Goal: Information Seeking & Learning: Learn about a topic

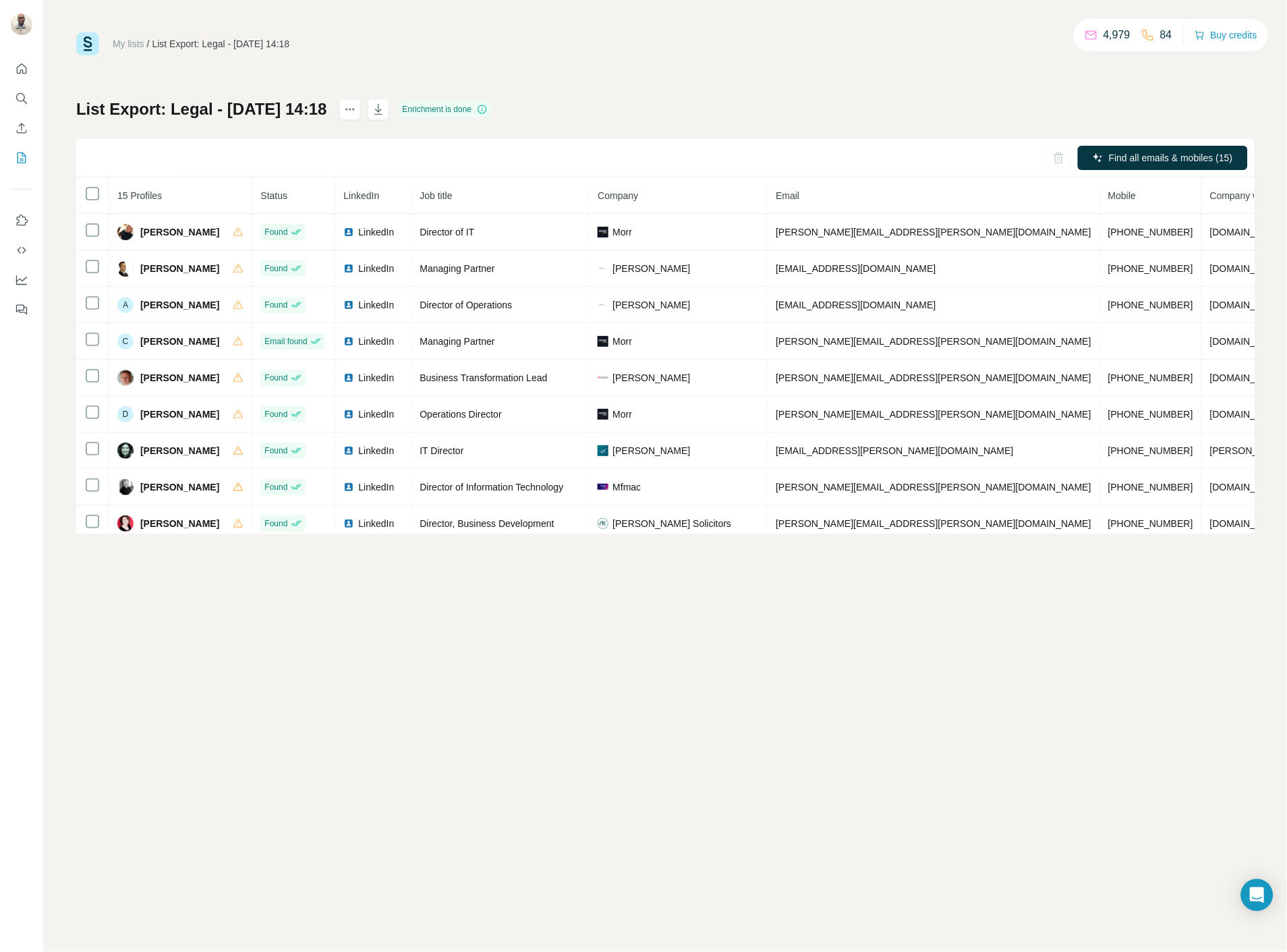
scroll to position [241, 0]
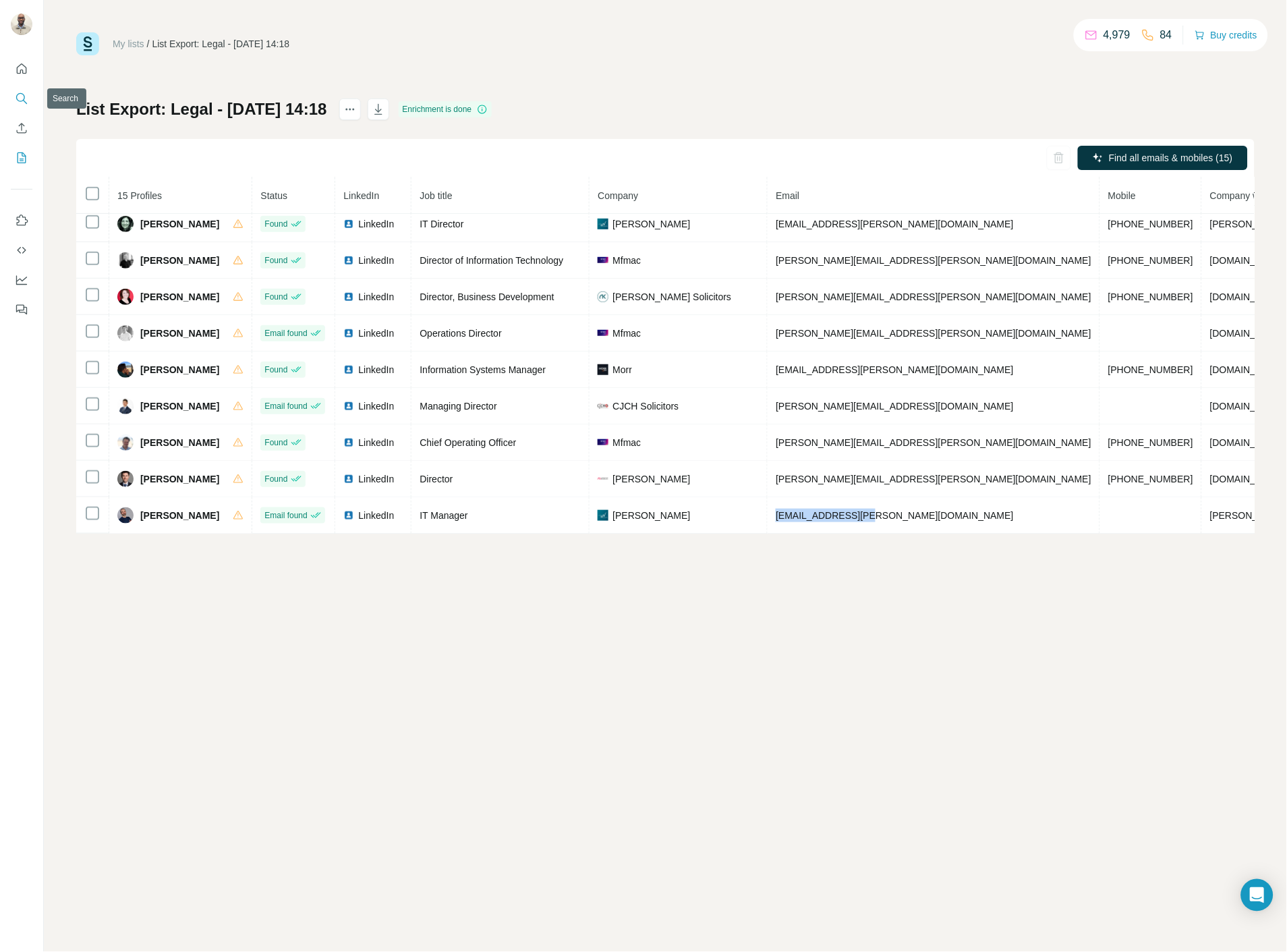
click at [24, 97] on icon "Search" at bounding box center [21, 97] width 9 height 9
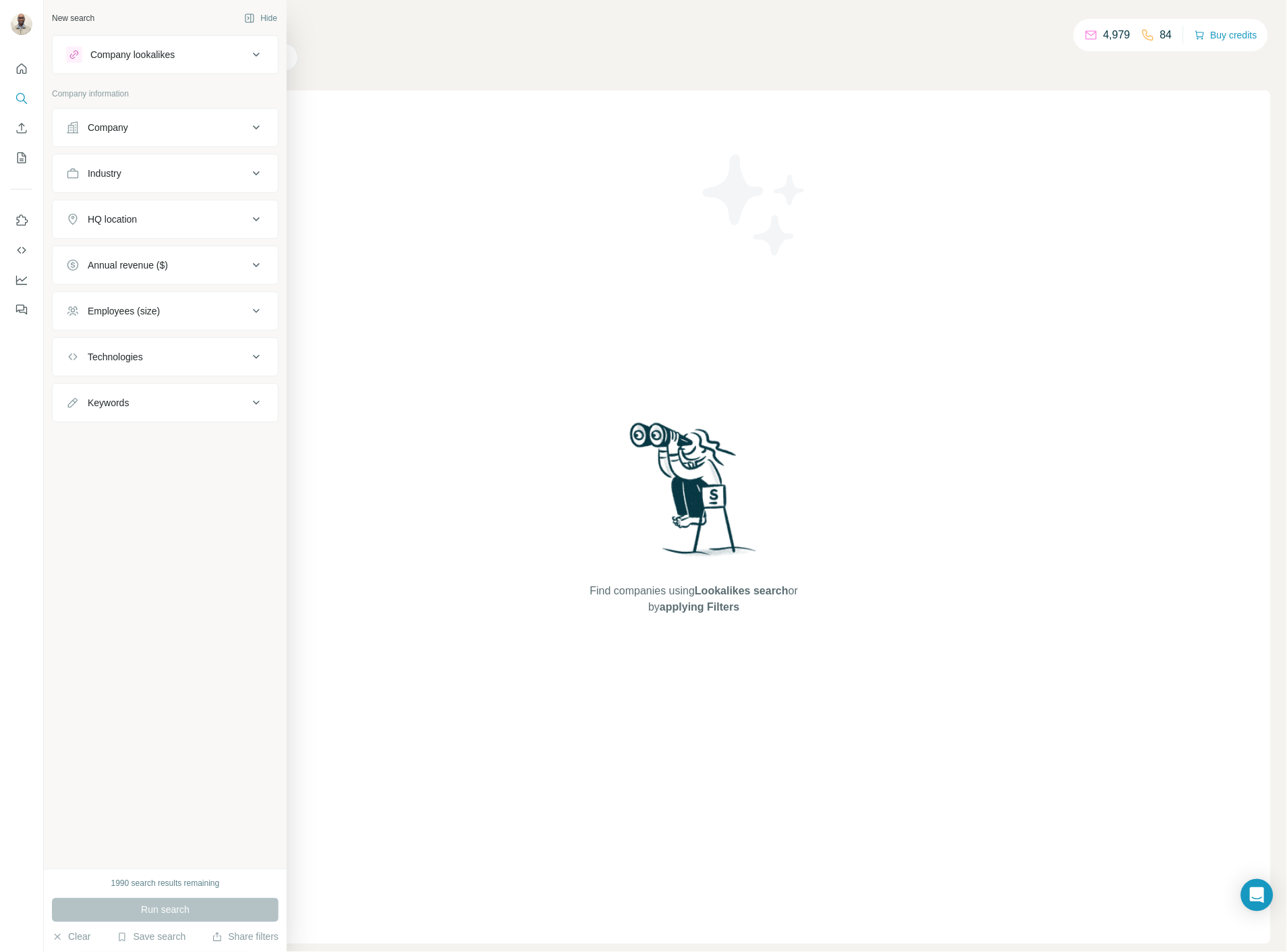
drag, startPoint x: 145, startPoint y: 359, endPoint x: 150, endPoint y: 379, distance: 20.6
click at [143, 359] on div "Technologies" at bounding box center [115, 357] width 56 height 14
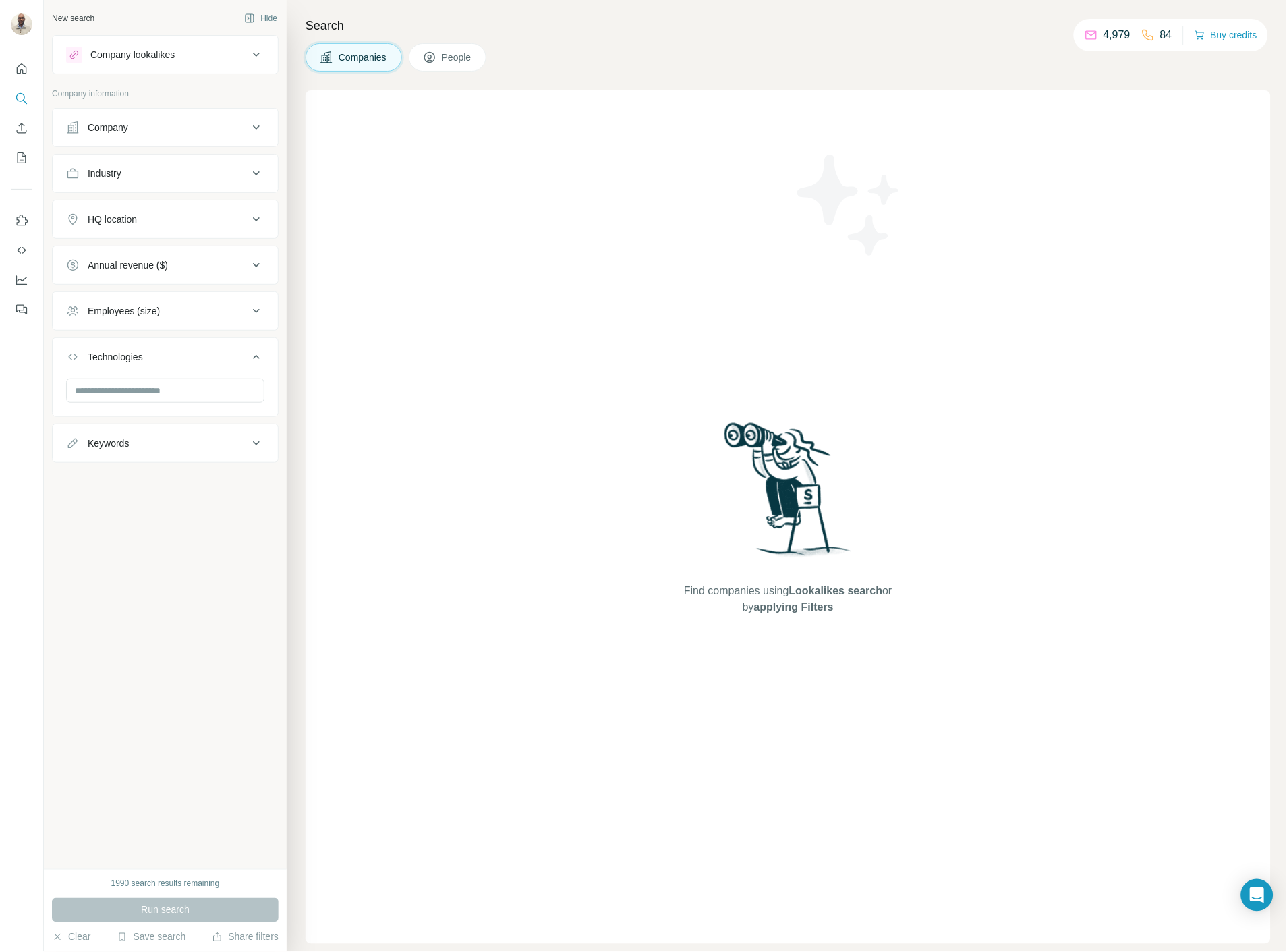
click at [160, 367] on button "Technologies" at bounding box center [166, 360] width 226 height 38
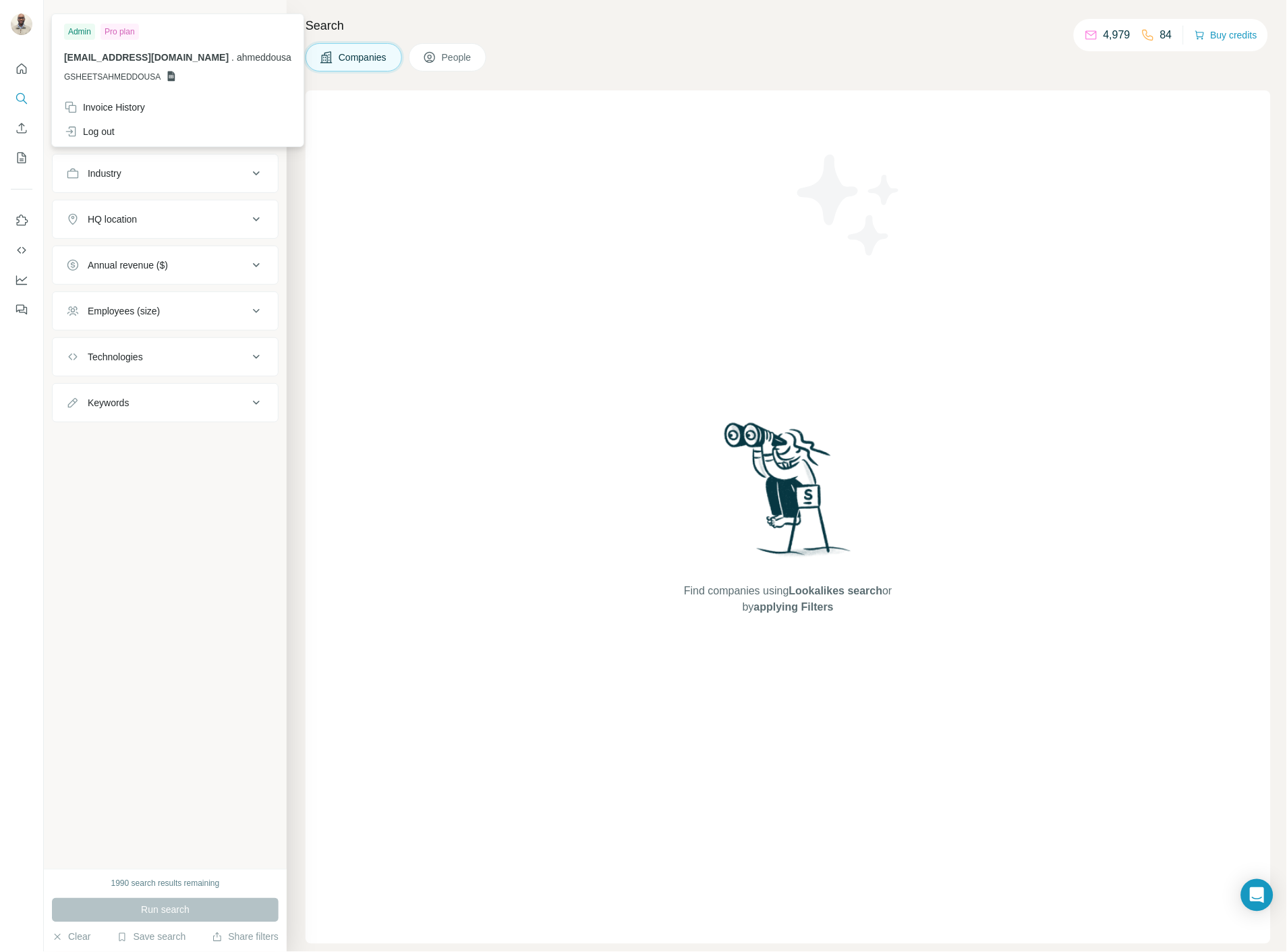
click at [140, 369] on button "Technologies" at bounding box center [166, 357] width 226 height 33
click at [271, 108] on div "Company" at bounding box center [165, 127] width 227 height 39
click at [261, 154] on div "Industry" at bounding box center [165, 173] width 227 height 39
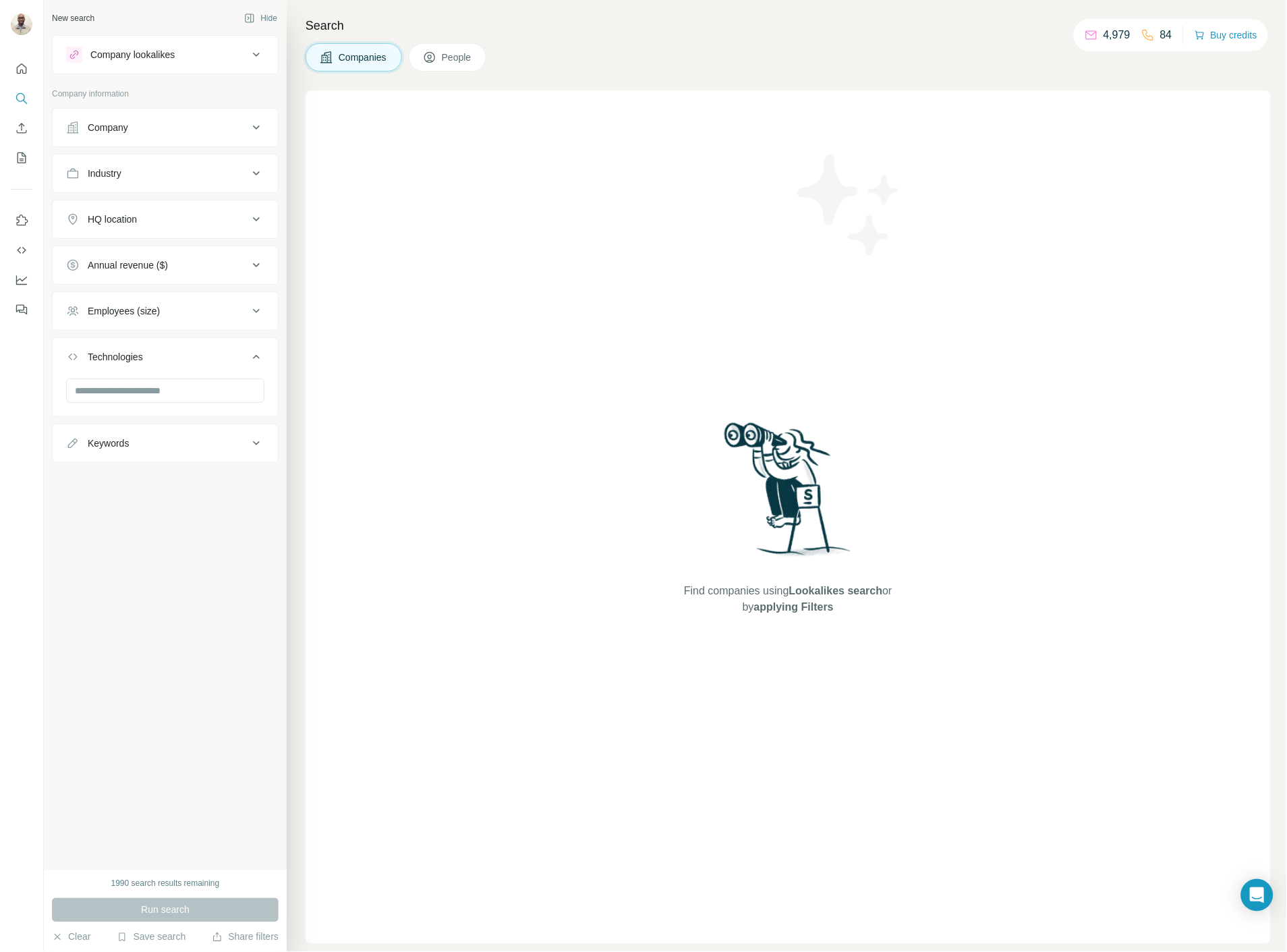
click at [184, 302] on button "Employees (size)" at bounding box center [166, 311] width 226 height 33
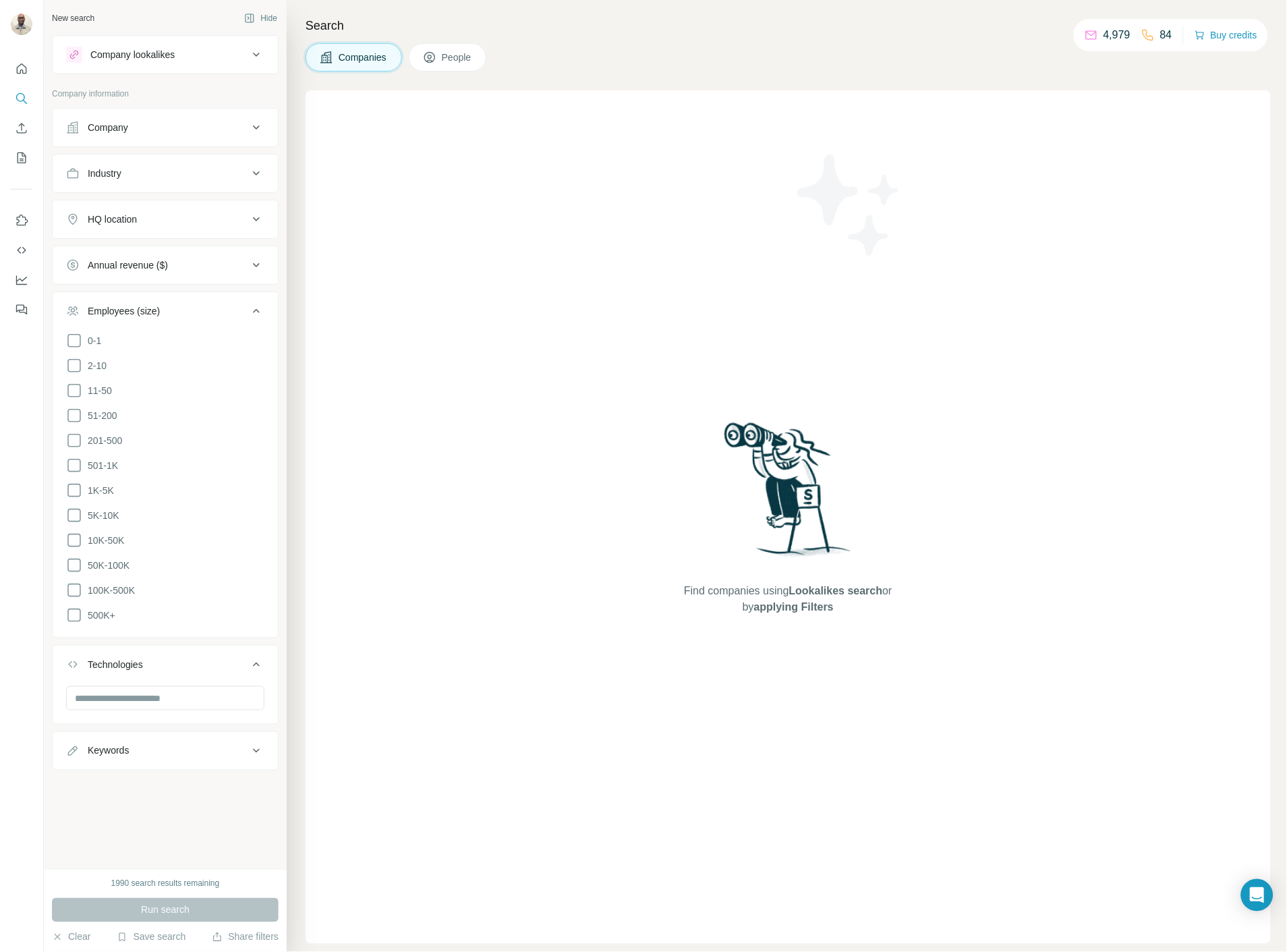
click at [184, 289] on ul "Company Industry HQ location Annual revenue ($) Employees (size) 0-1 2-10 11-50…" at bounding box center [165, 440] width 227 height 663
click at [182, 265] on div "Annual revenue ($)" at bounding box center [157, 265] width 182 height 14
click at [34, 72] on div at bounding box center [21, 185] width 43 height 273
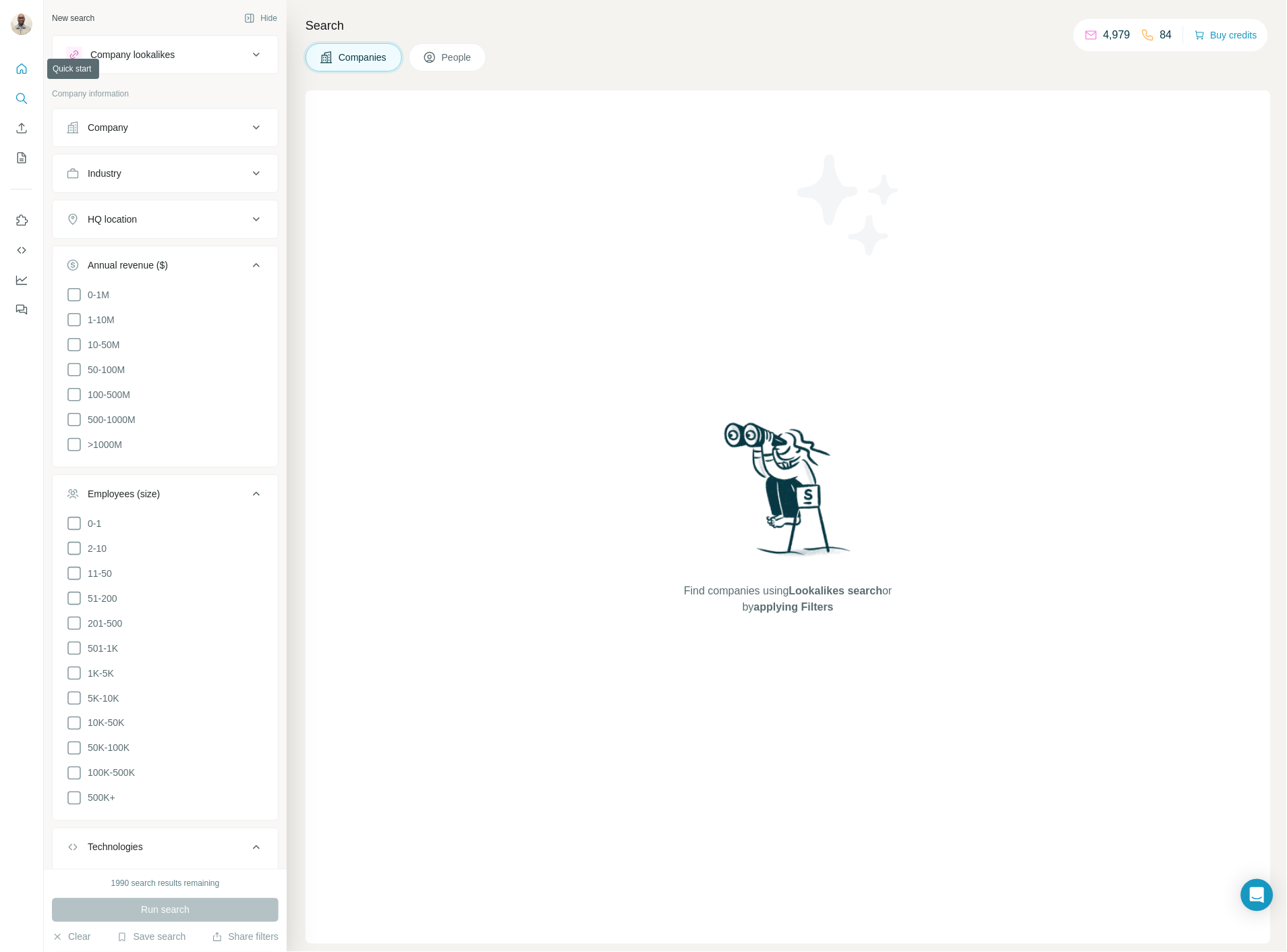
click at [29, 69] on button "Quick start" at bounding box center [22, 68] width 22 height 25
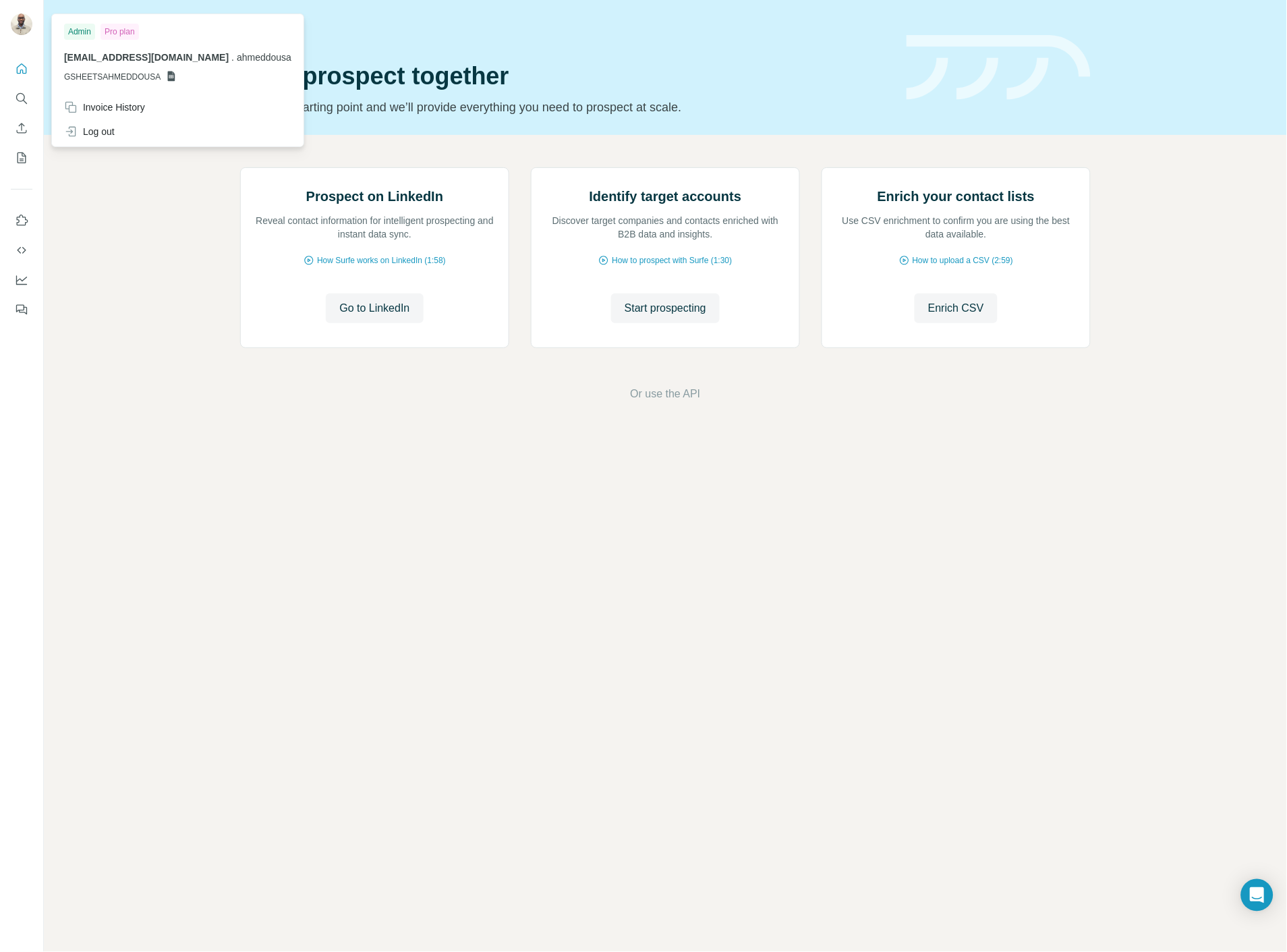
click at [46, 51] on div "Quick start Let’s prospect together Pick your starting point and we’ll provide …" at bounding box center [665, 67] width 1243 height 135
click at [31, 36] on div at bounding box center [22, 25] width 22 height 25
click at [22, 108] on button "Search" at bounding box center [22, 98] width 22 height 25
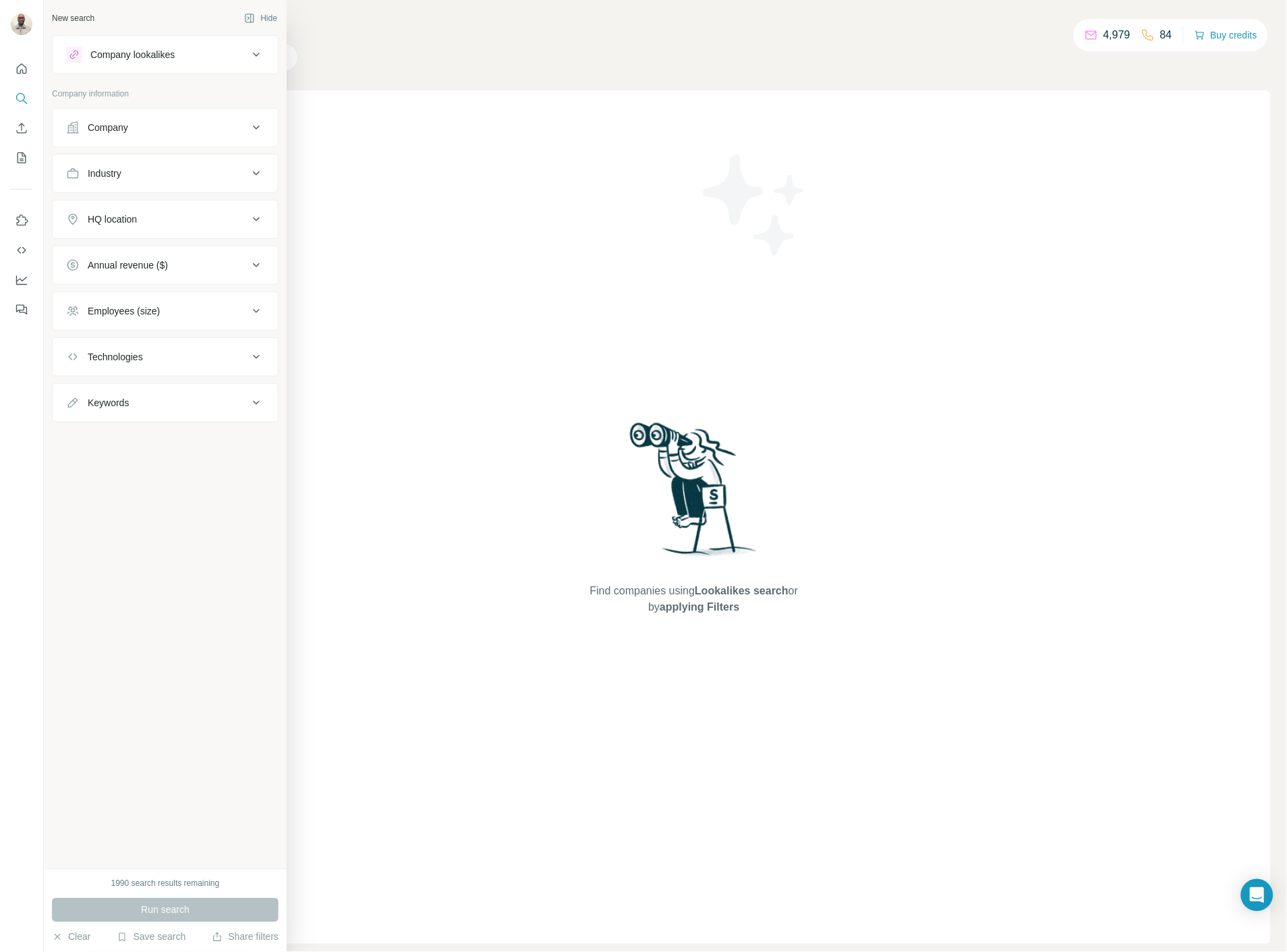
click at [66, 149] on ul "Company Industry HQ location Annual revenue ($) Employees (size) Technologies K…" at bounding box center [165, 265] width 227 height 314
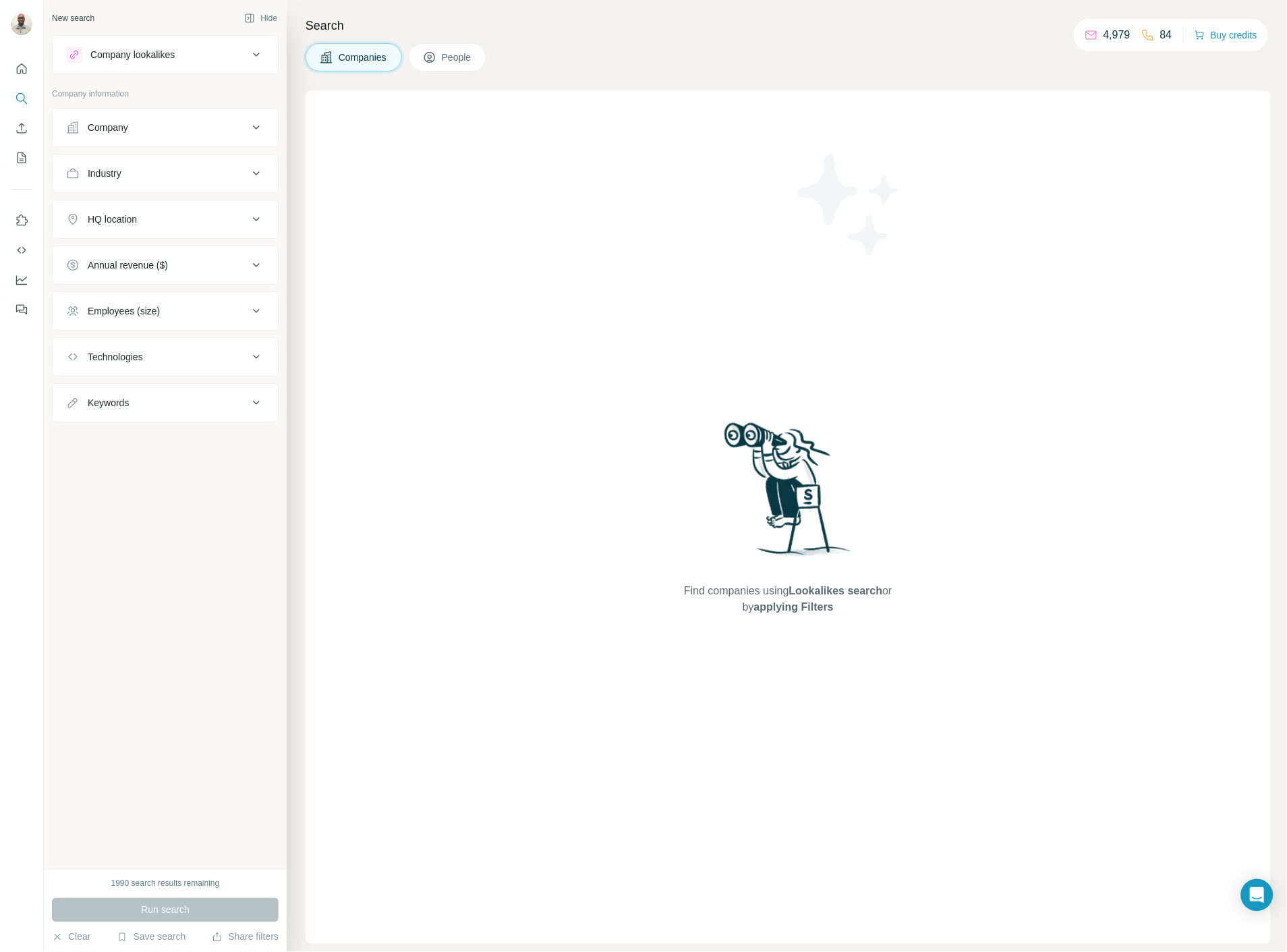
click at [157, 128] on div "Company" at bounding box center [157, 127] width 182 height 14
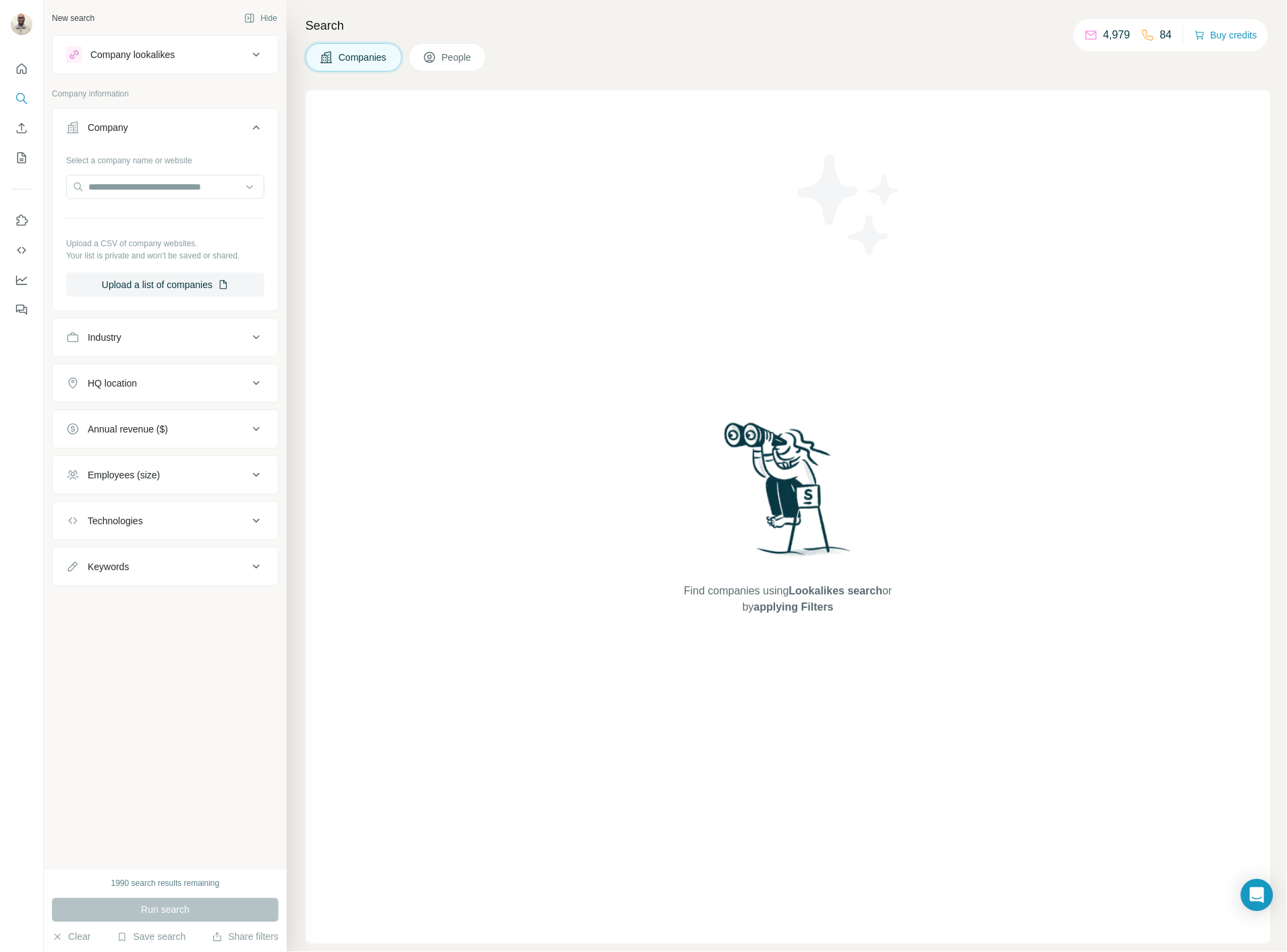
click at [142, 945] on div "Save search" at bounding box center [151, 938] width 69 height 16
click at [150, 923] on div "View my saved searches" at bounding box center [189, 914] width 142 height 27
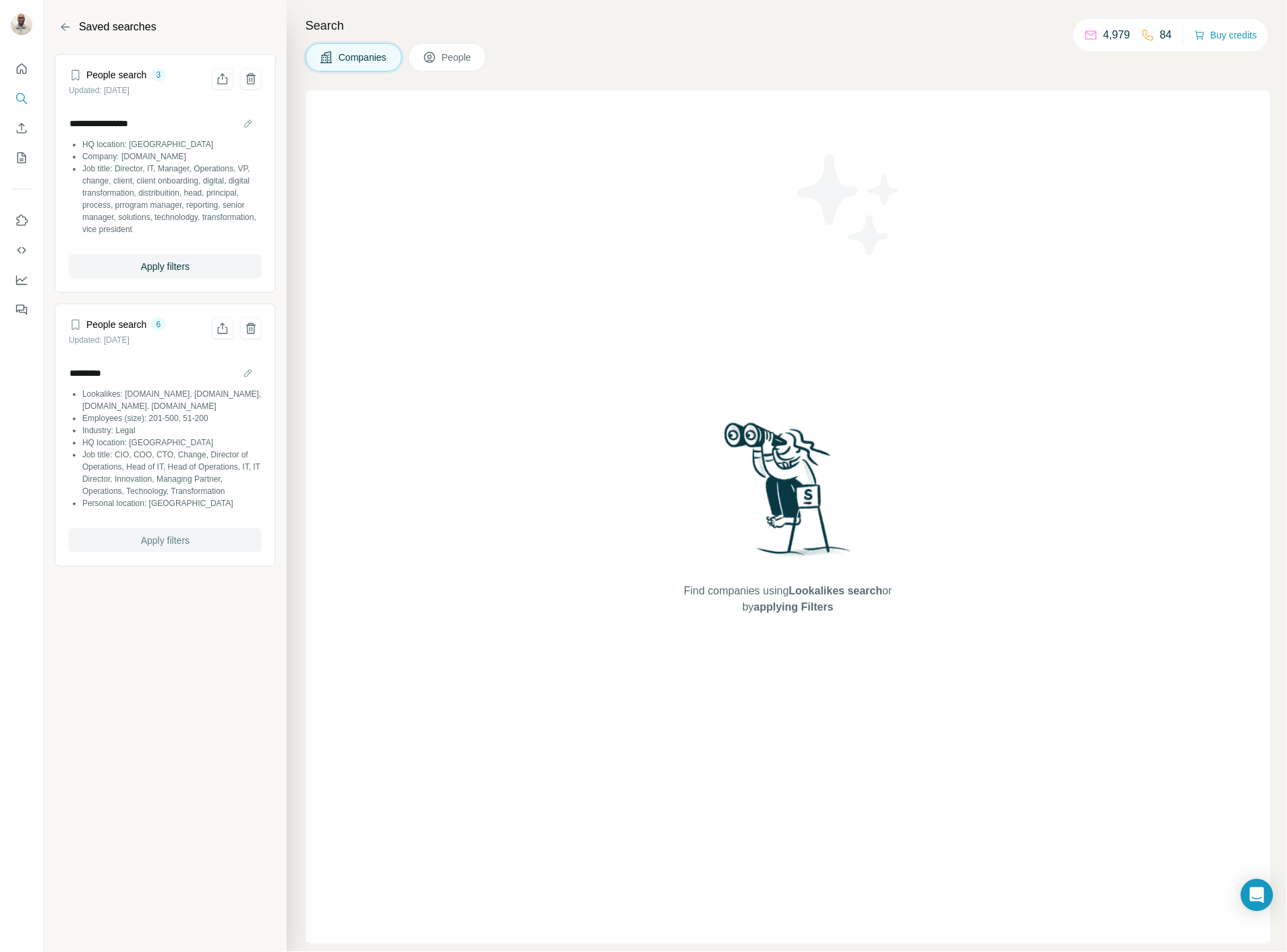
click at [187, 531] on button "Apply filters" at bounding box center [166, 540] width 193 height 25
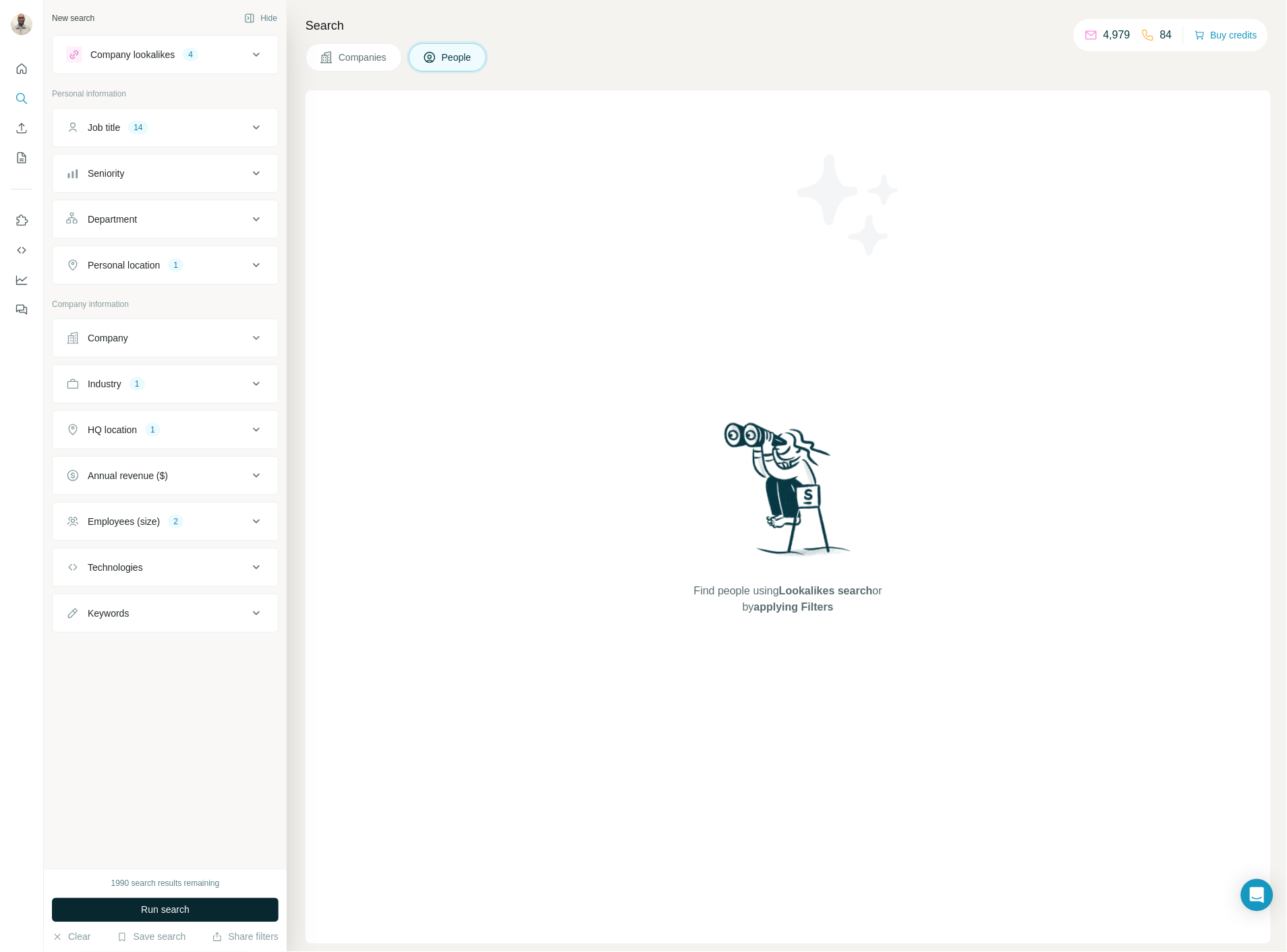
click at [199, 918] on button "Run search" at bounding box center [165, 910] width 227 height 25
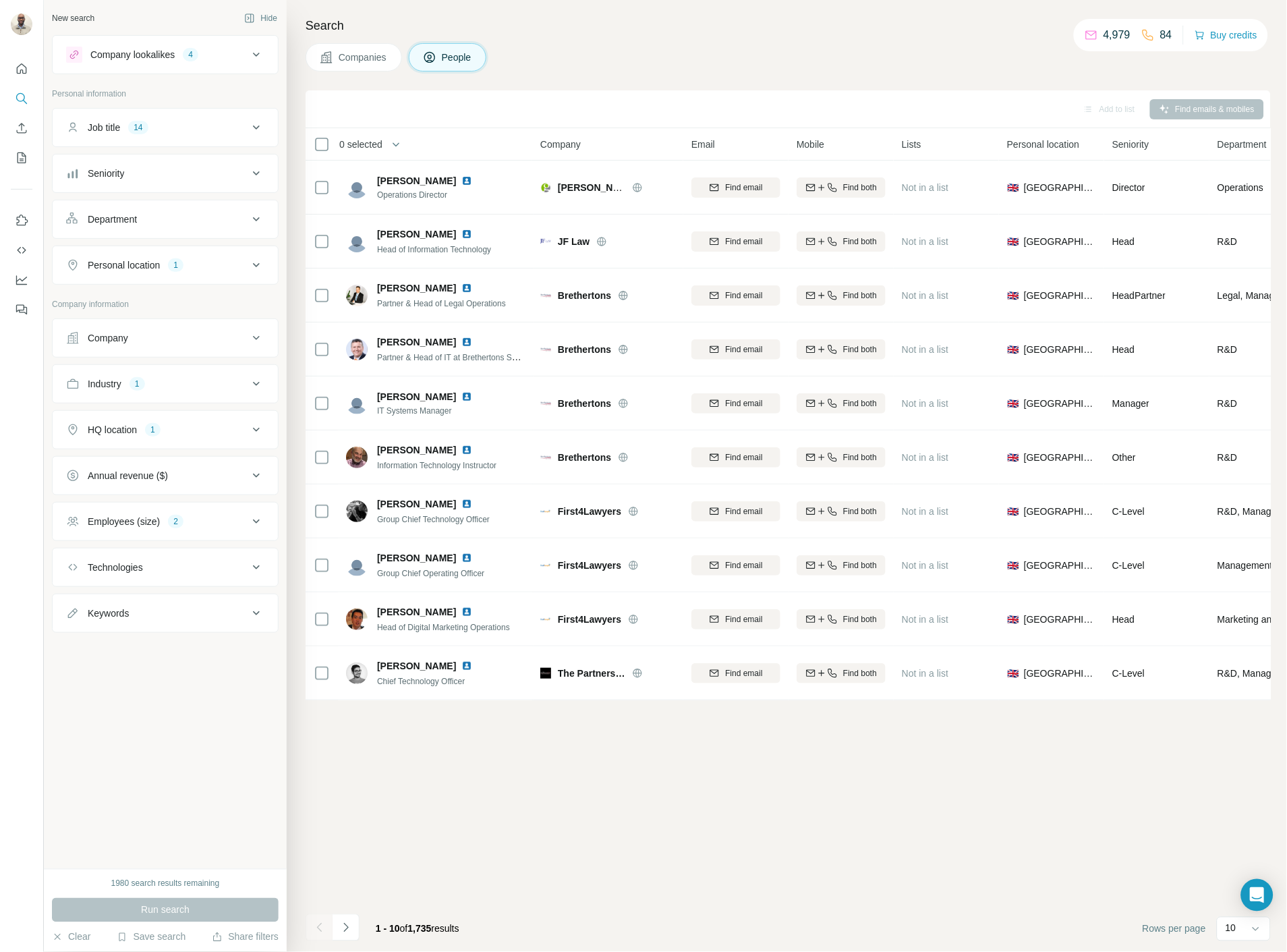
click at [341, 58] on span "Companies" at bounding box center [363, 57] width 49 height 14
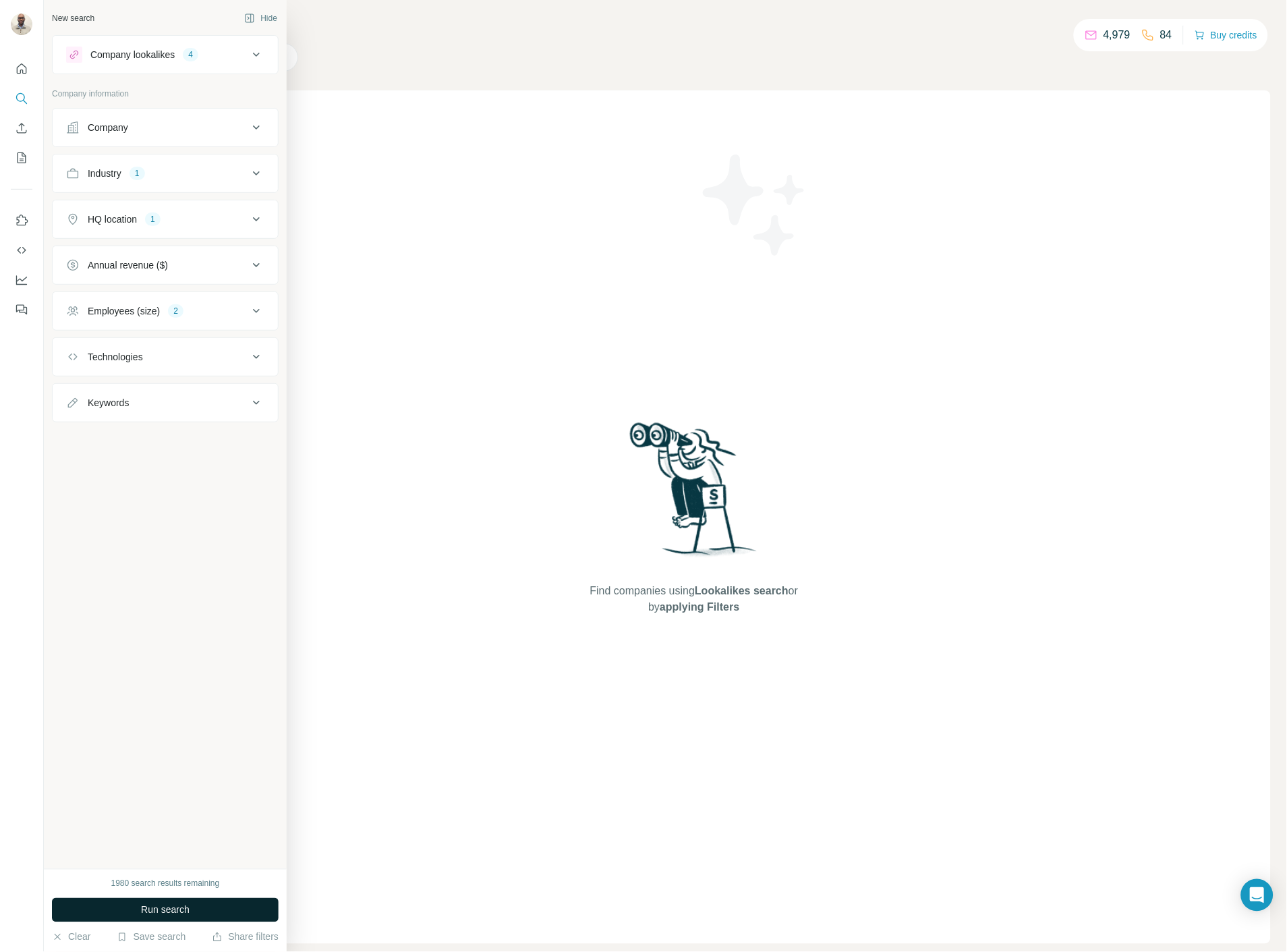
click at [72, 916] on button "Run search" at bounding box center [165, 910] width 227 height 25
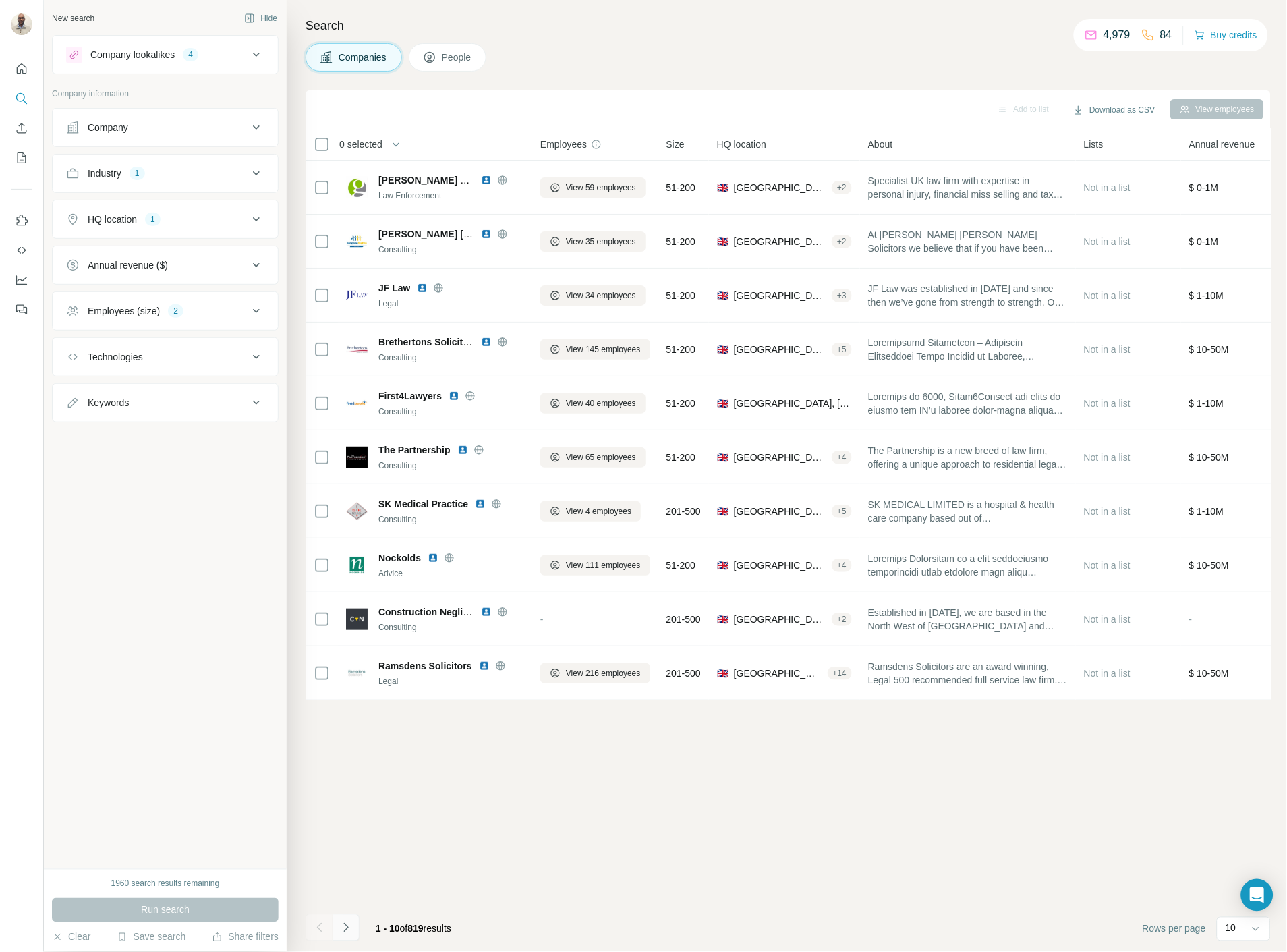
click at [343, 931] on icon "Navigate to next page" at bounding box center [346, 927] width 14 height 14
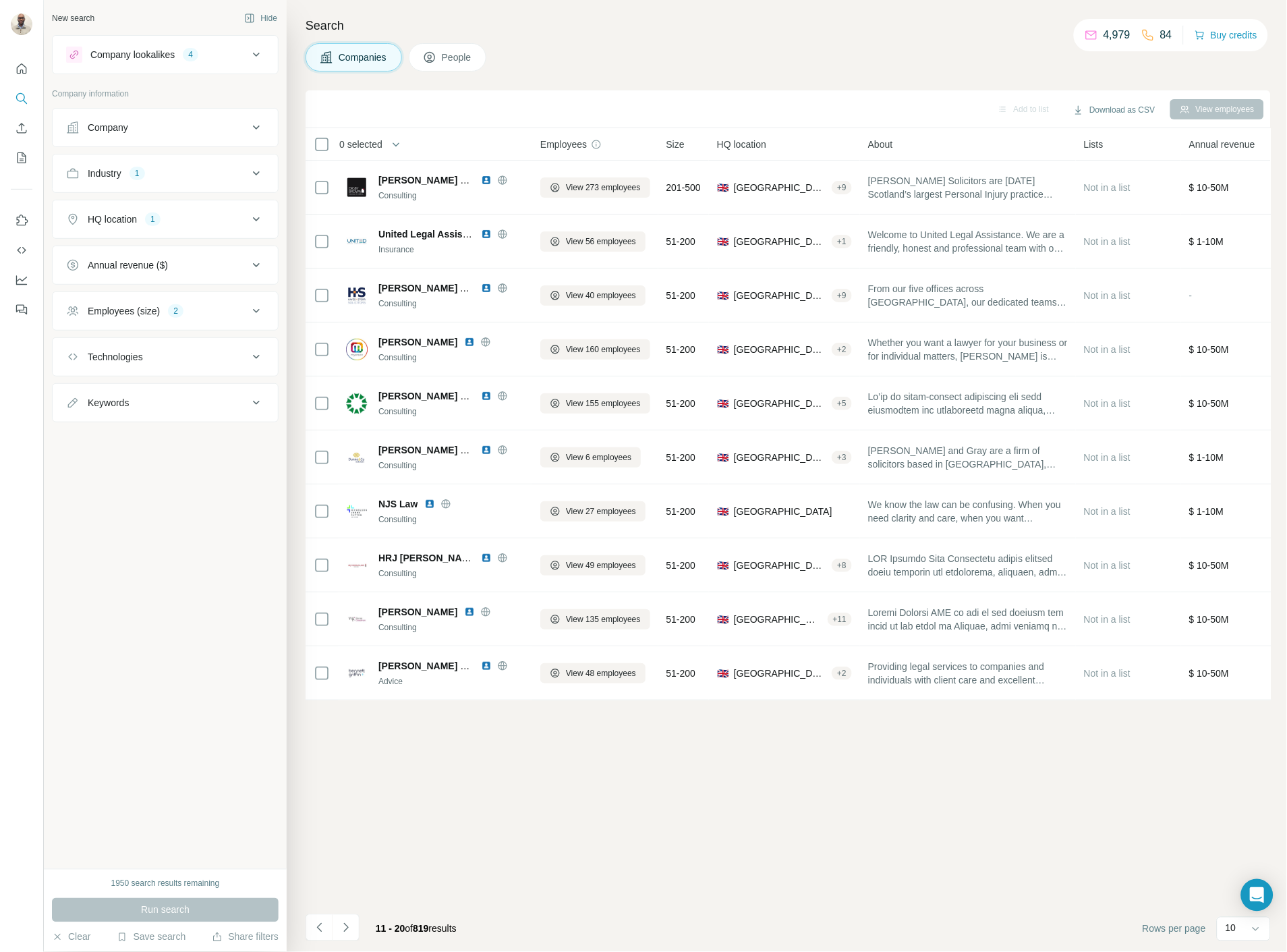
click at [343, 930] on icon "Navigate to next page" at bounding box center [346, 927] width 14 height 14
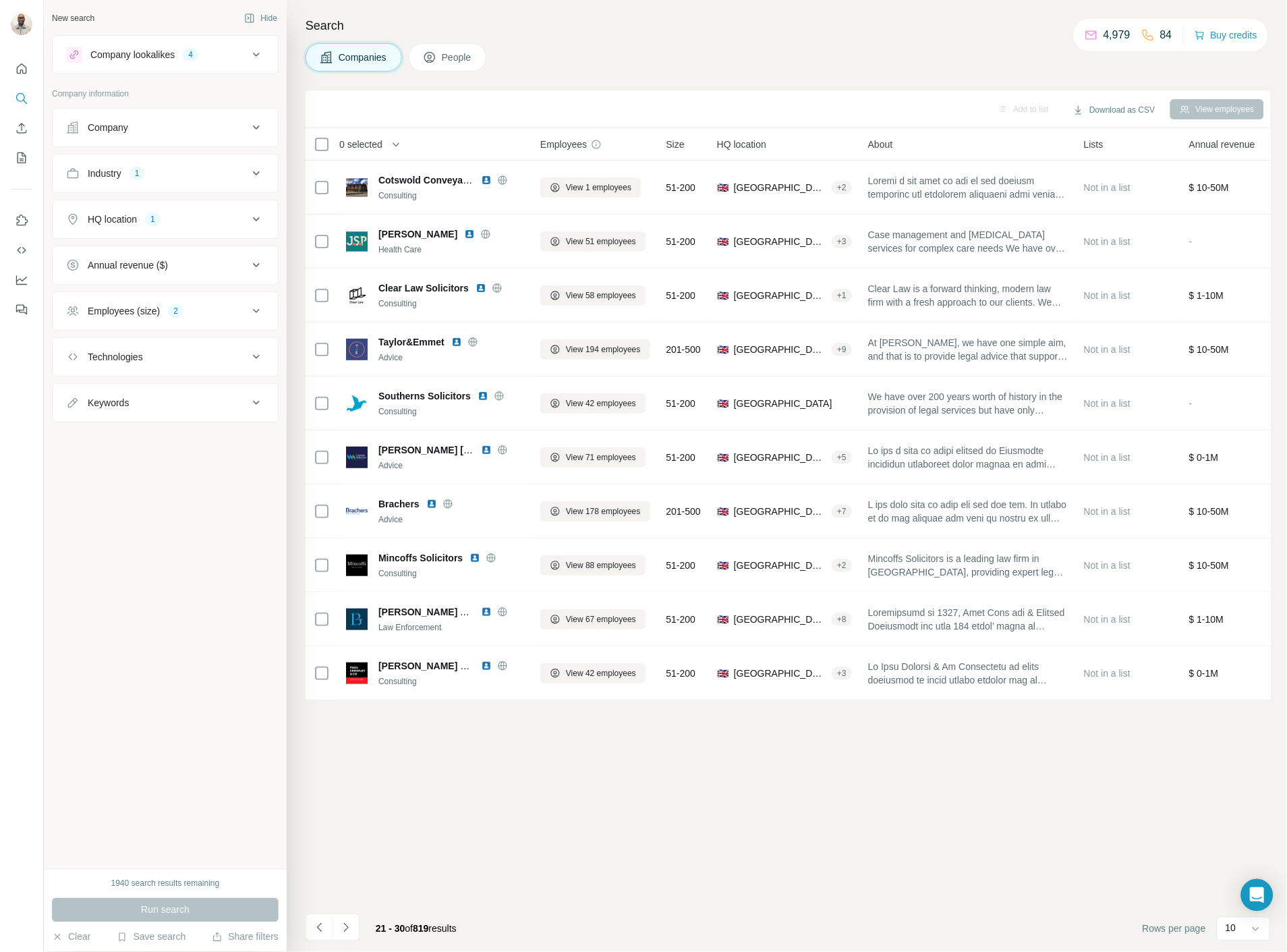
click at [343, 930] on icon "Navigate to next page" at bounding box center [346, 927] width 14 height 14
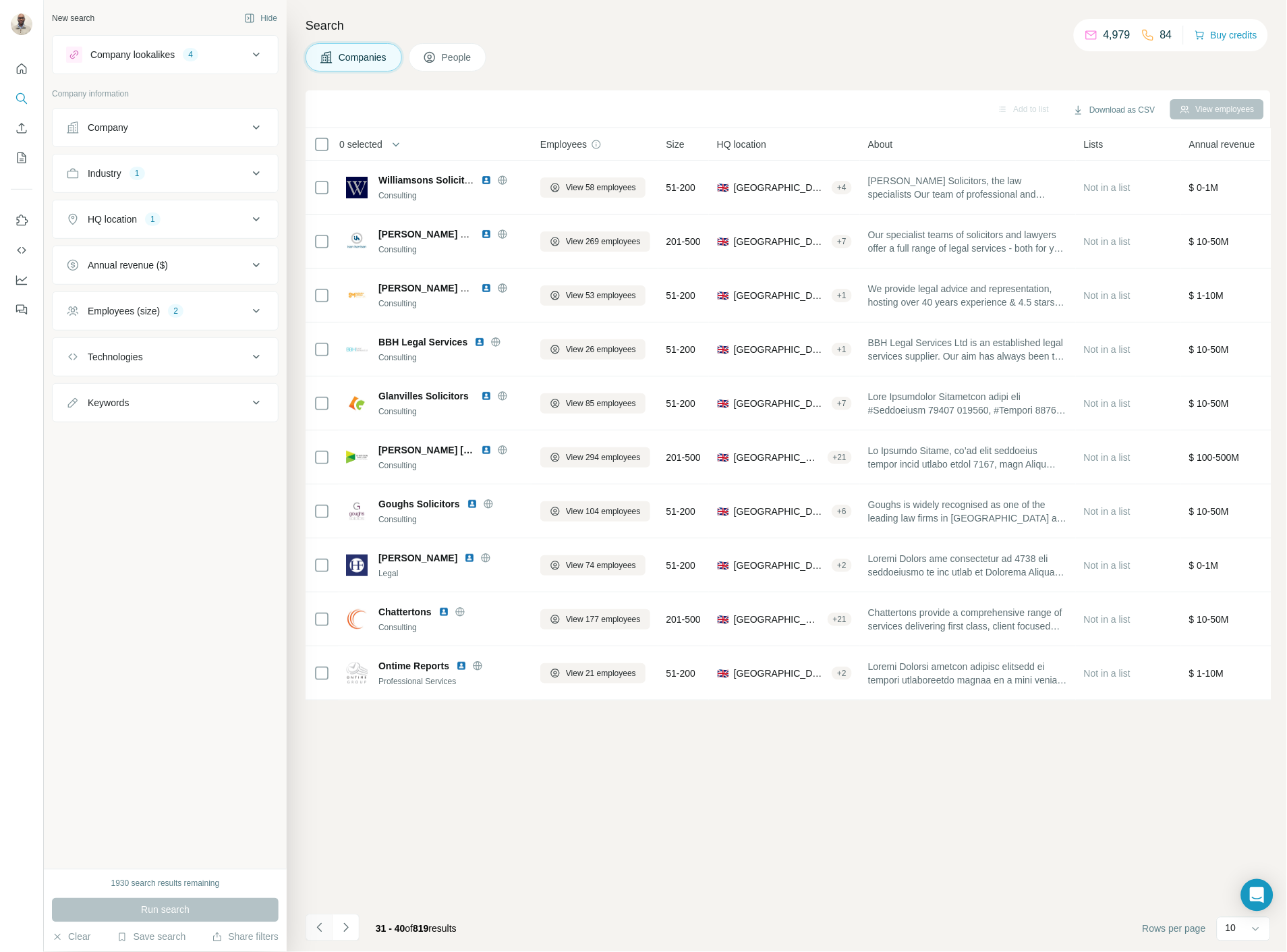
click at [317, 932] on icon "Navigate to previous page" at bounding box center [319, 927] width 14 height 14
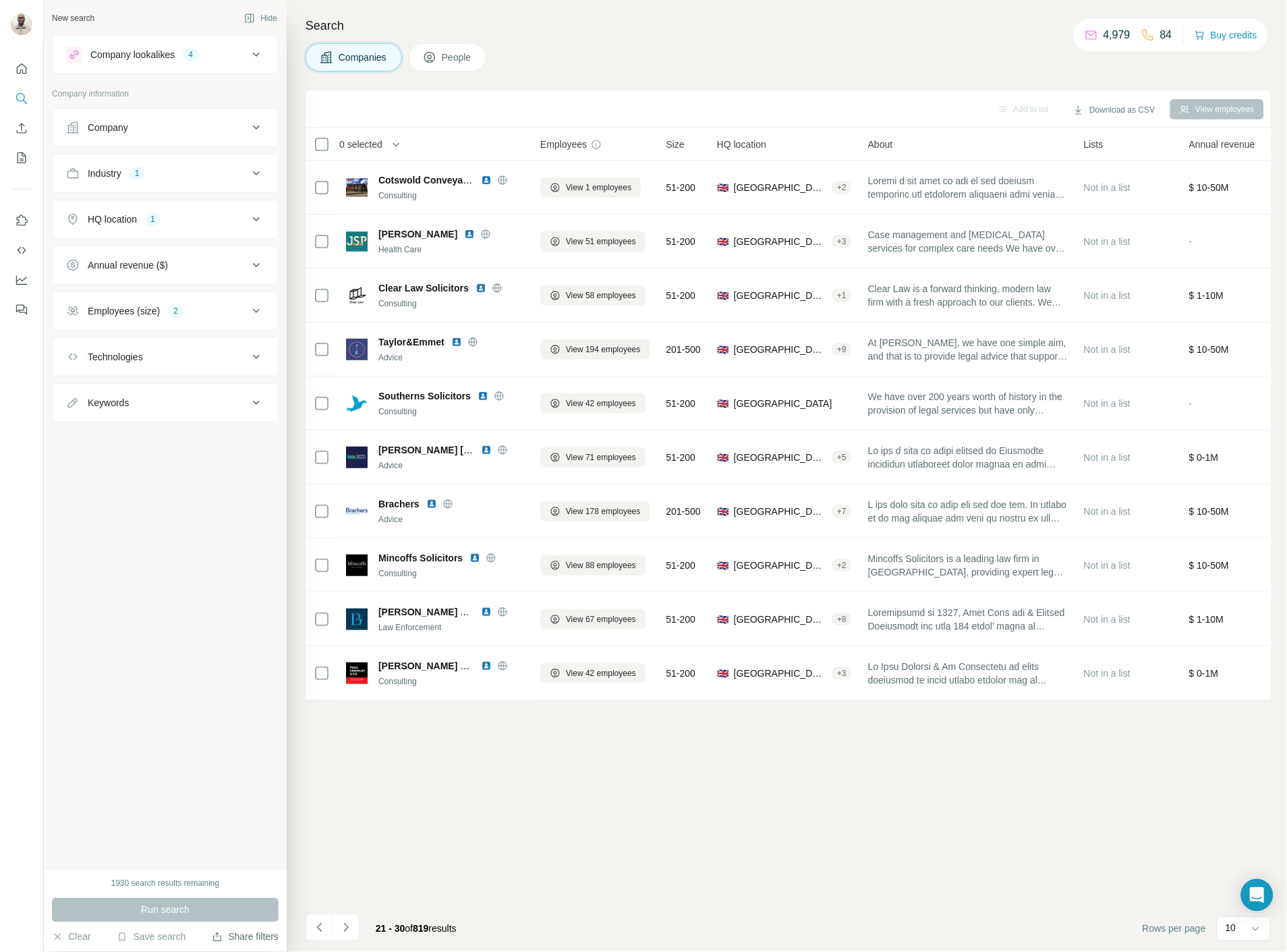
click at [218, 941] on button "Share filters" at bounding box center [245, 937] width 66 height 14
click at [212, 937] on icon "button" at bounding box center [218, 937] width 11 height 11
click at [210, 122] on div "Company" at bounding box center [157, 127] width 182 height 14
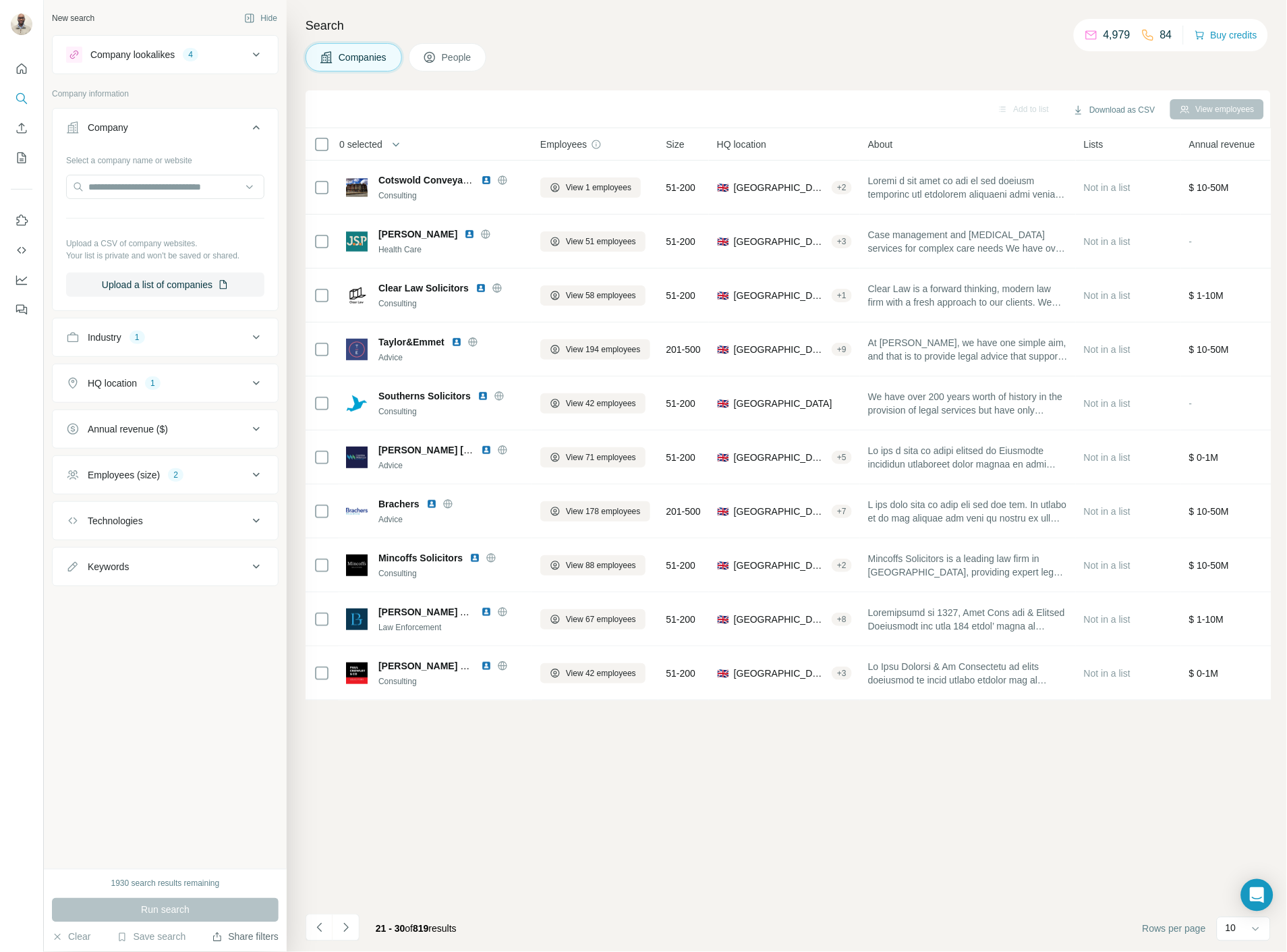
click at [214, 132] on div "Company" at bounding box center [157, 127] width 182 height 14
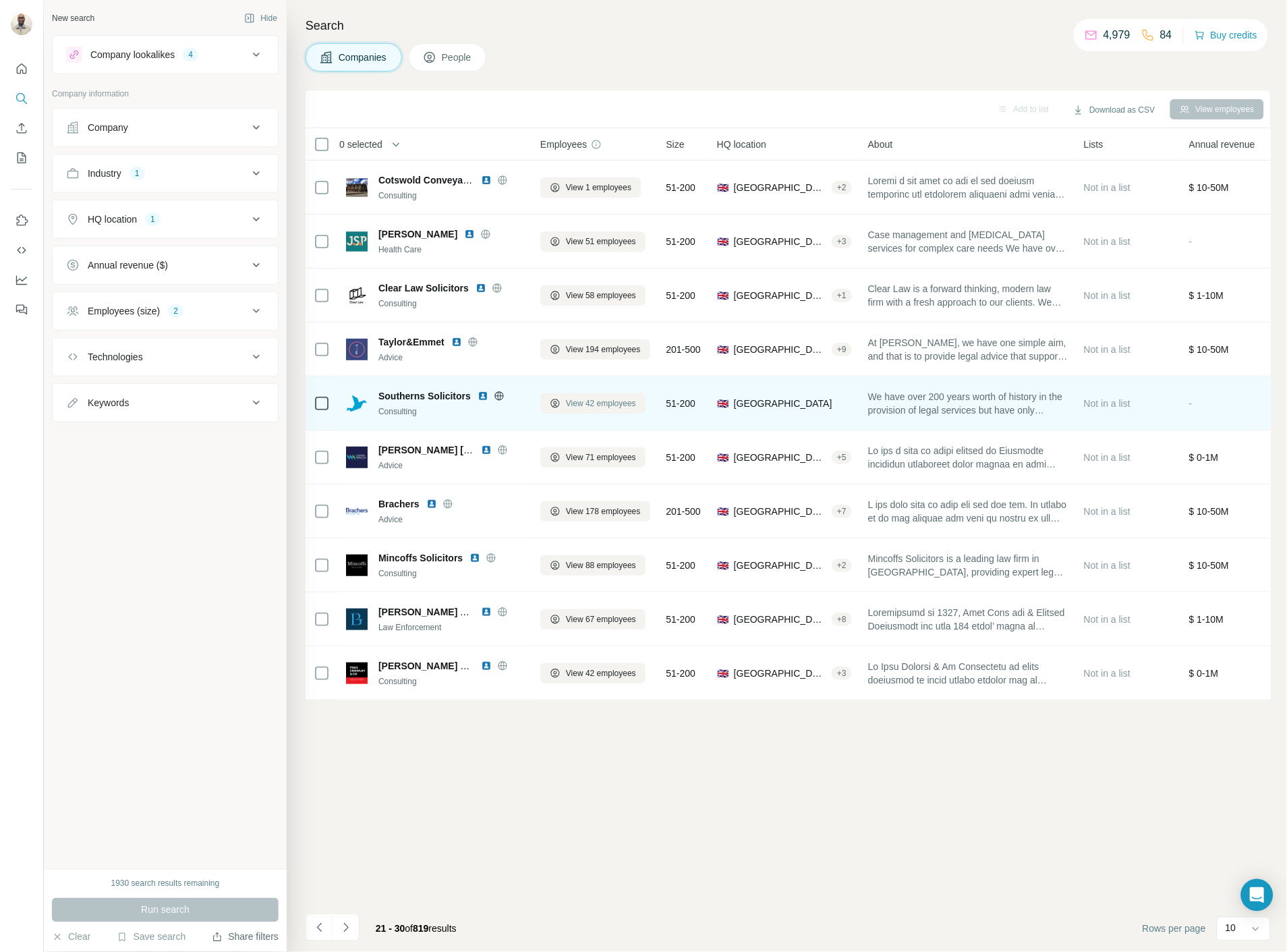
click at [589, 398] on span "View 42 employees" at bounding box center [601, 403] width 70 height 12
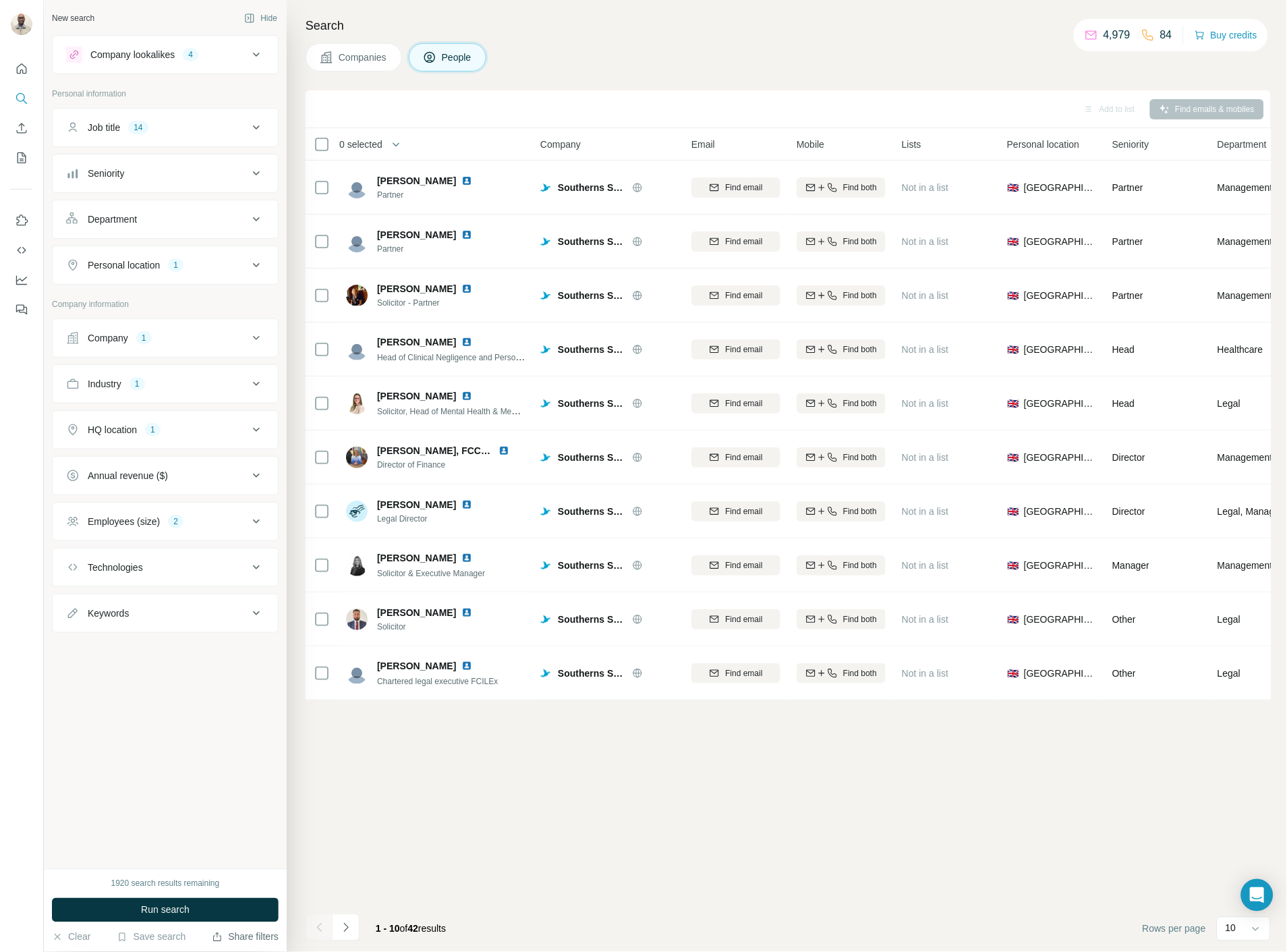
drag, startPoint x: 364, startPoint y: 68, endPoint x: 371, endPoint y: 72, distance: 8.1
click at [365, 68] on button "Companies" at bounding box center [354, 56] width 96 height 28
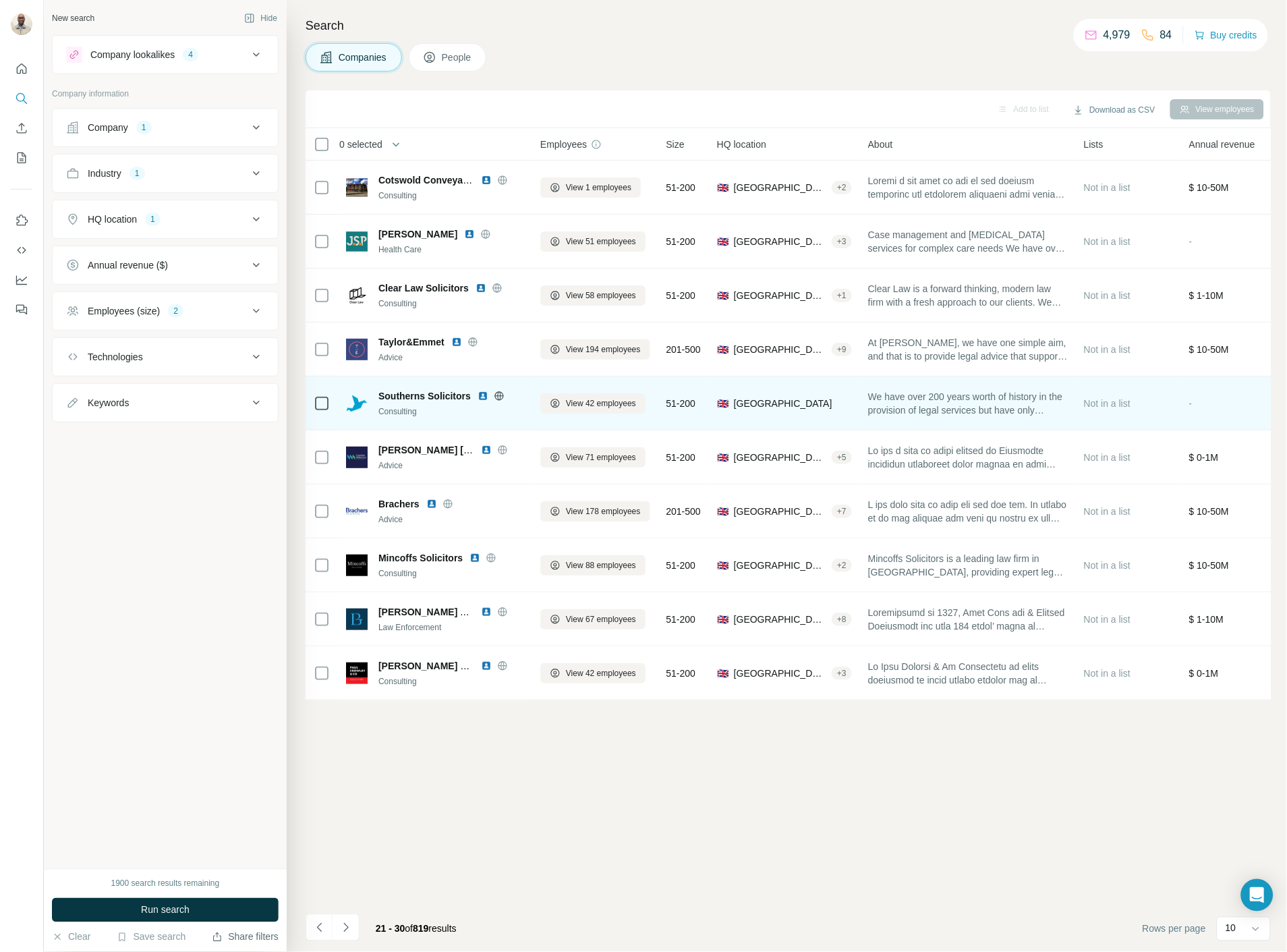
click at [480, 392] on img at bounding box center [483, 396] width 11 height 11
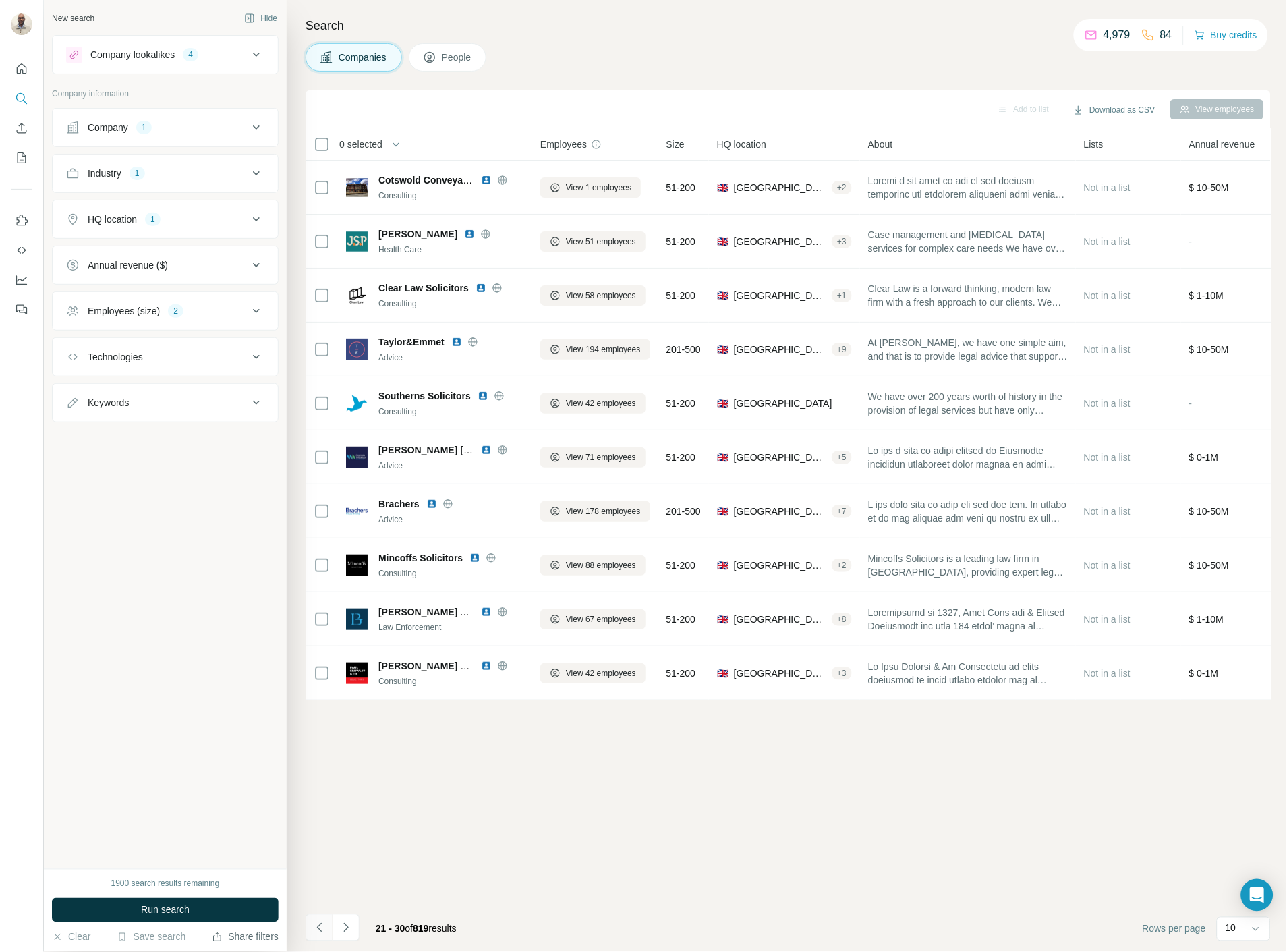
click at [319, 927] on icon "Navigate to previous page" at bounding box center [319, 927] width 14 height 14
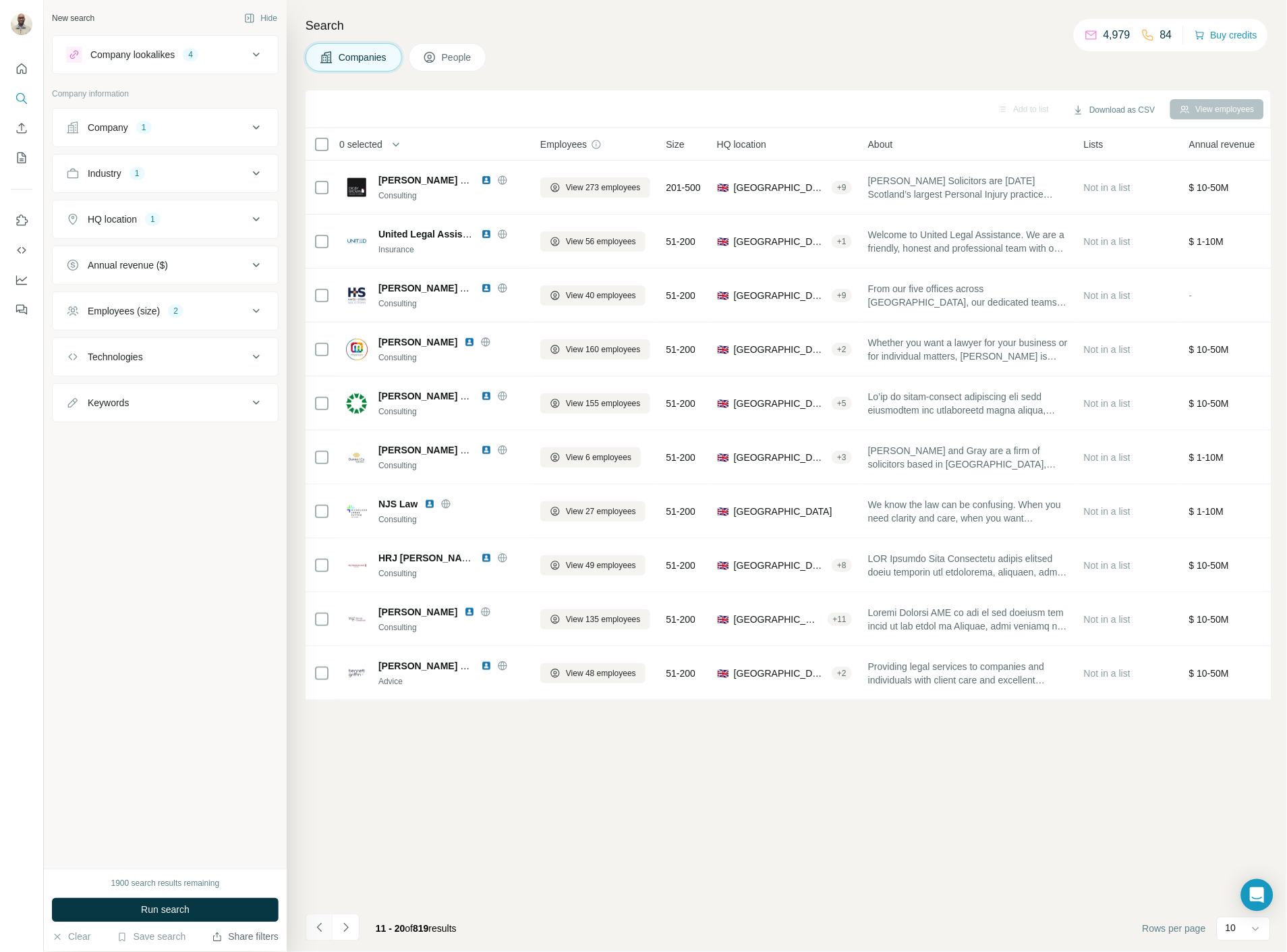
click at [315, 930] on icon "Navigate to previous page" at bounding box center [319, 927] width 14 height 14
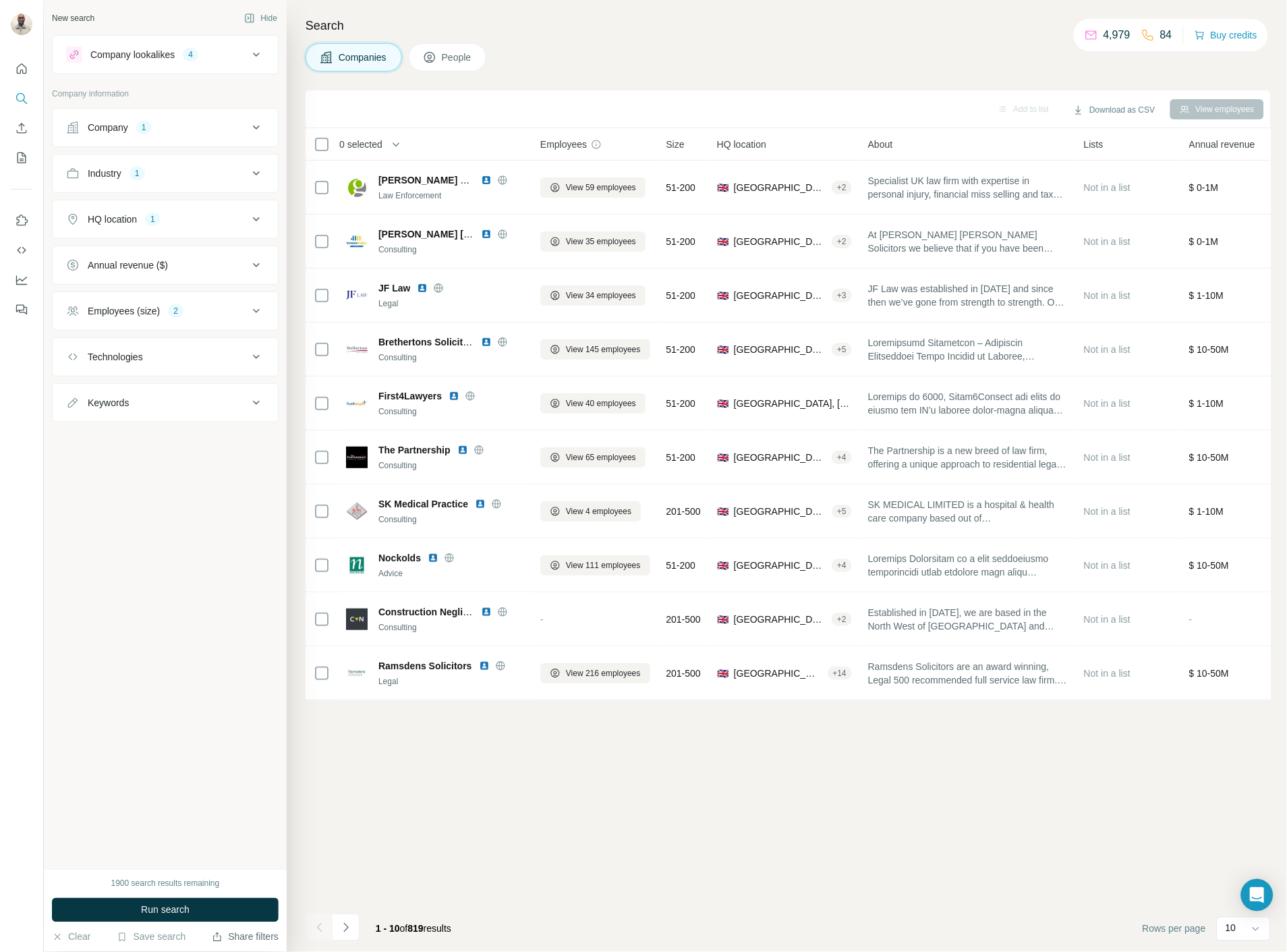
click at [190, 312] on div "Employees (size) 2" at bounding box center [157, 310] width 182 height 14
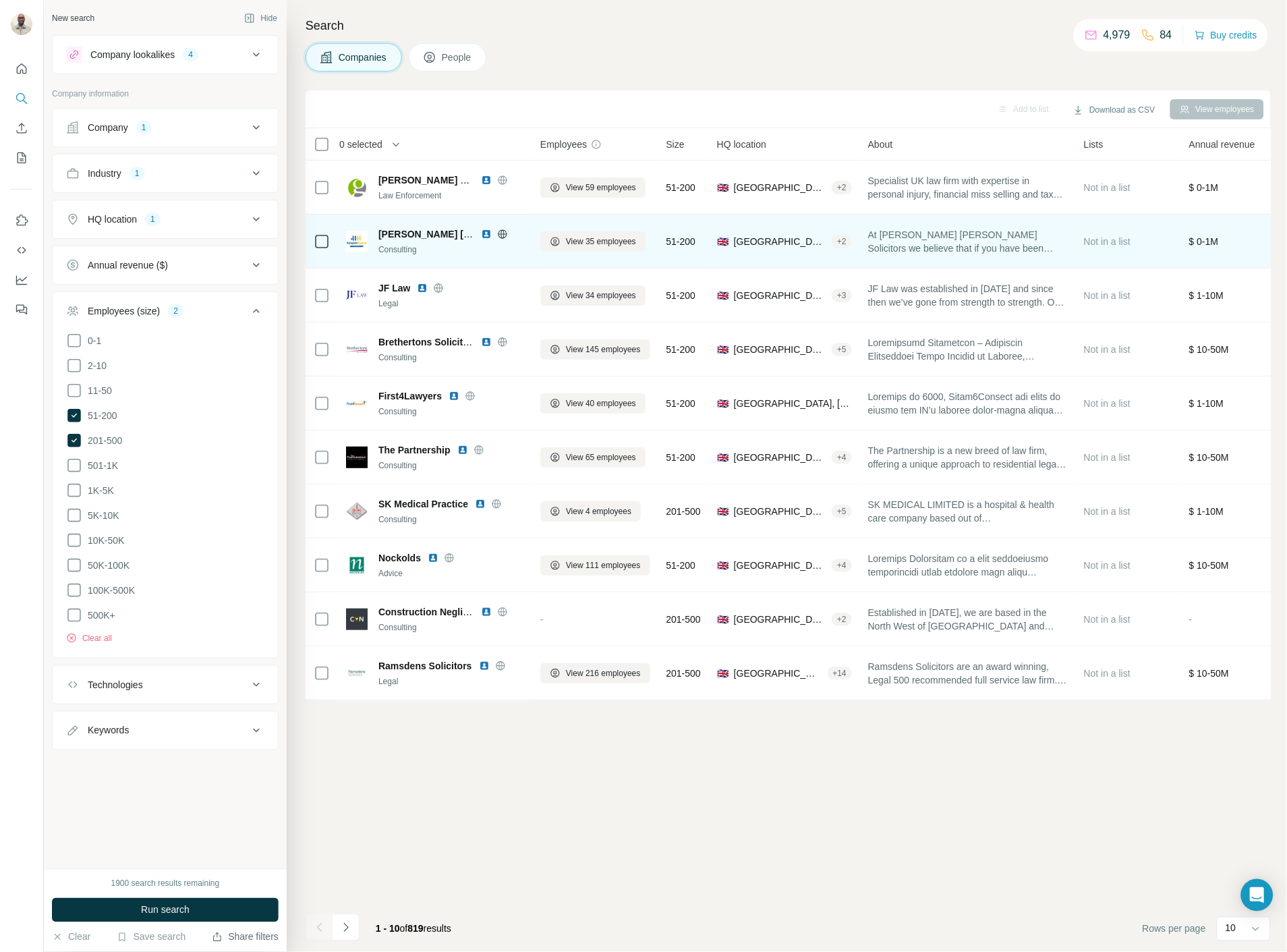
click at [483, 228] on img at bounding box center [487, 234] width 11 height 11
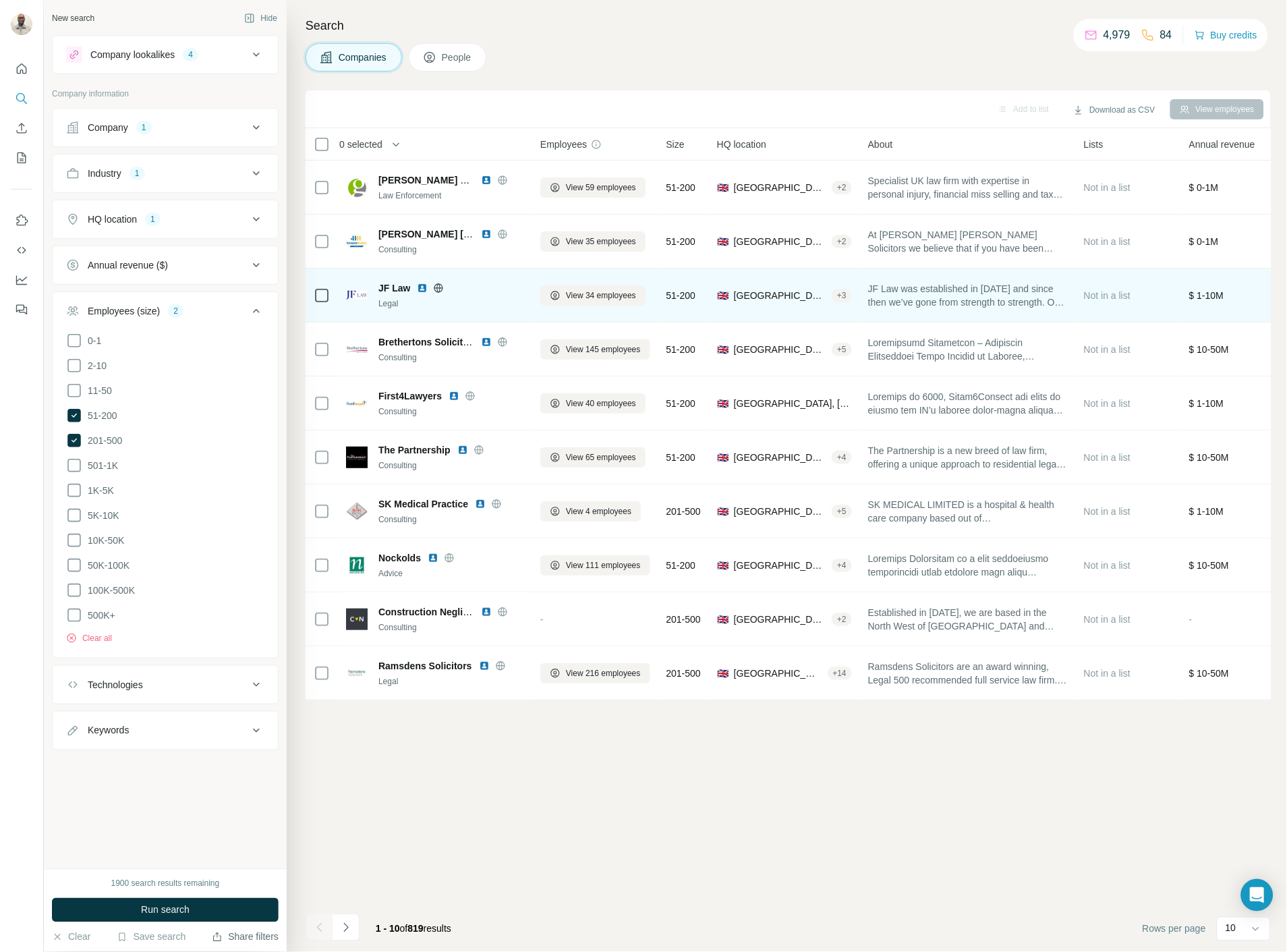
click at [422, 283] on img at bounding box center [422, 289] width 11 height 11
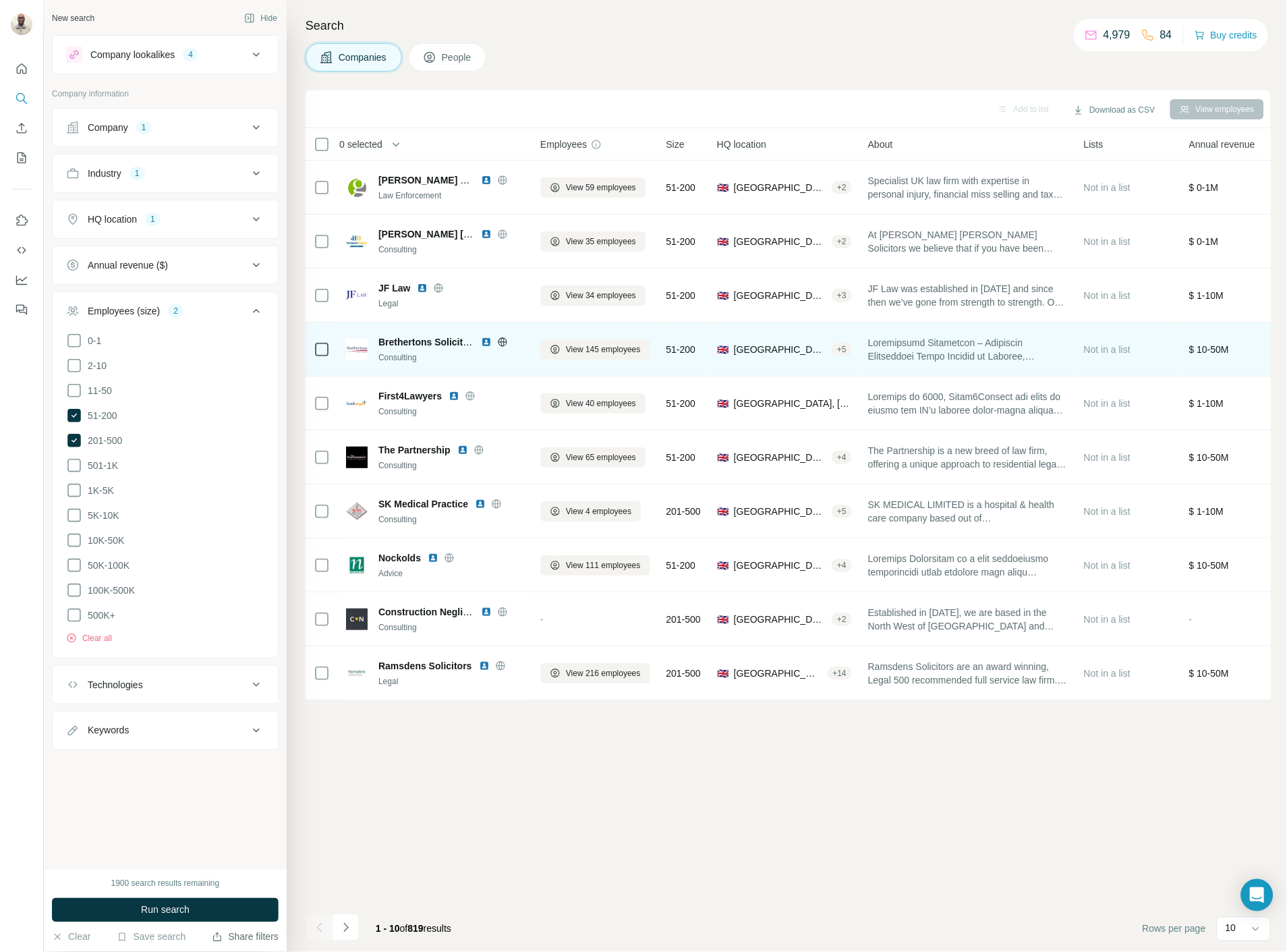
click at [481, 339] on img at bounding box center [487, 342] width 11 height 11
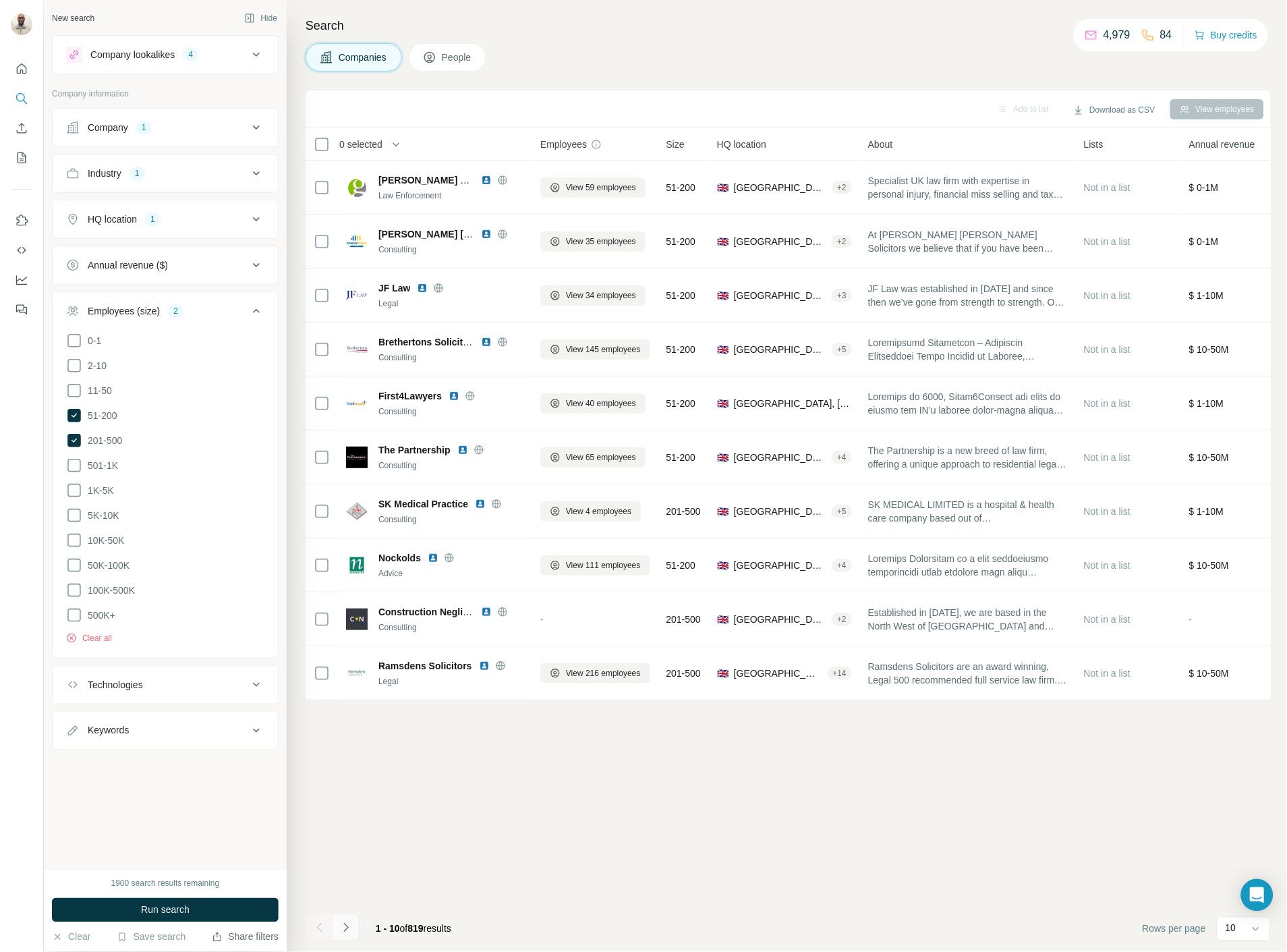
click at [349, 927] on icon "Navigate to next page" at bounding box center [346, 927] width 14 height 14
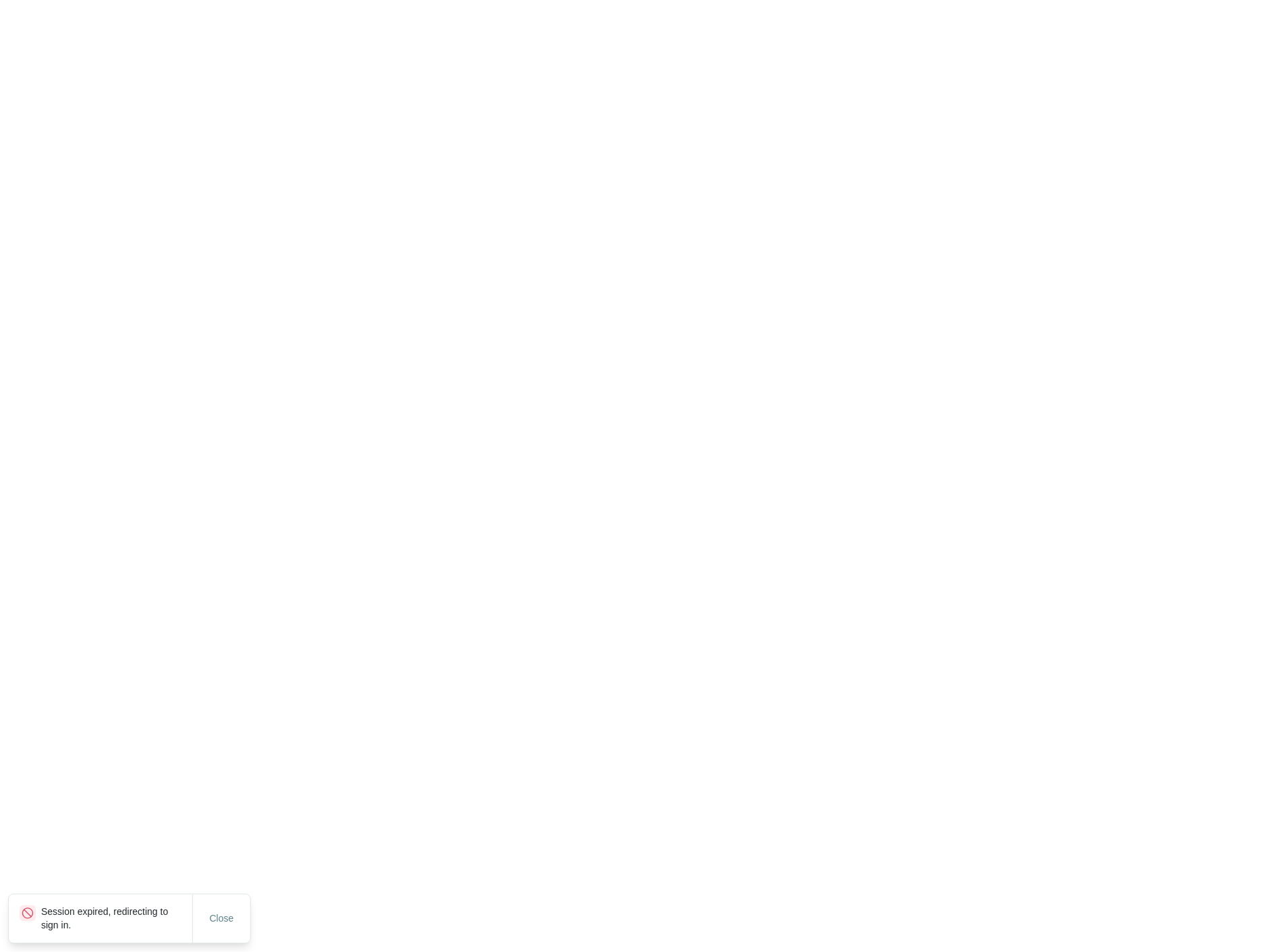
click at [349, 0] on html "Session expired, redirecting to sign in. Close" at bounding box center [644, 0] width 1287 height 0
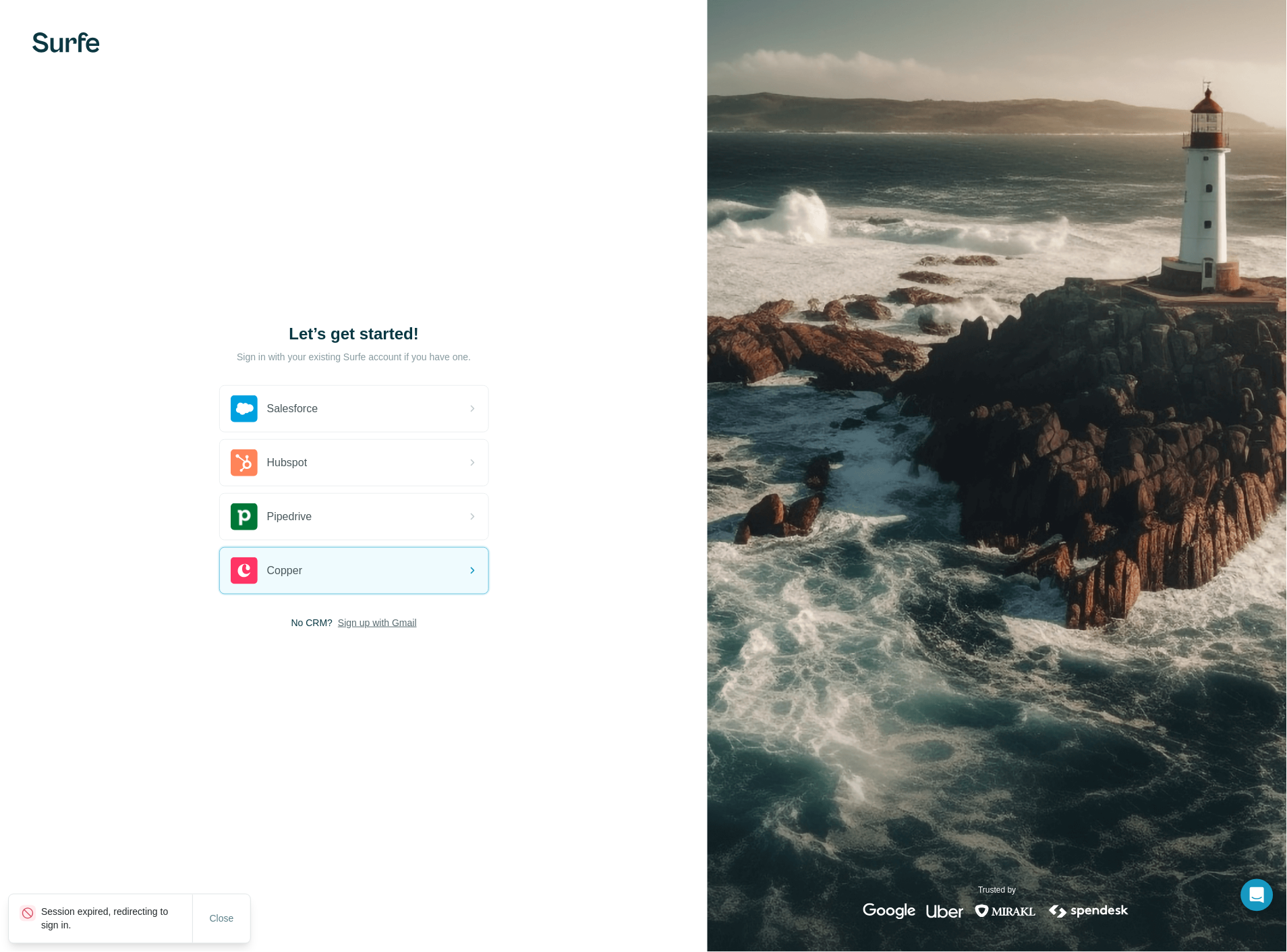
click at [356, 624] on span "Sign up with Gmail" at bounding box center [377, 623] width 79 height 14
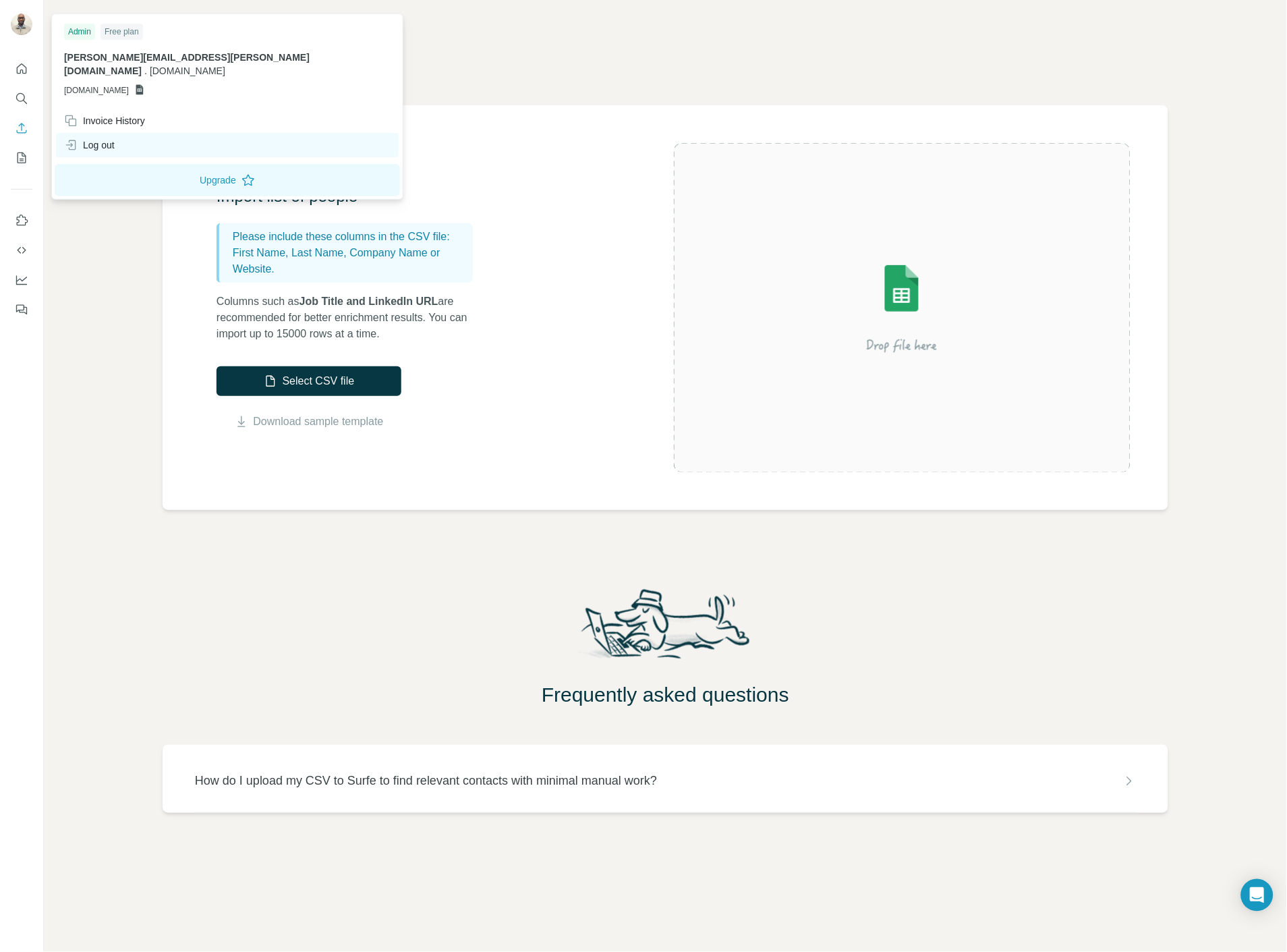
click at [106, 139] on div "Log out" at bounding box center [228, 145] width 343 height 25
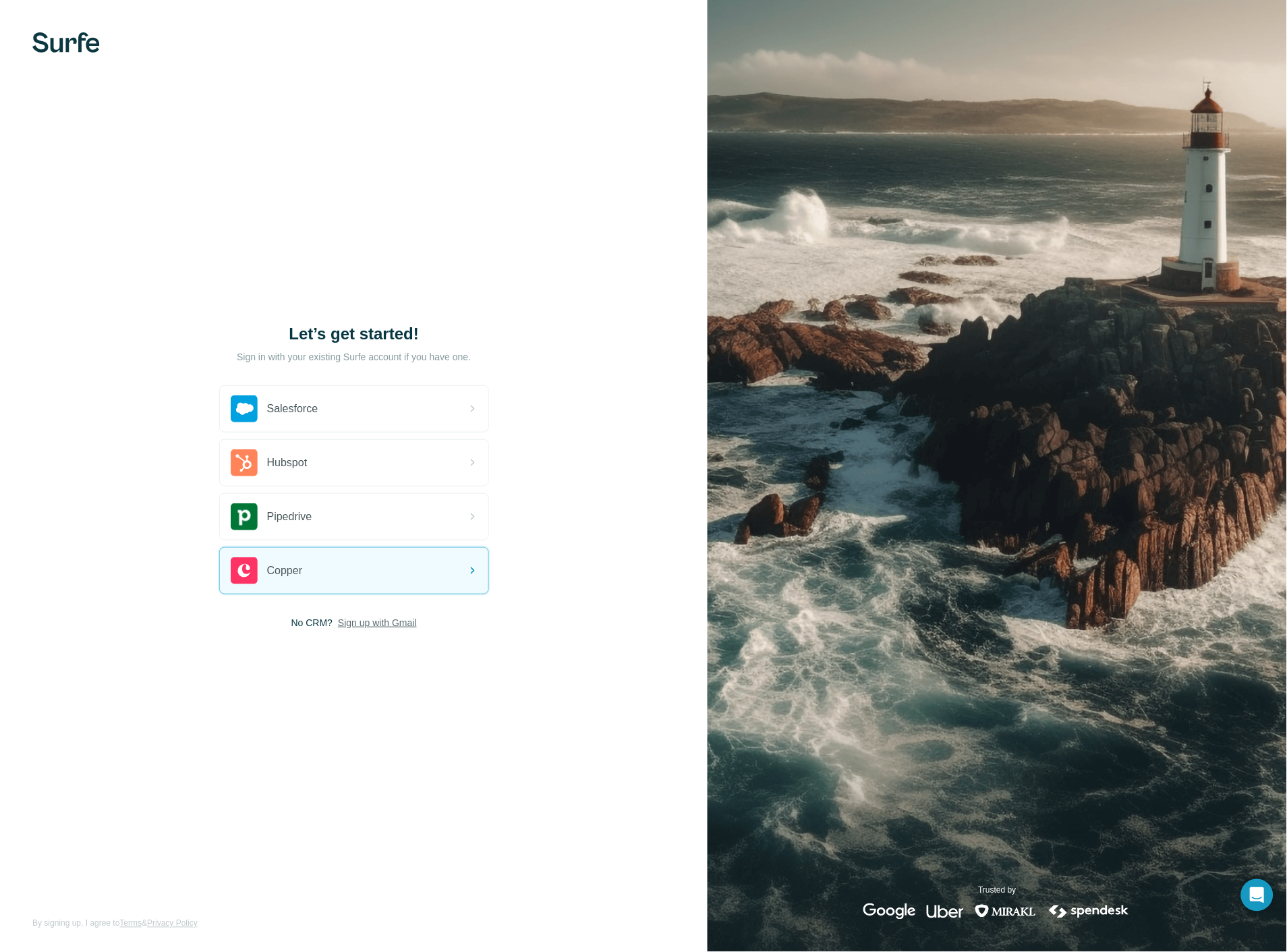
click at [378, 622] on span "Sign up with Gmail" at bounding box center [377, 623] width 79 height 14
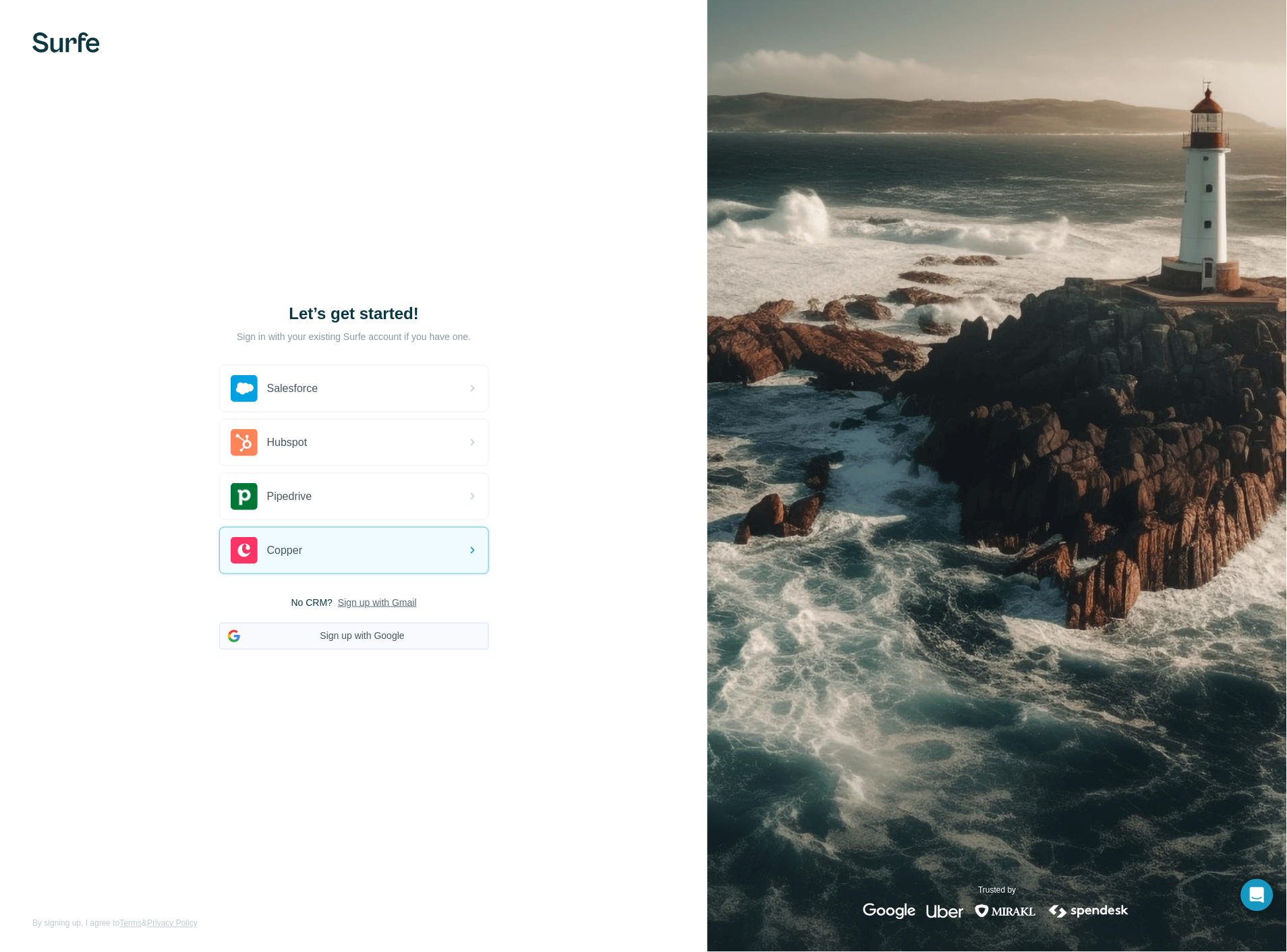
click at [371, 625] on button "Sign up with Google" at bounding box center [354, 636] width 270 height 27
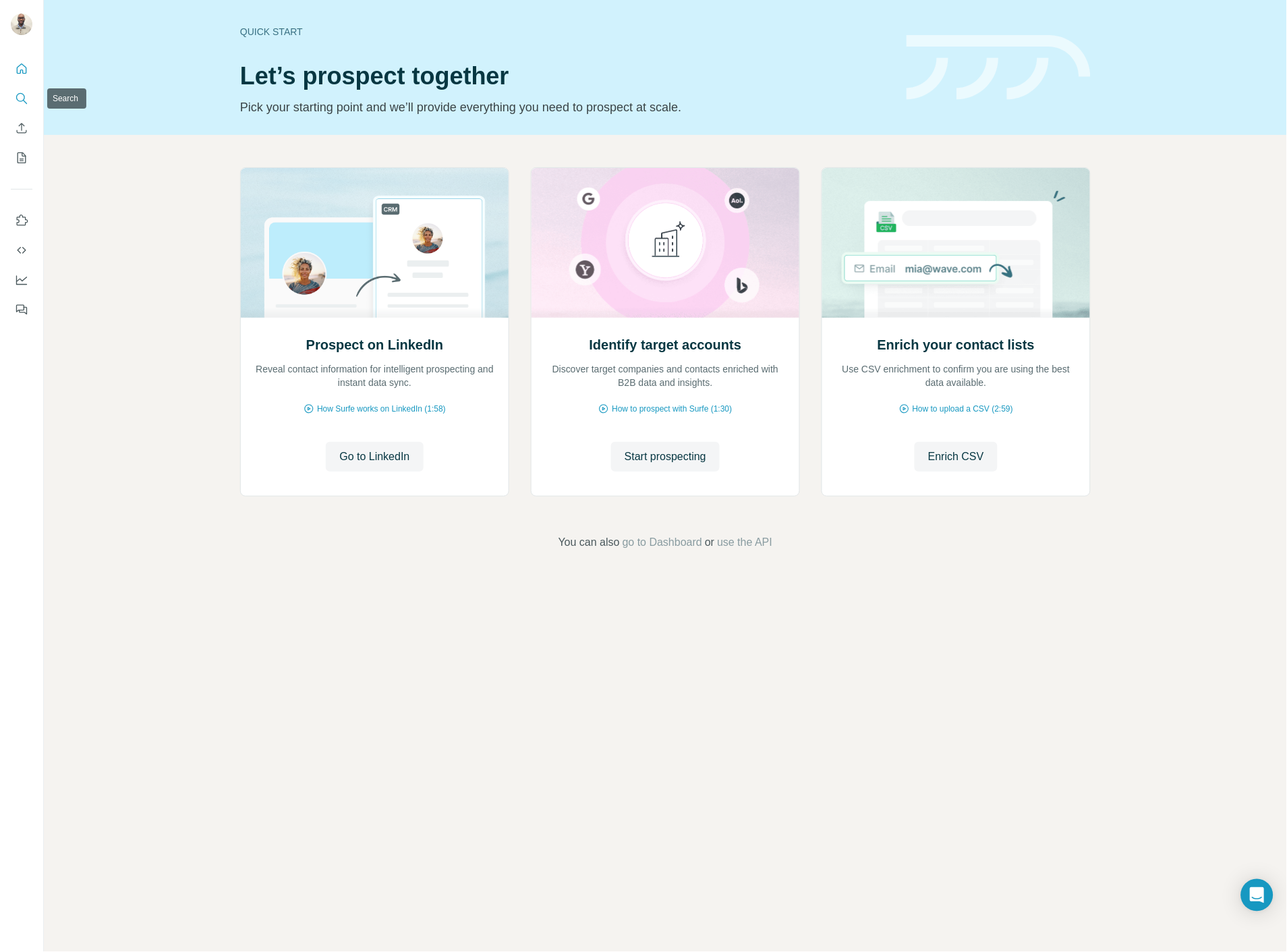
click at [25, 97] on icon "Search" at bounding box center [21, 98] width 14 height 14
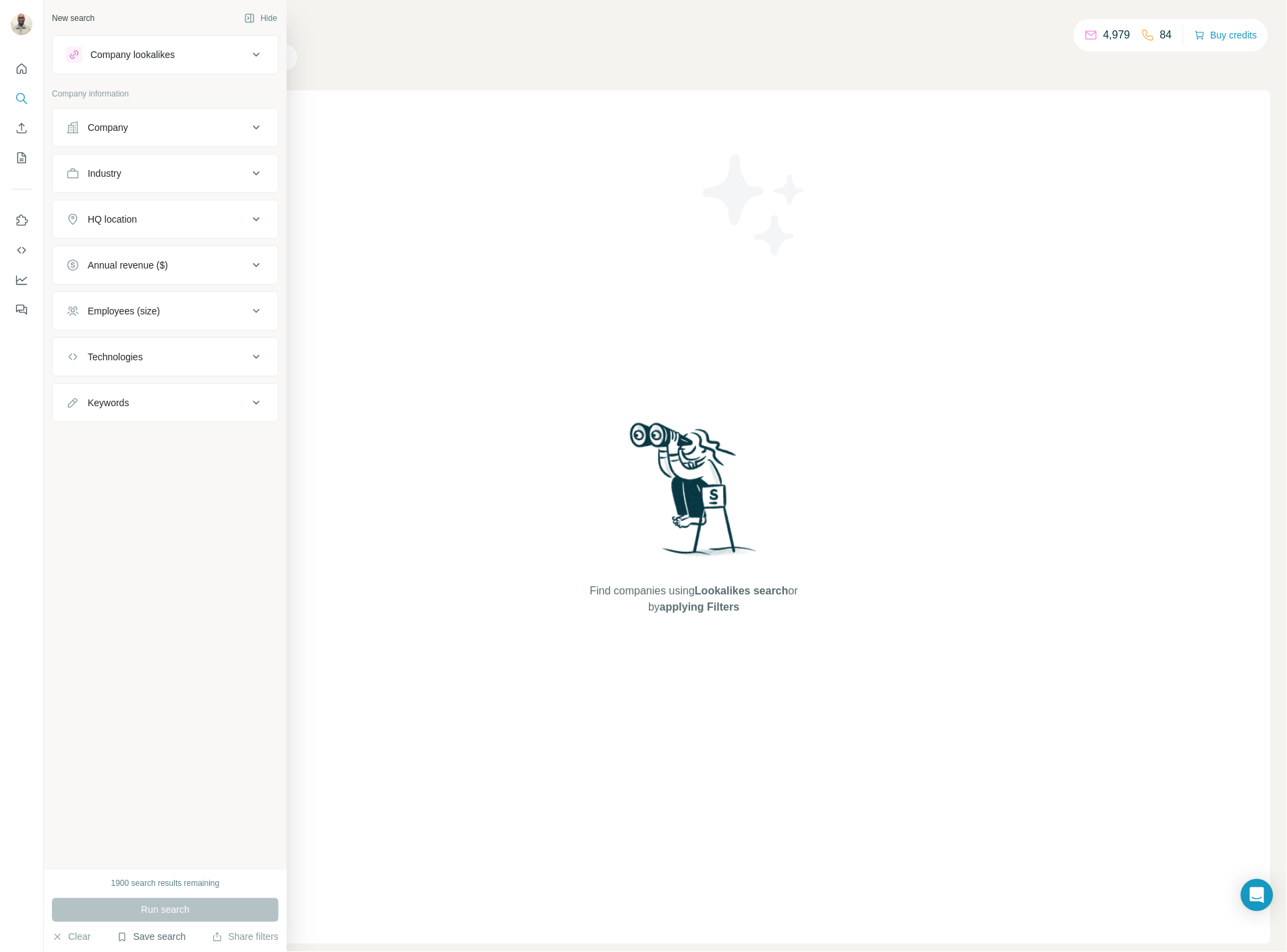
click at [133, 937] on button "Save search" at bounding box center [151, 937] width 69 height 14
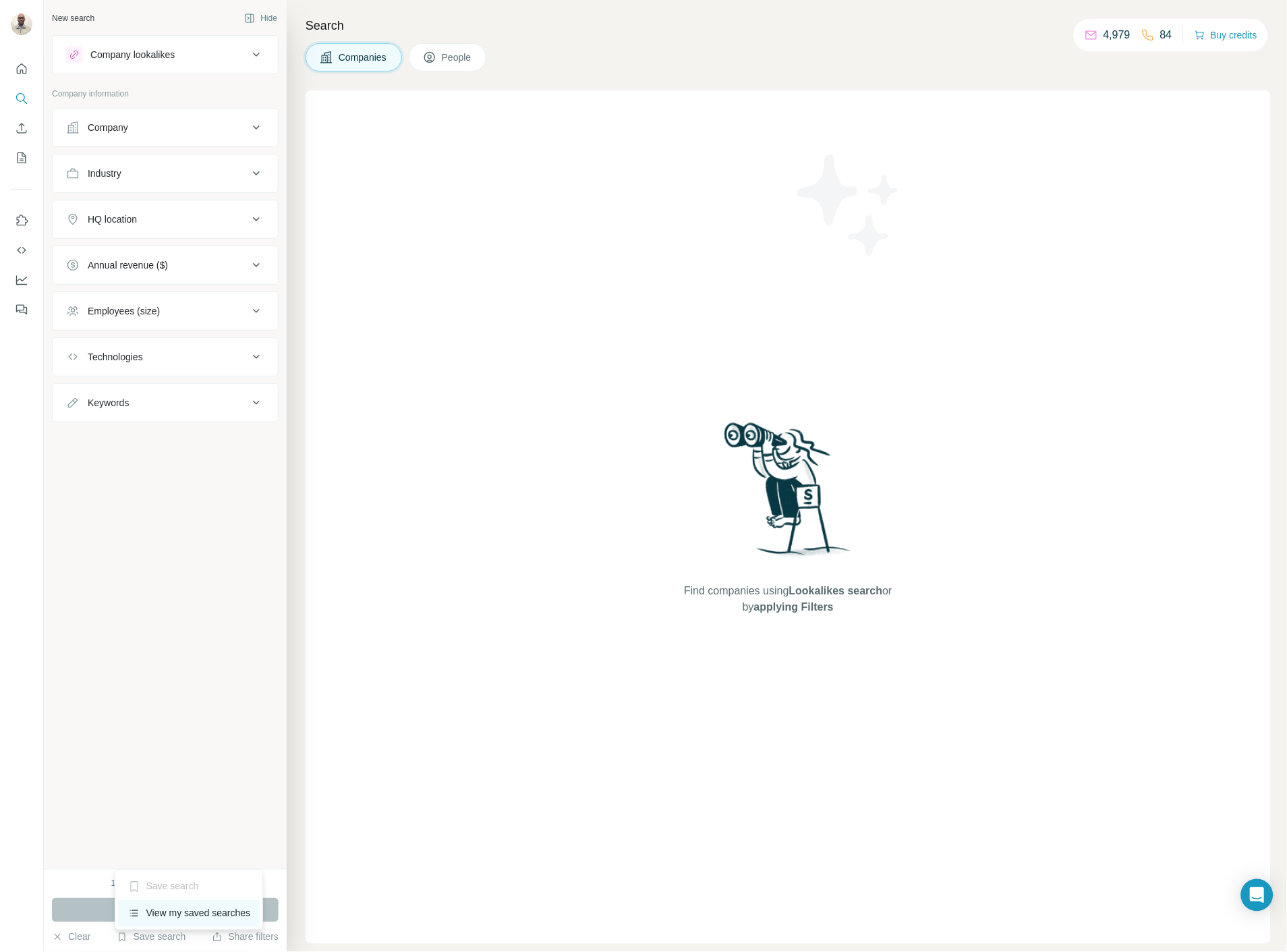
click at [187, 917] on div "View my saved searches" at bounding box center [189, 914] width 142 height 27
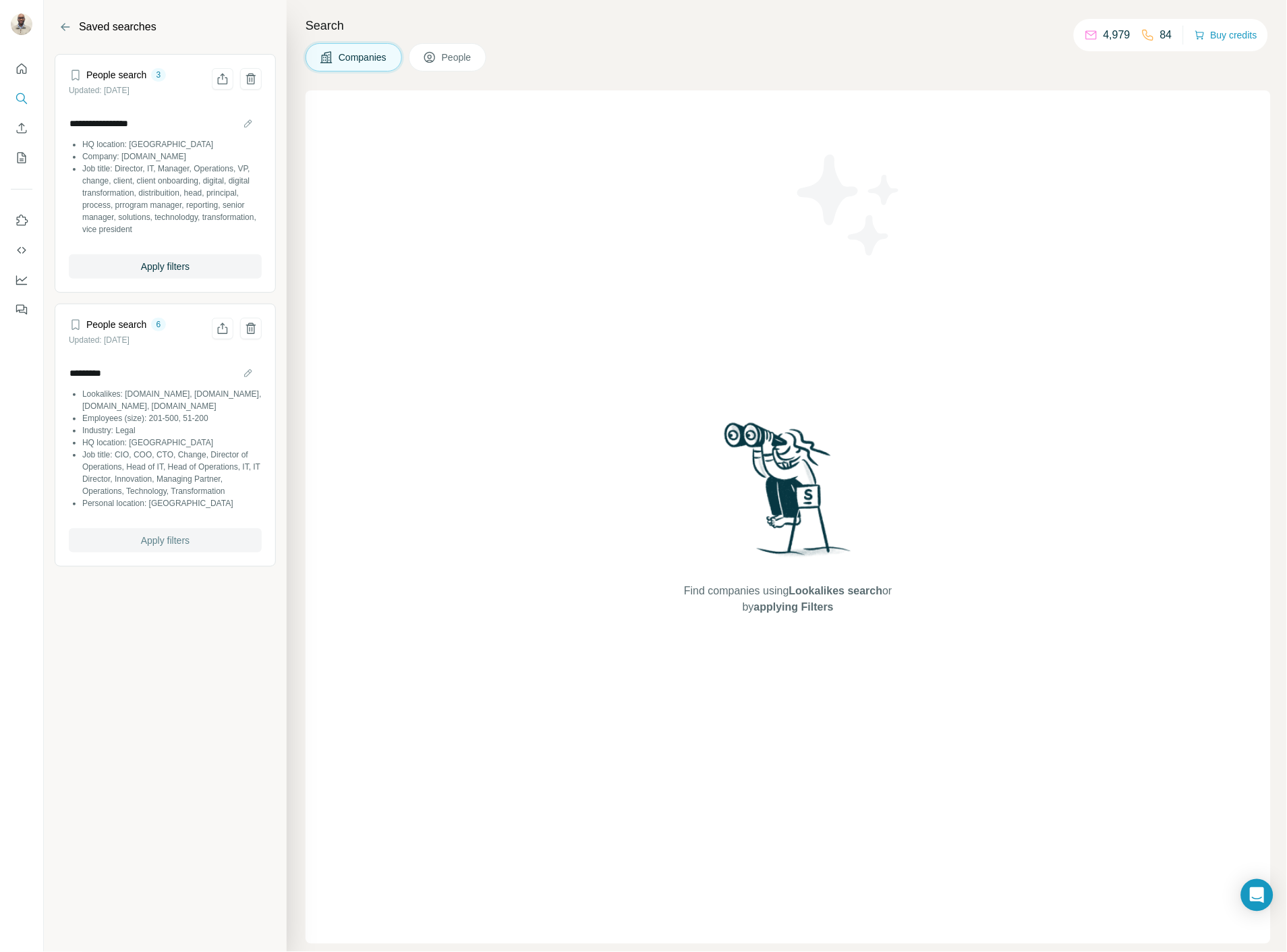
click at [164, 542] on span "Apply filters" at bounding box center [165, 540] width 48 height 14
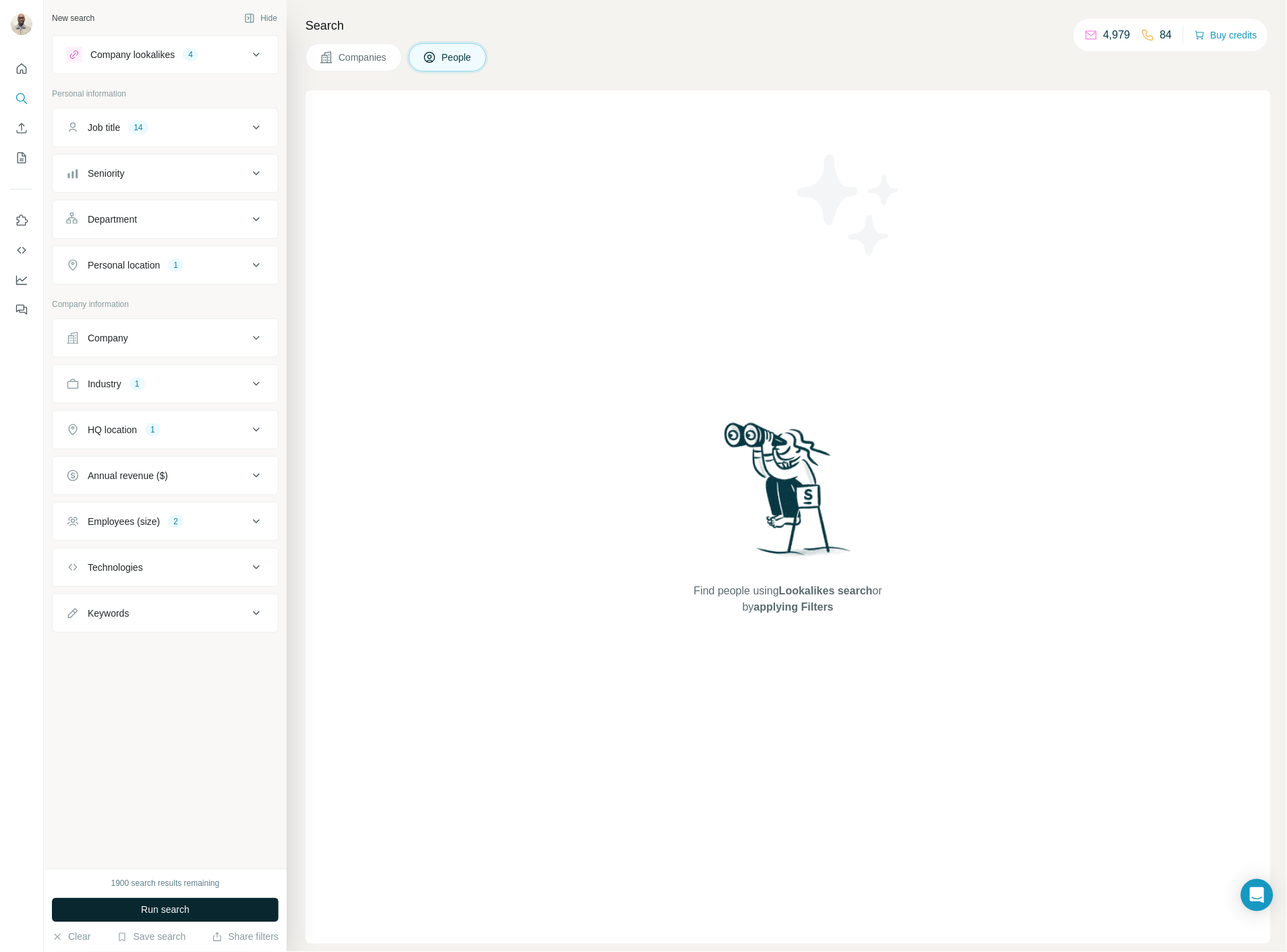
click at [101, 912] on button "Run search" at bounding box center [165, 910] width 227 height 25
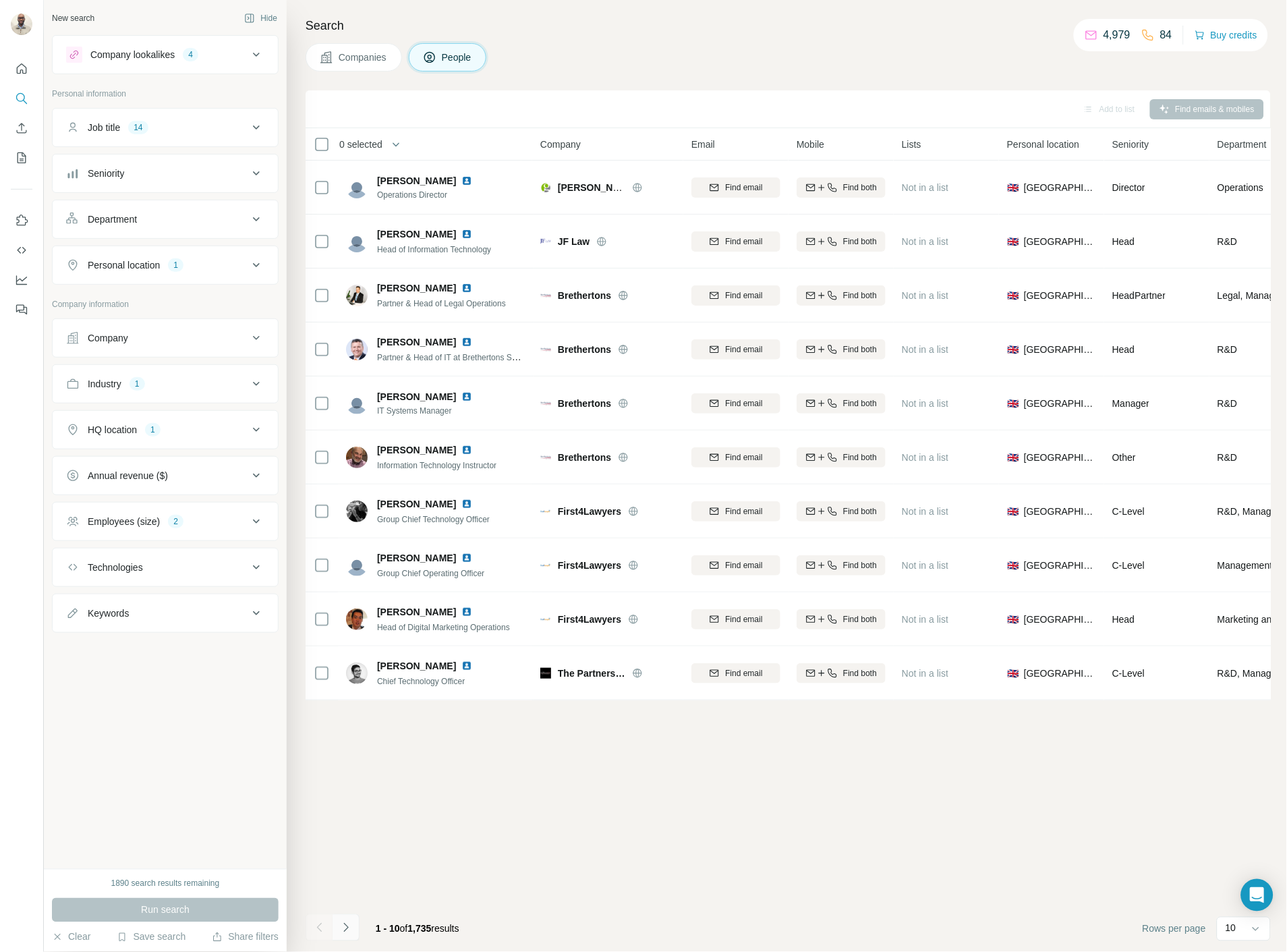
click at [353, 932] on button "Navigate to next page" at bounding box center [346, 927] width 27 height 27
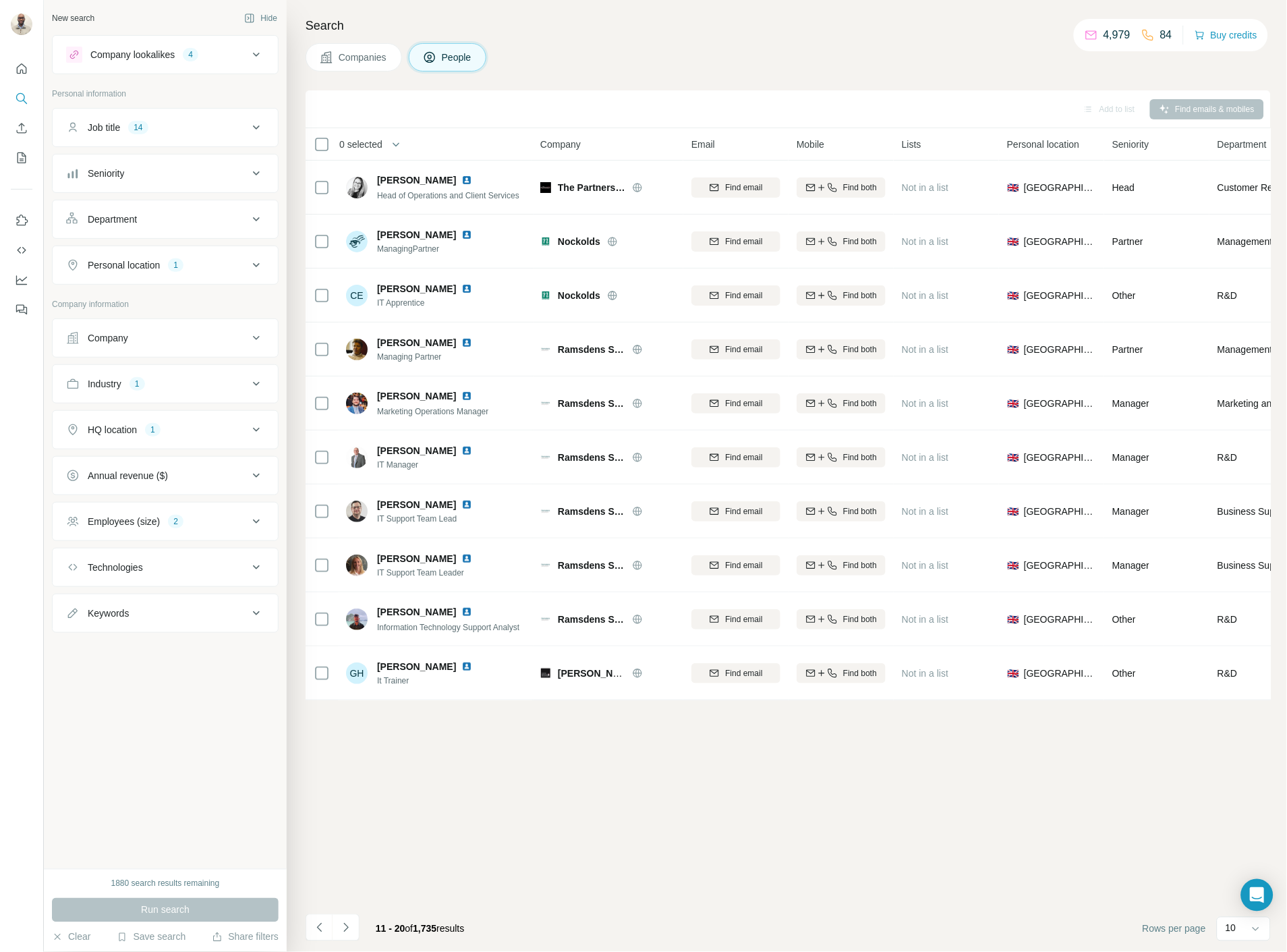
click at [356, 63] on span "Companies" at bounding box center [363, 57] width 49 height 14
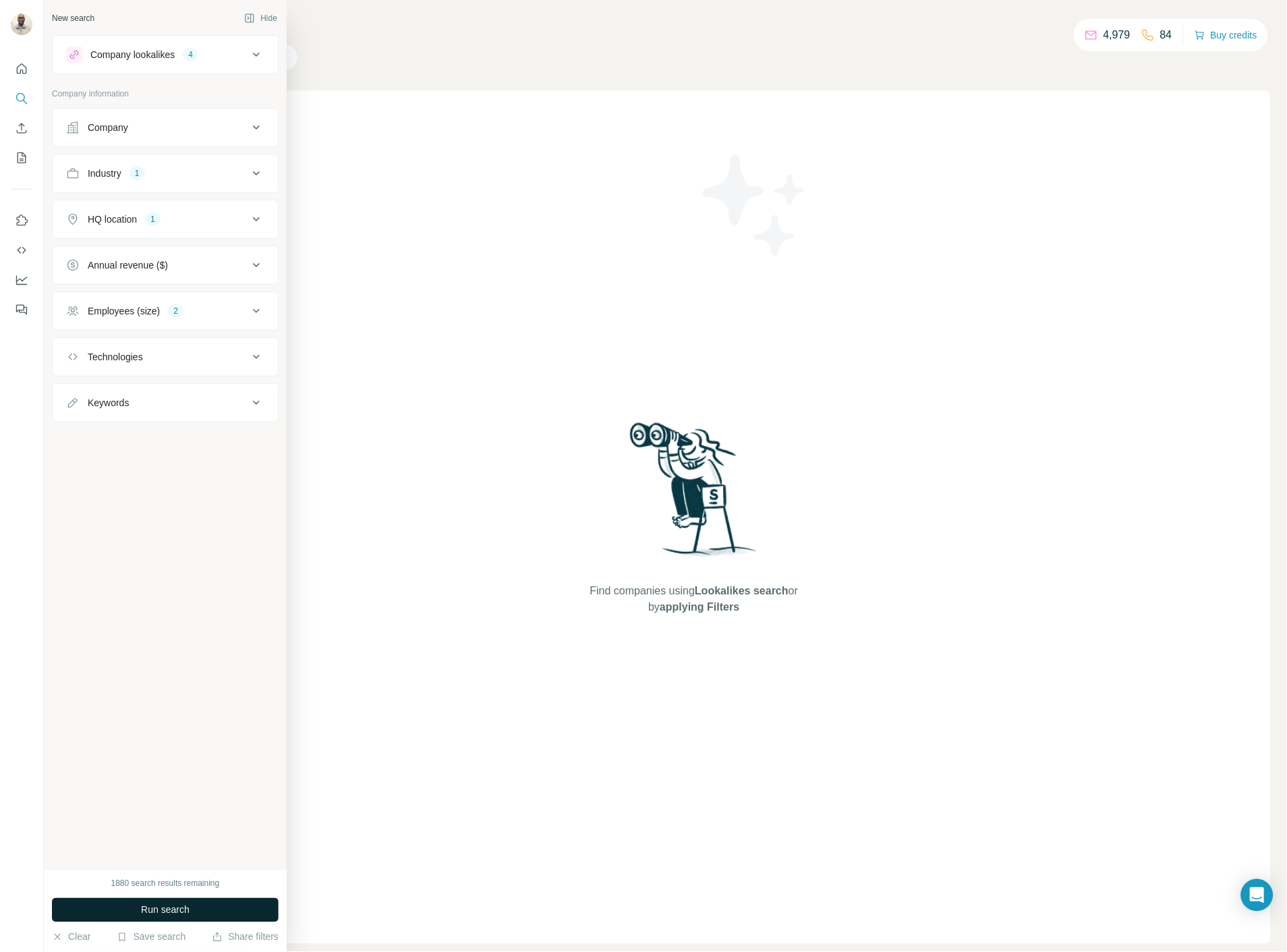
click at [252, 913] on button "Run search" at bounding box center [165, 910] width 227 height 25
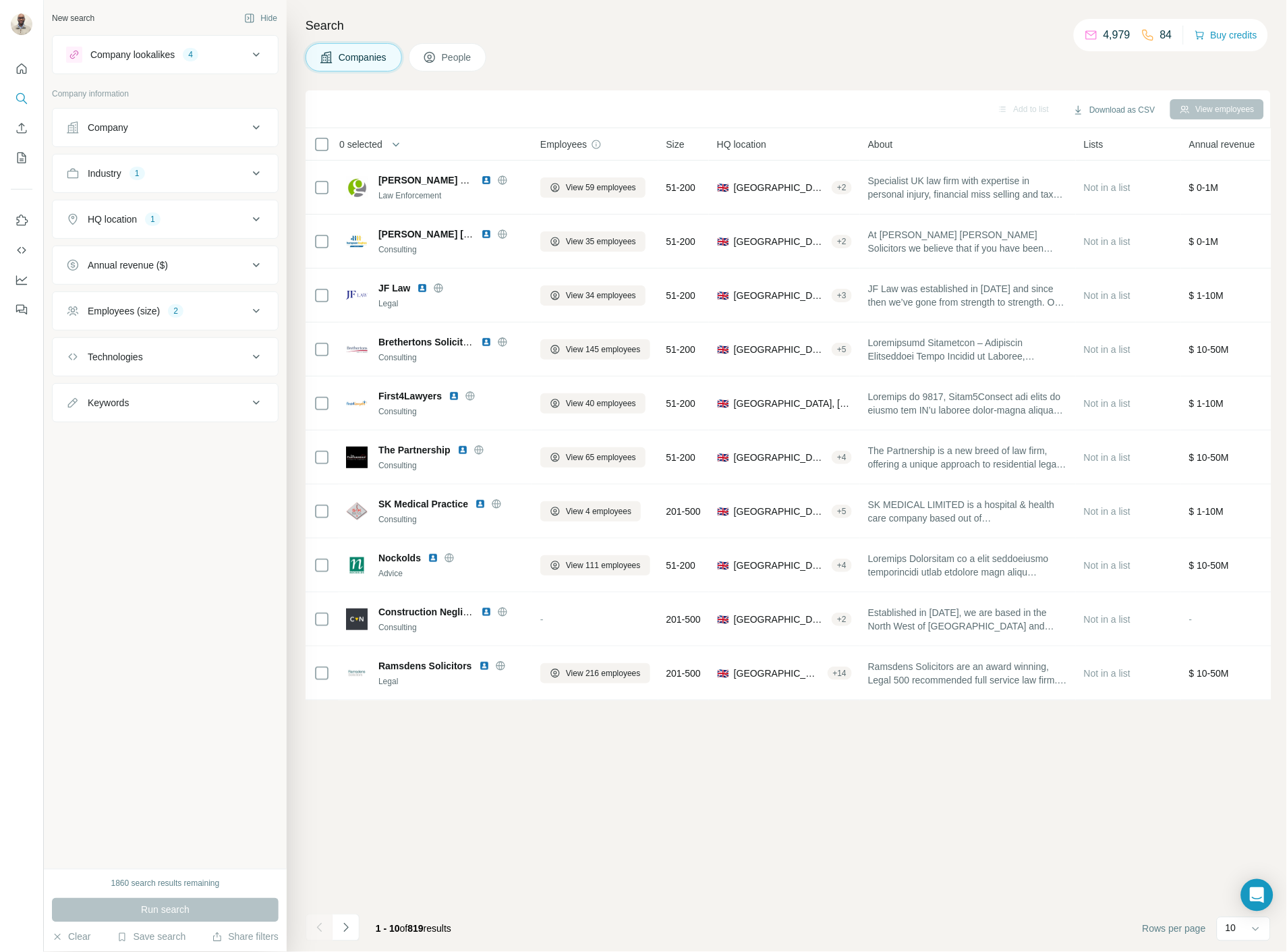
click at [353, 937] on button "Navigate to next page" at bounding box center [346, 927] width 27 height 27
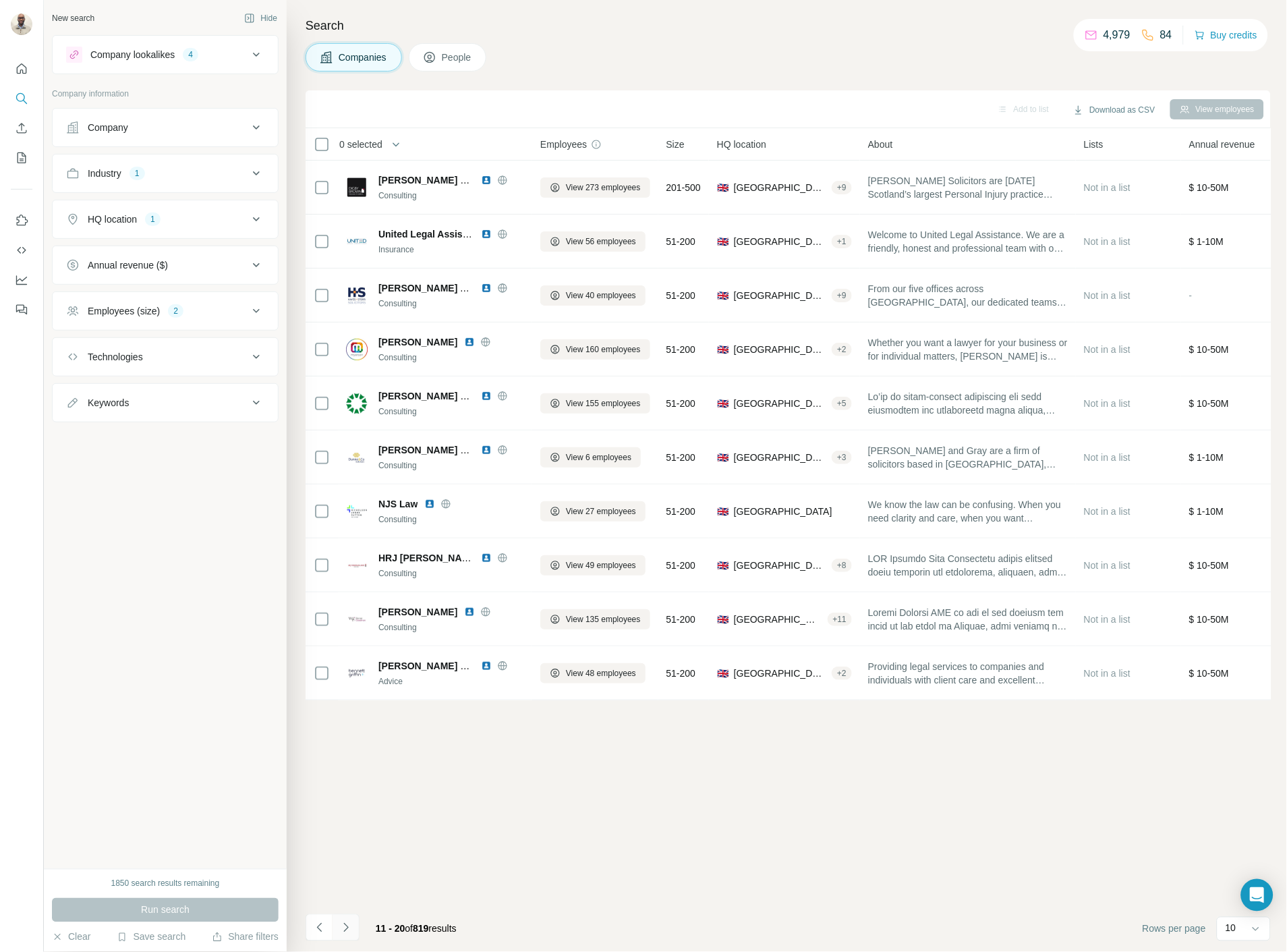
click at [352, 937] on button "Navigate to next page" at bounding box center [346, 927] width 27 height 27
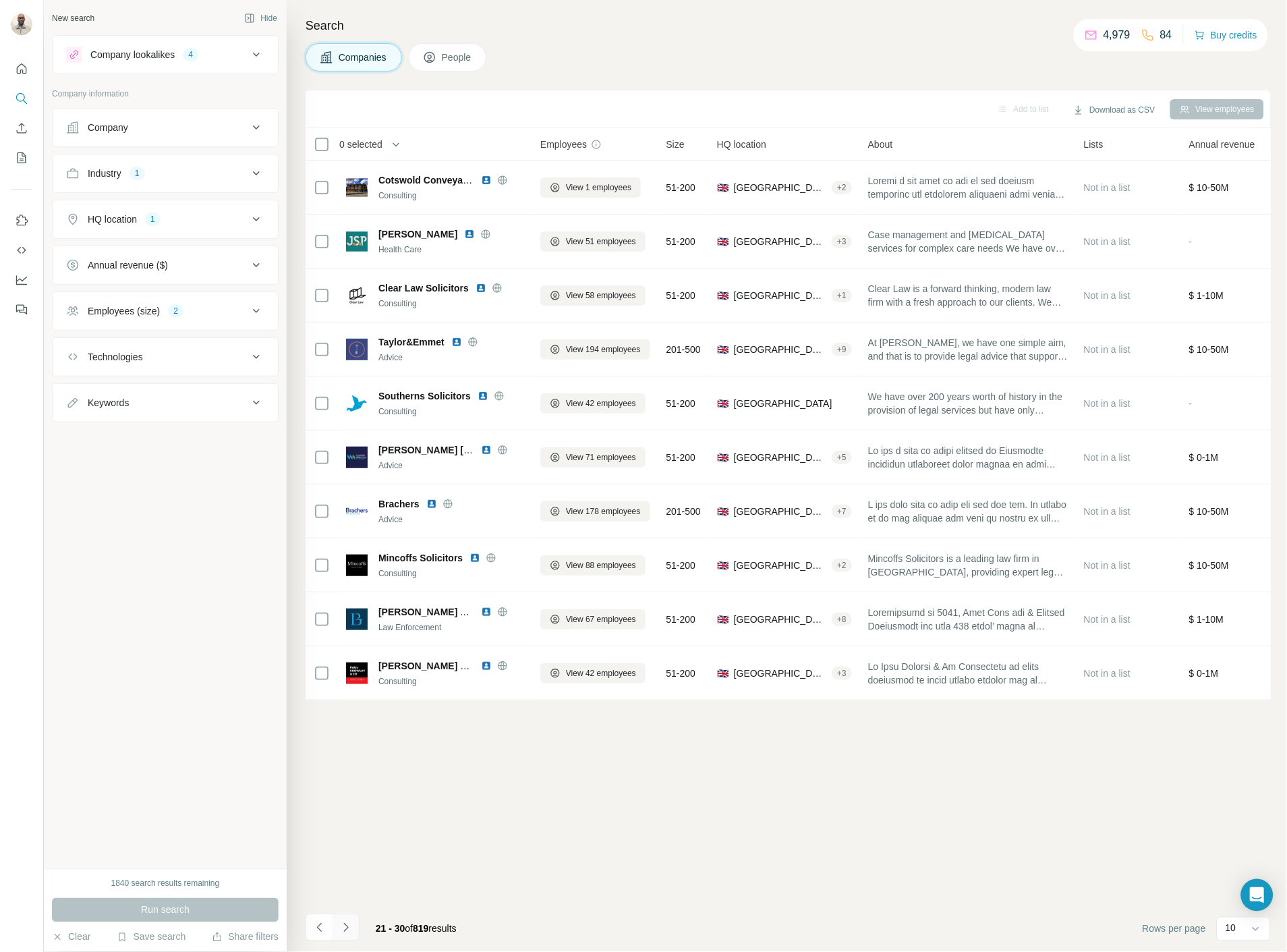
click at [352, 937] on button "Navigate to next page" at bounding box center [346, 927] width 27 height 27
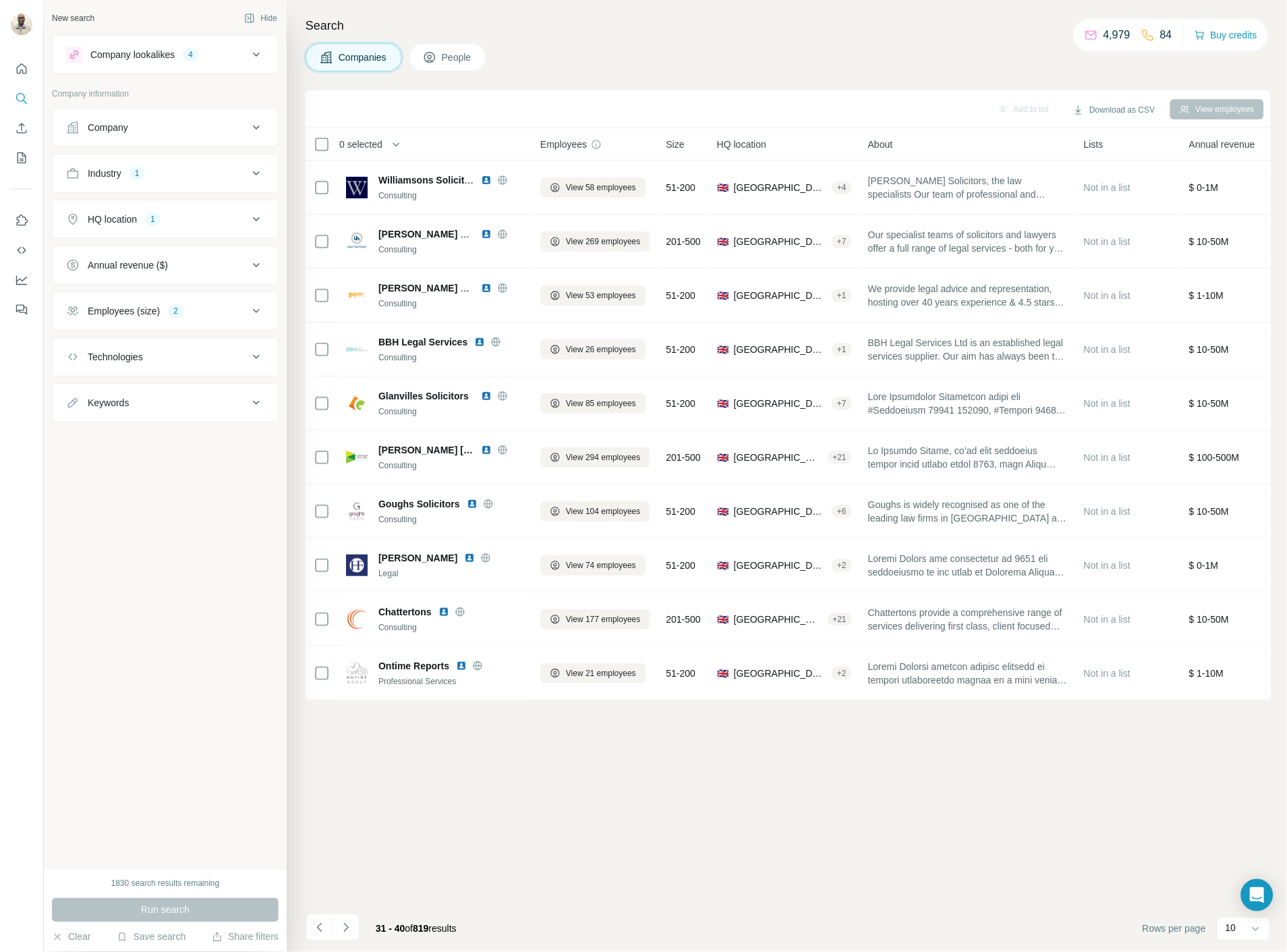
click at [352, 937] on button "Navigate to next page" at bounding box center [346, 927] width 27 height 27
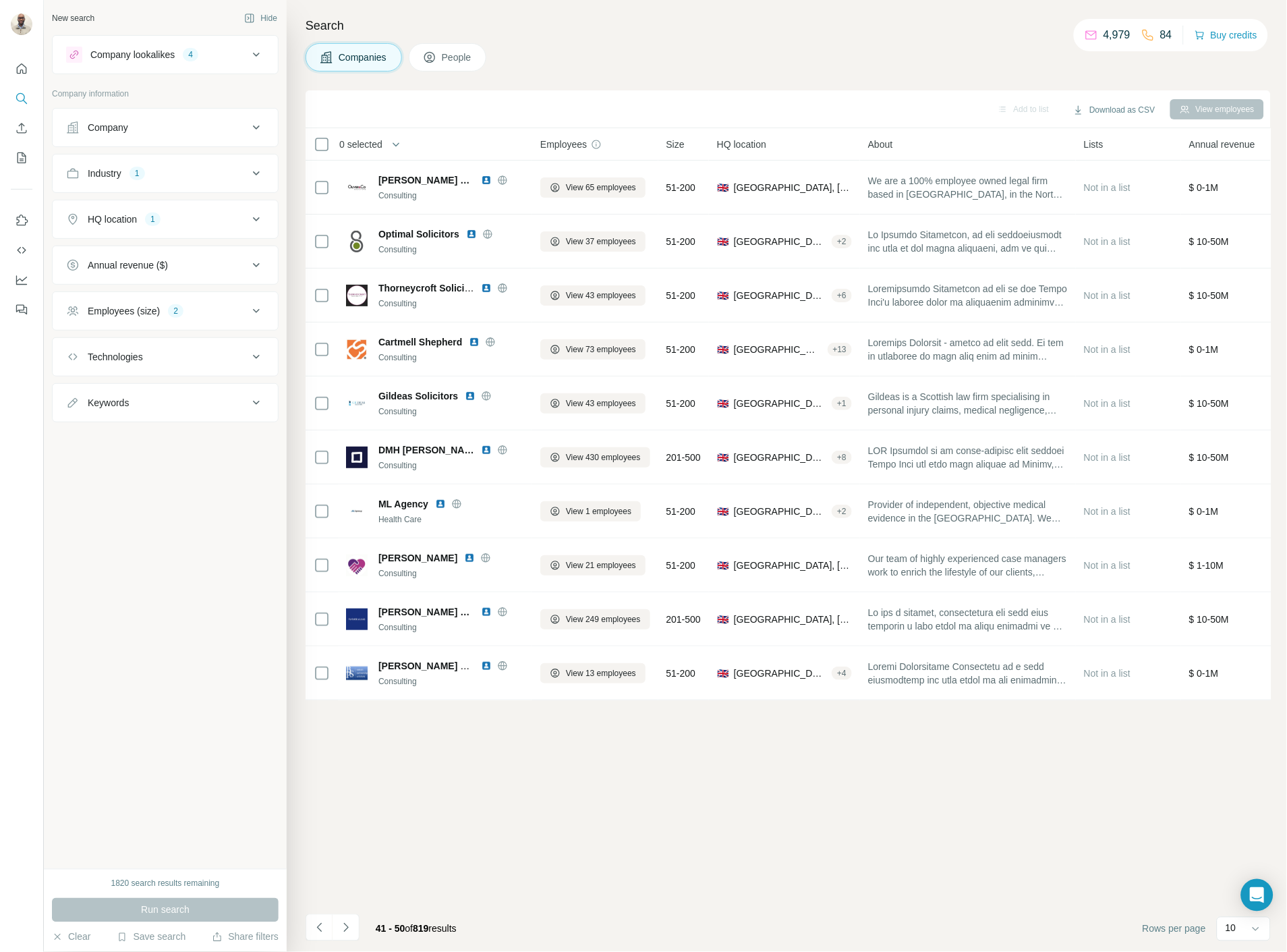
click at [352, 937] on button "Navigate to next page" at bounding box center [346, 927] width 27 height 27
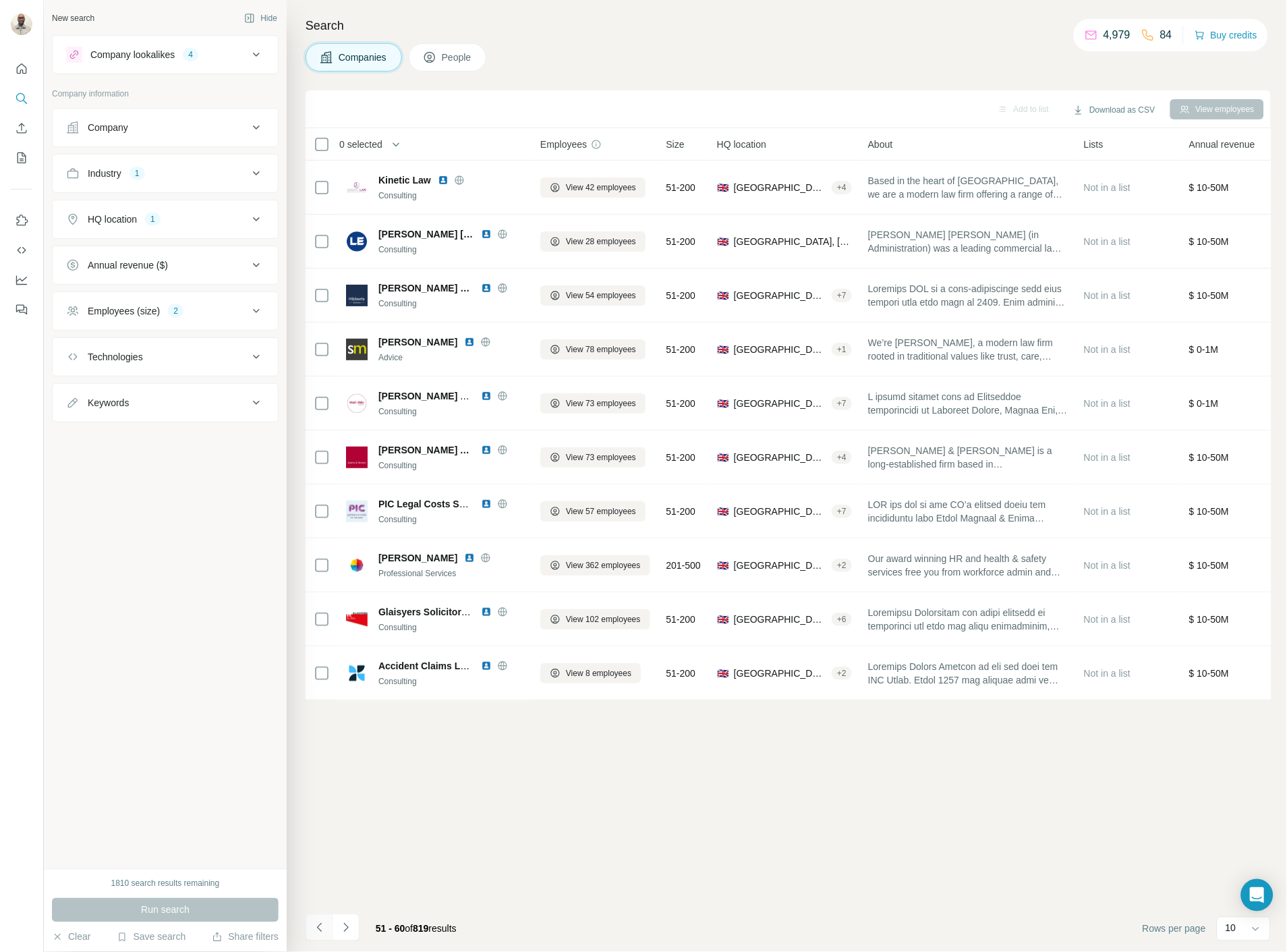
click at [320, 932] on icon "Navigate to previous page" at bounding box center [319, 927] width 5 height 9
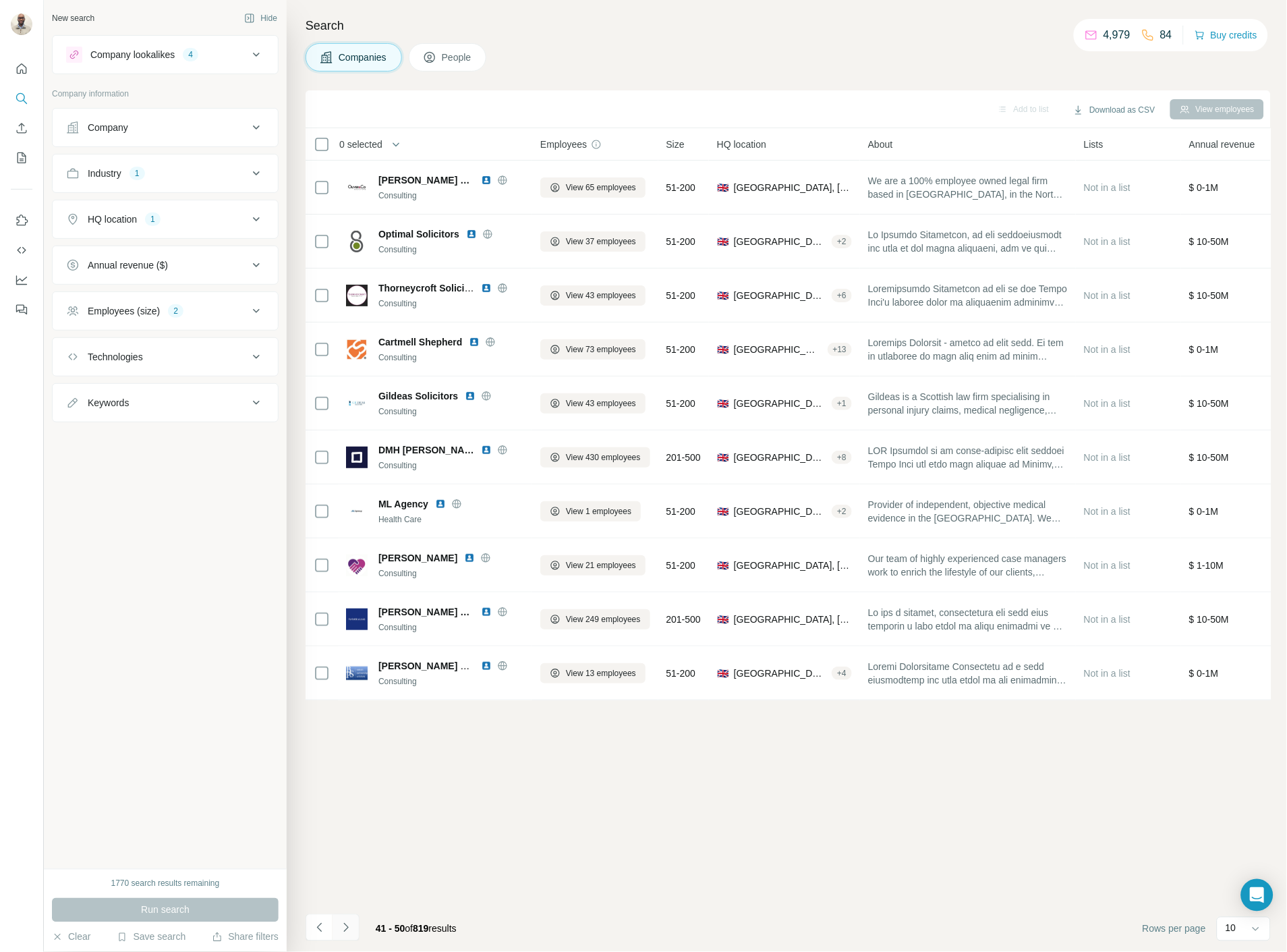
click at [349, 932] on button "Navigate to next page" at bounding box center [346, 927] width 27 height 27
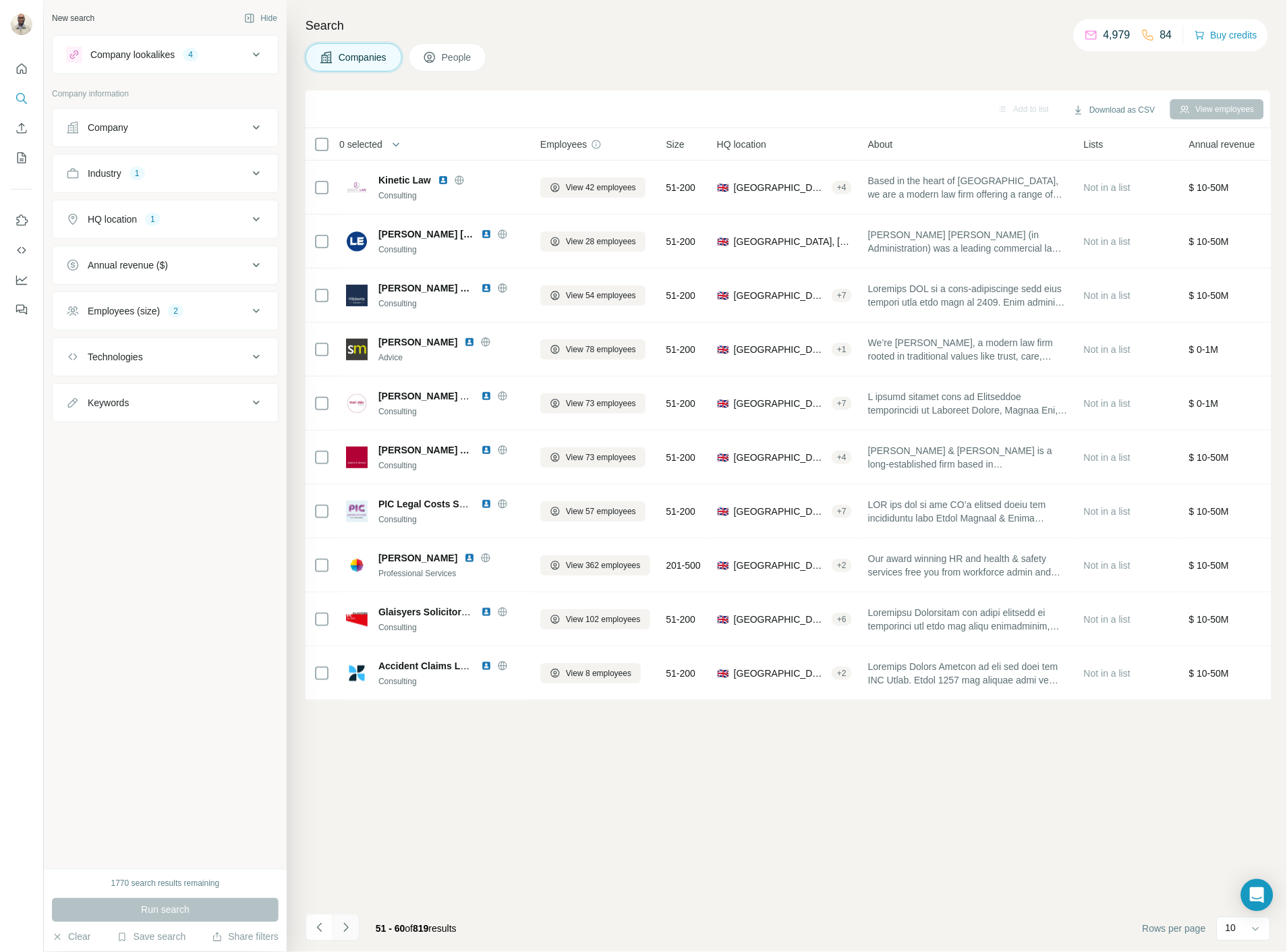
click at [349, 932] on icon "Navigate to next page" at bounding box center [346, 927] width 14 height 14
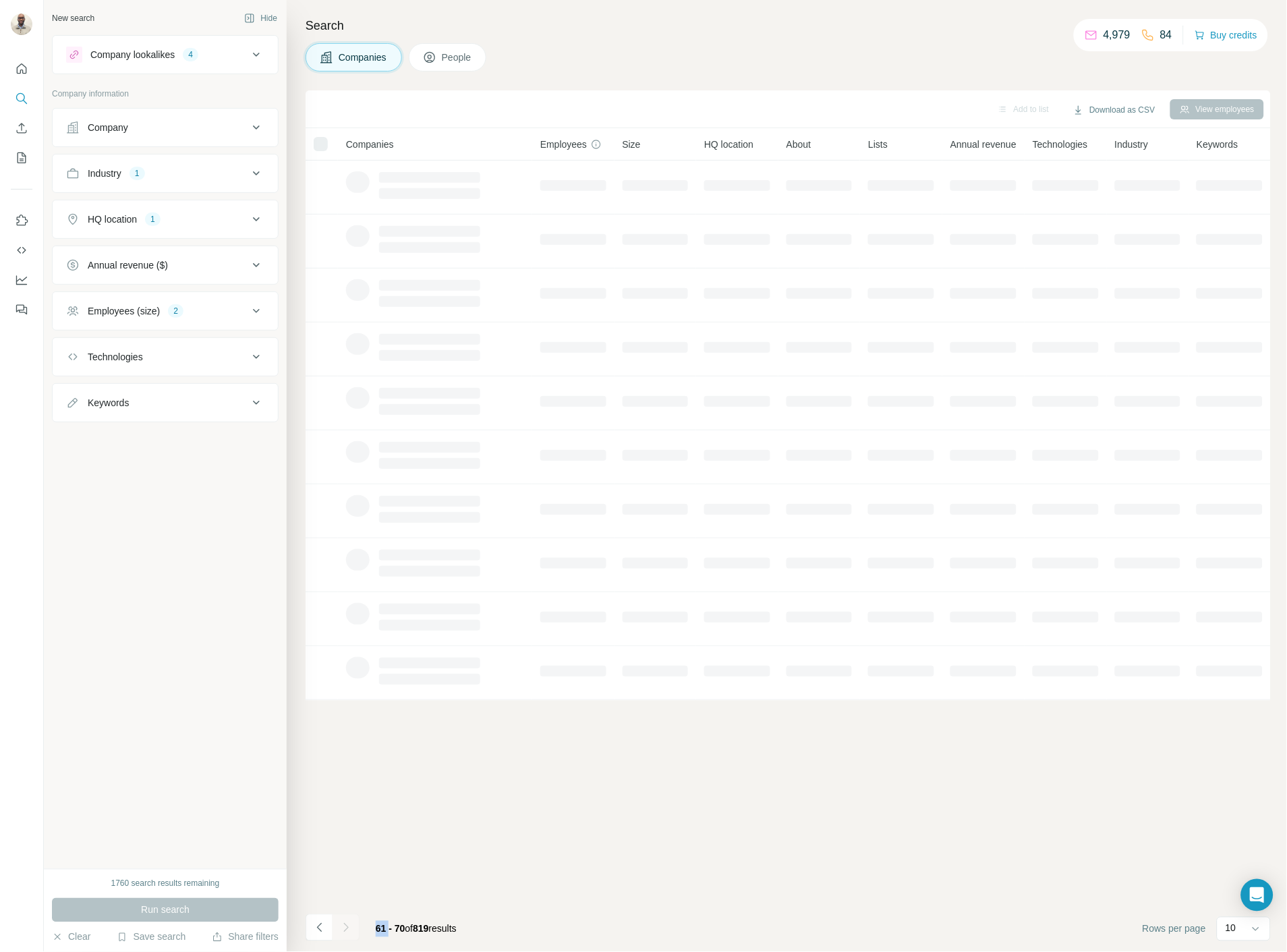
click at [349, 932] on div at bounding box center [346, 927] width 27 height 27
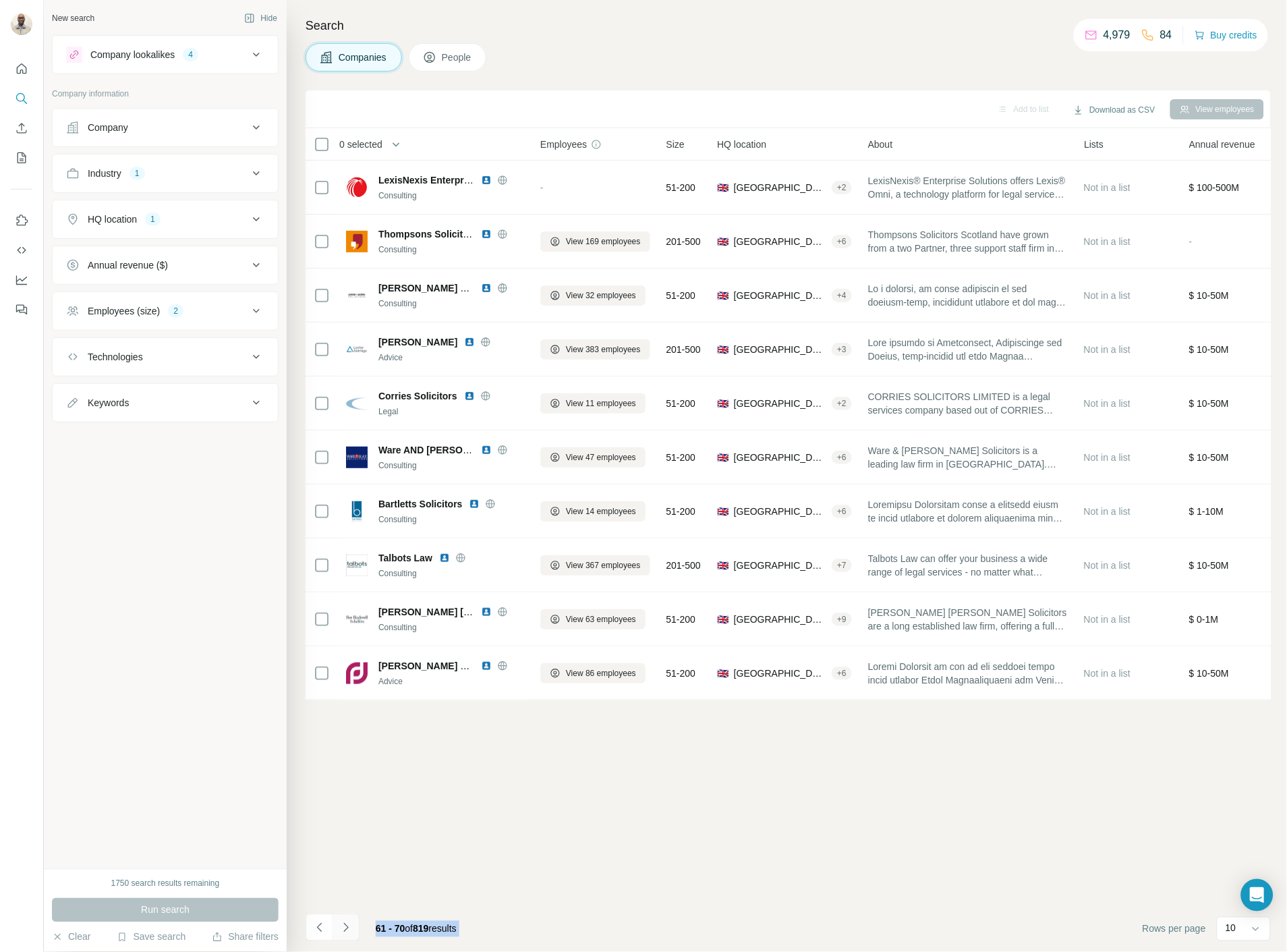
click at [344, 932] on icon "Navigate to next page" at bounding box center [345, 927] width 5 height 9
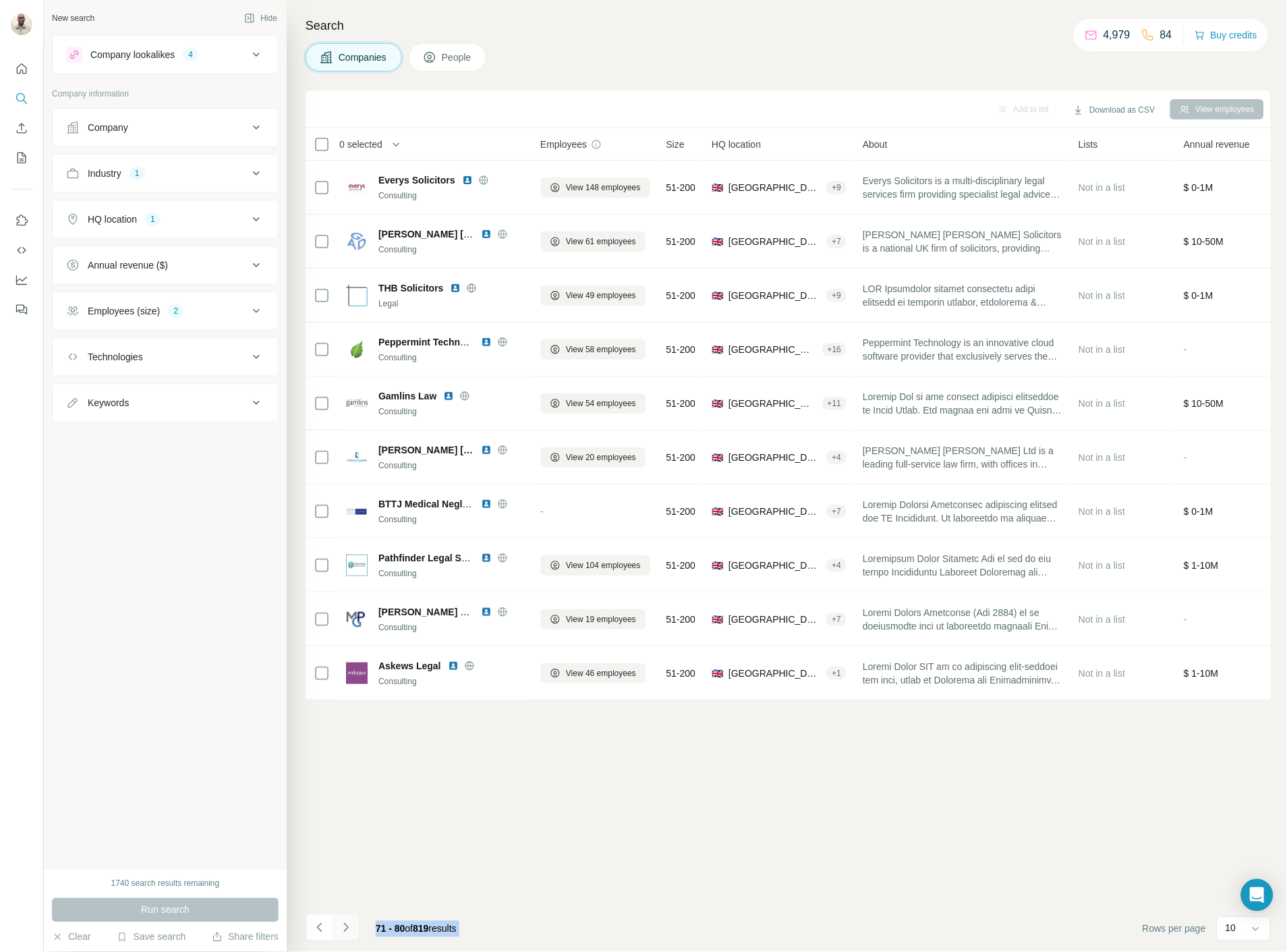
click at [344, 932] on icon "Navigate to next page" at bounding box center [345, 927] width 5 height 9
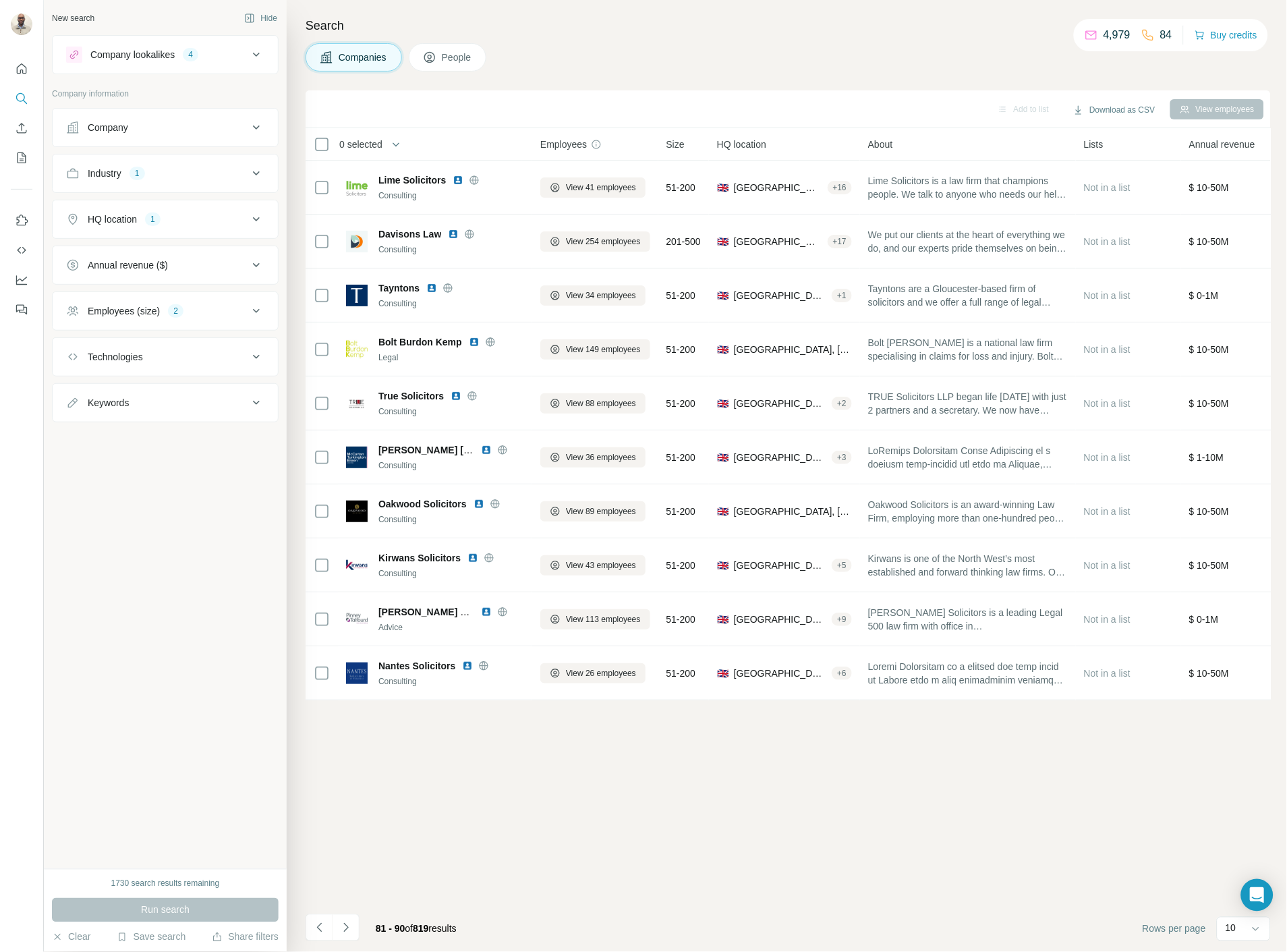
click at [346, 946] on footer "81 - 90 of 819 results Rows per page 10" at bounding box center [788, 929] width 966 height 46
click at [340, 941] on li at bounding box center [346, 928] width 27 height 30
click at [347, 933] on icon "Navigate to next page" at bounding box center [346, 927] width 14 height 14
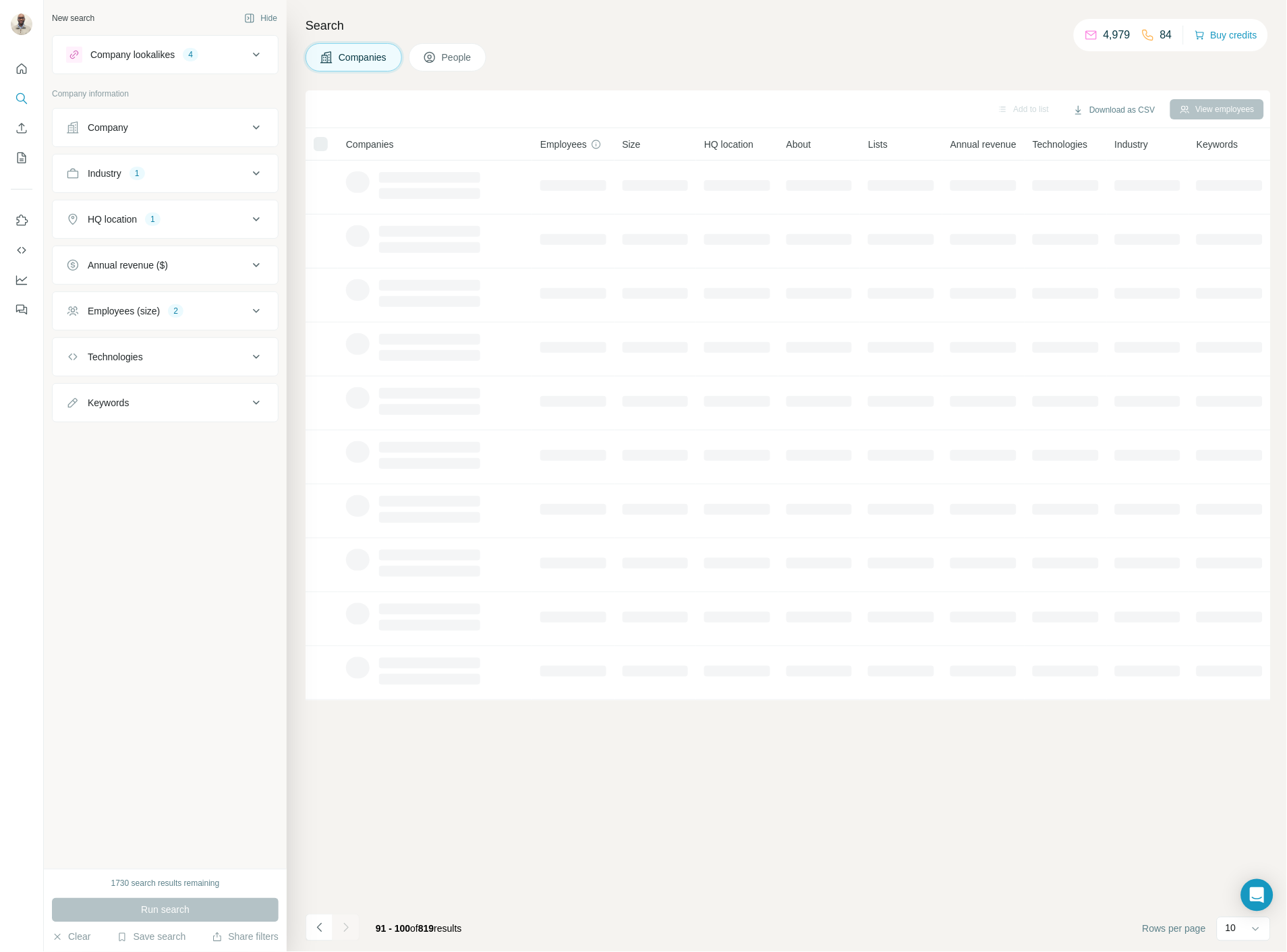
click at [349, 933] on div at bounding box center [346, 927] width 27 height 27
click at [325, 922] on icon "Navigate to previous page" at bounding box center [319, 927] width 14 height 14
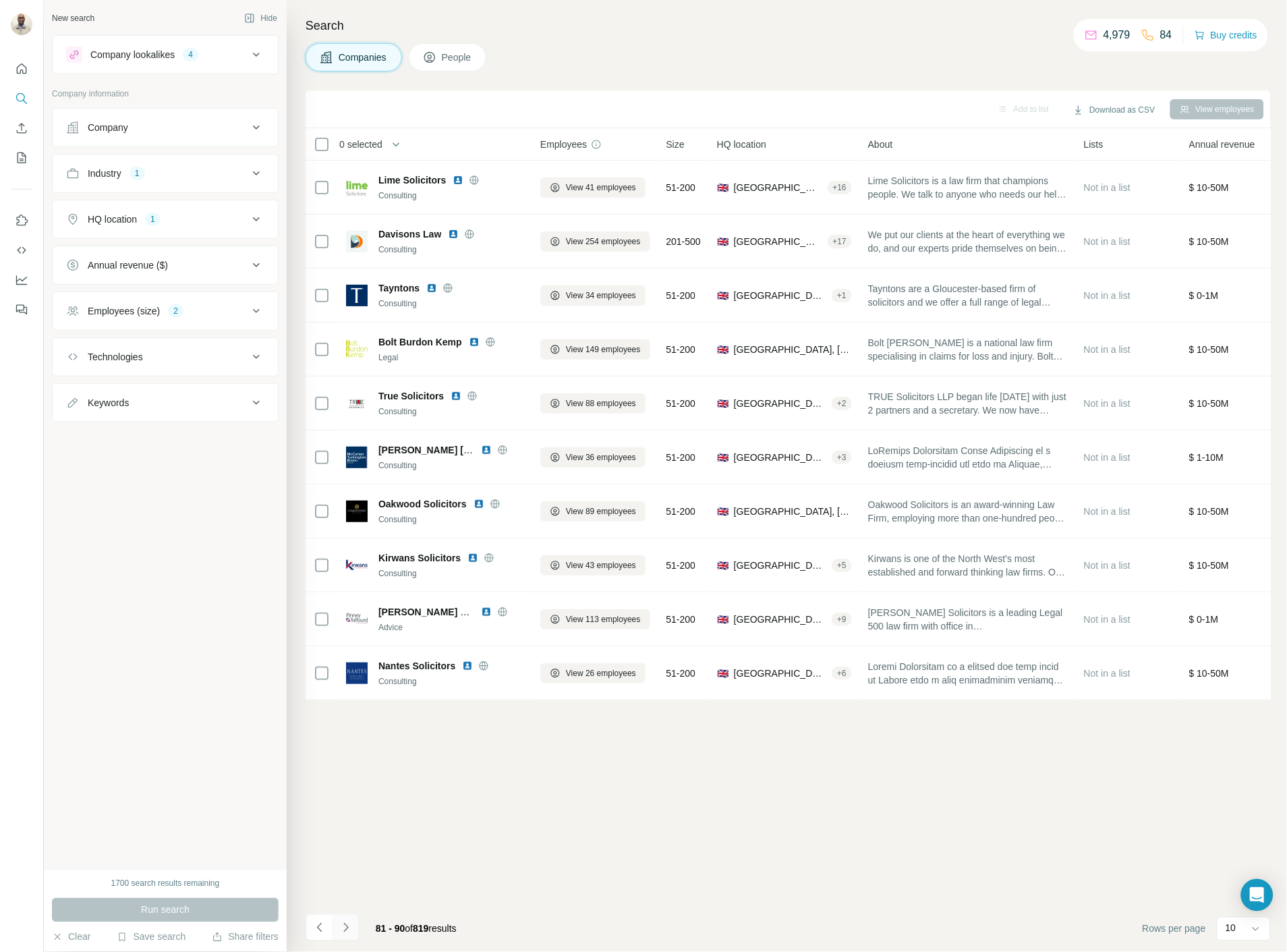
click at [345, 921] on icon "Navigate to next page" at bounding box center [346, 927] width 14 height 14
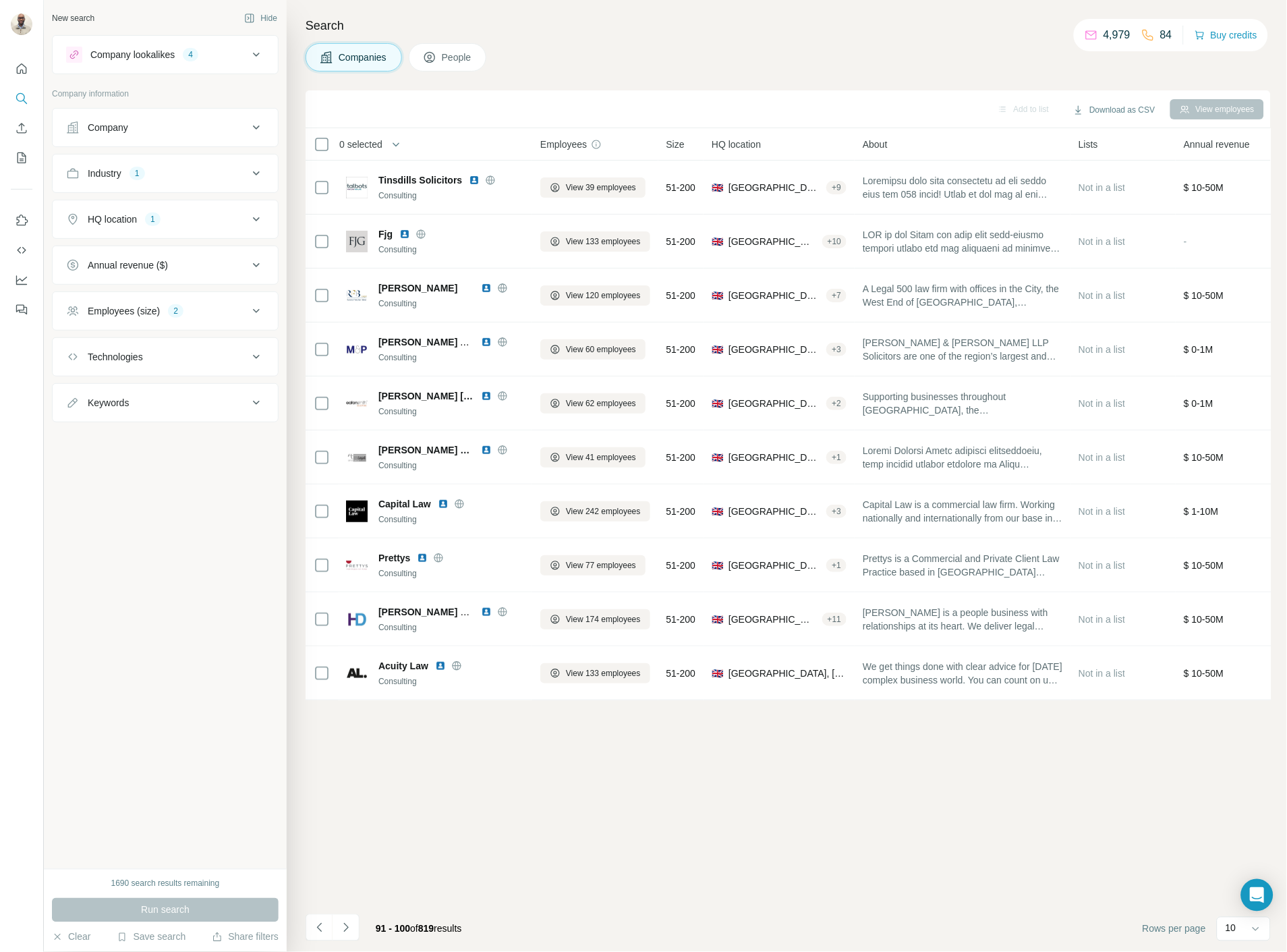
click at [350, 928] on icon "Navigate to next page" at bounding box center [346, 927] width 14 height 14
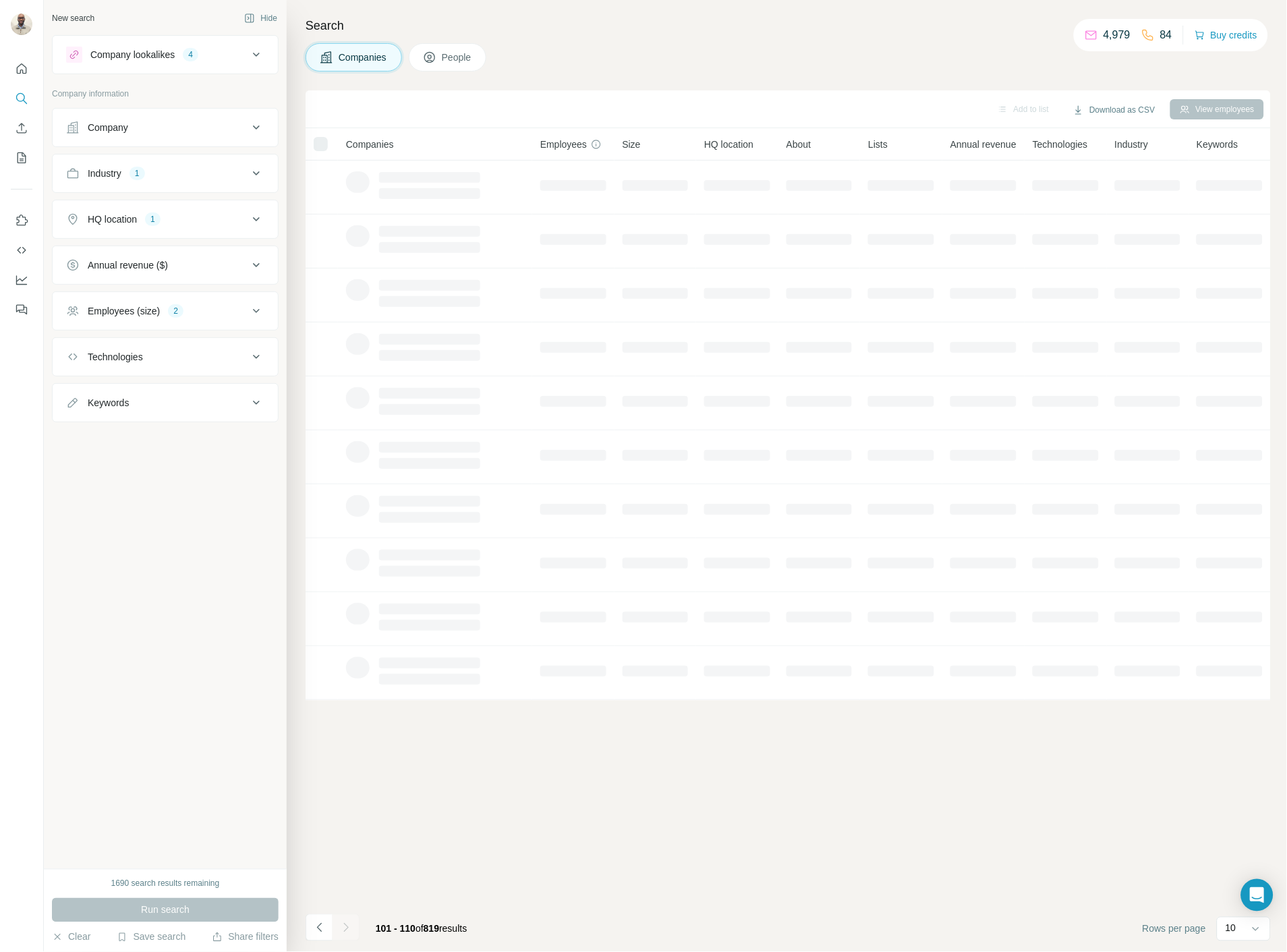
drag, startPoint x: 350, startPoint y: 928, endPoint x: 302, endPoint y: 867, distance: 77.6
click at [302, 867] on div "Search Companies People Add to list Download as CSV View employees Companies Em…" at bounding box center [786, 476] width 1000 height 952
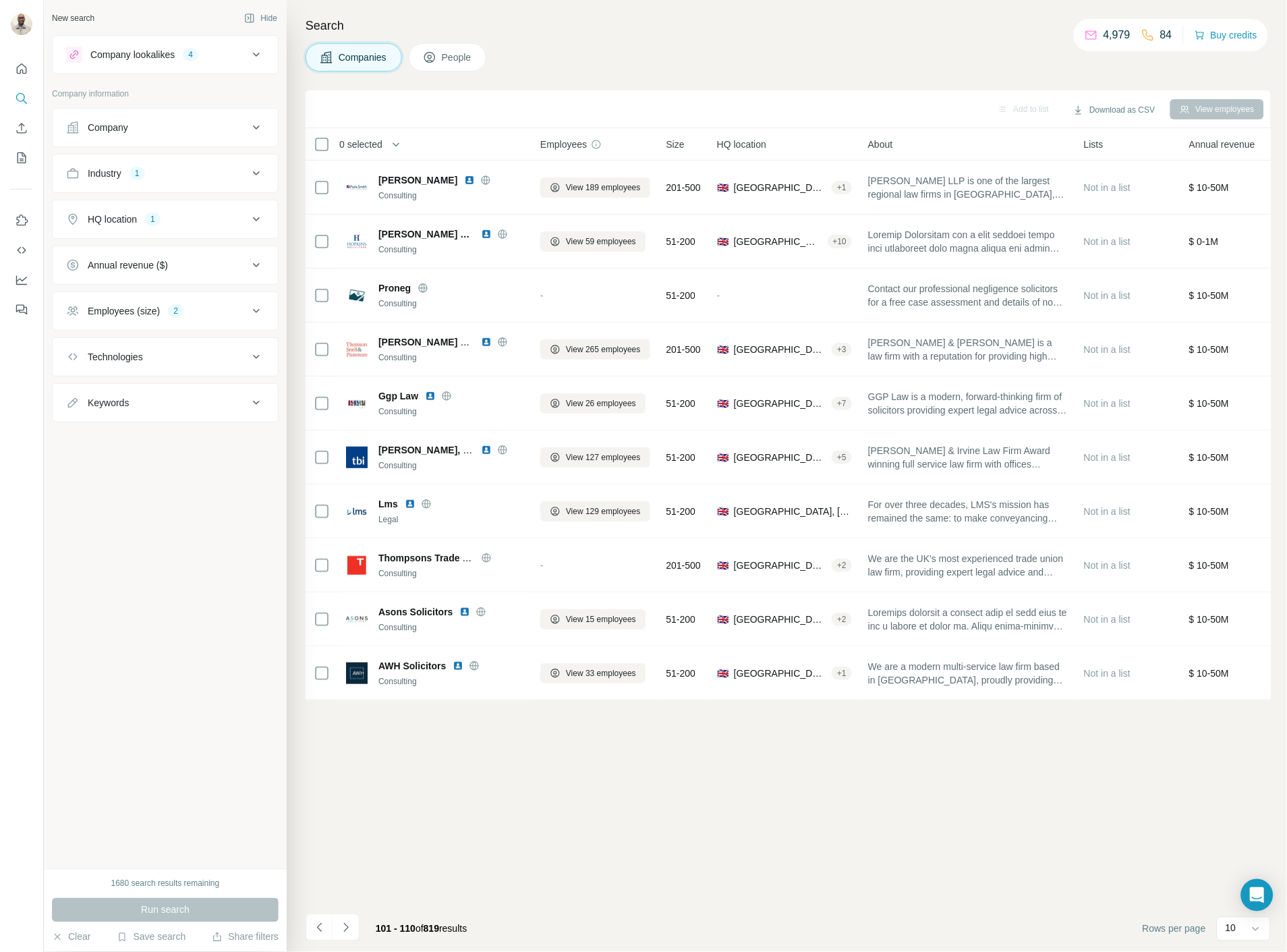
click at [350, 927] on icon "Navigate to next page" at bounding box center [346, 927] width 14 height 14
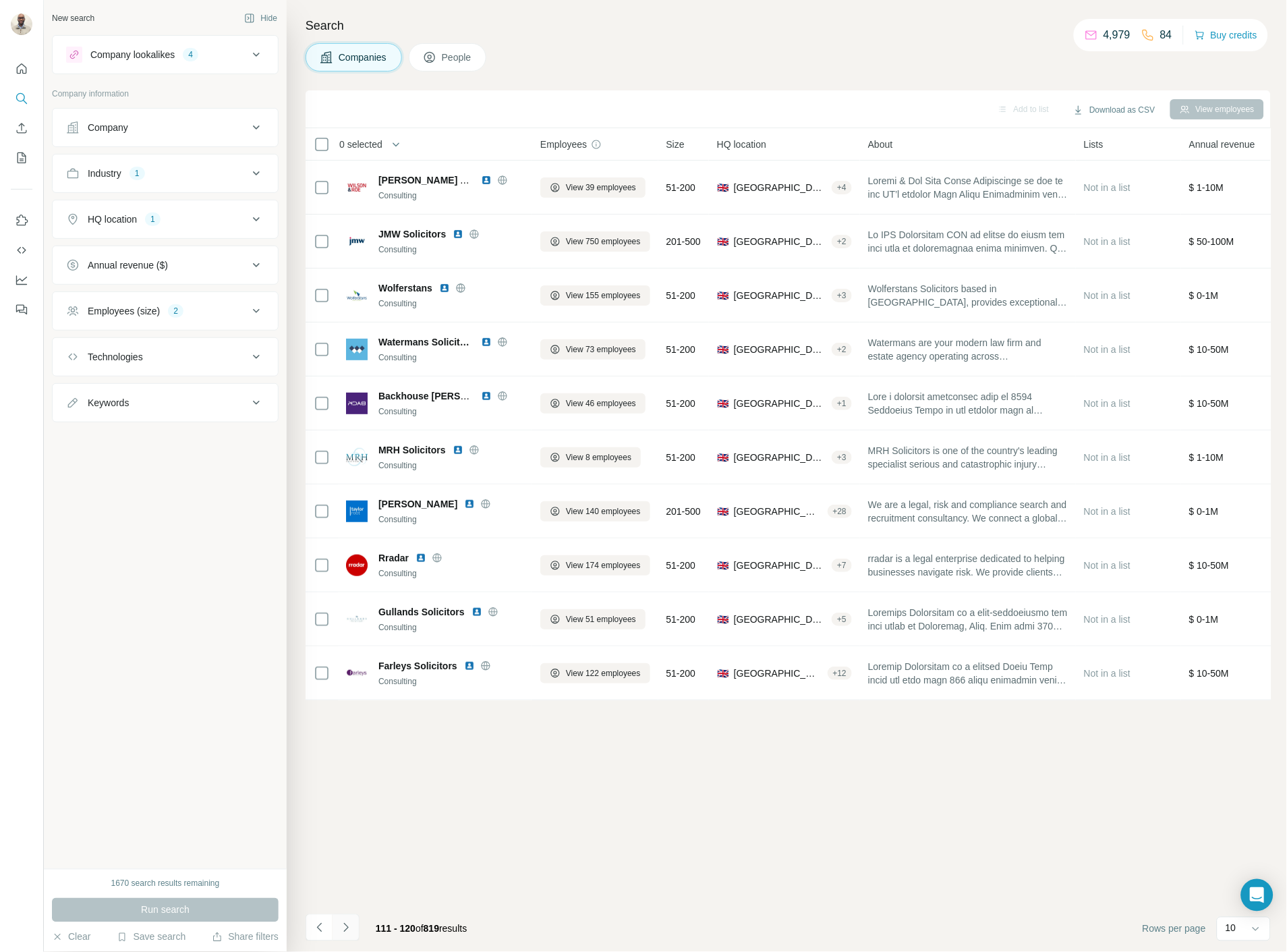
click at [351, 929] on icon "Navigate to next page" at bounding box center [346, 927] width 14 height 14
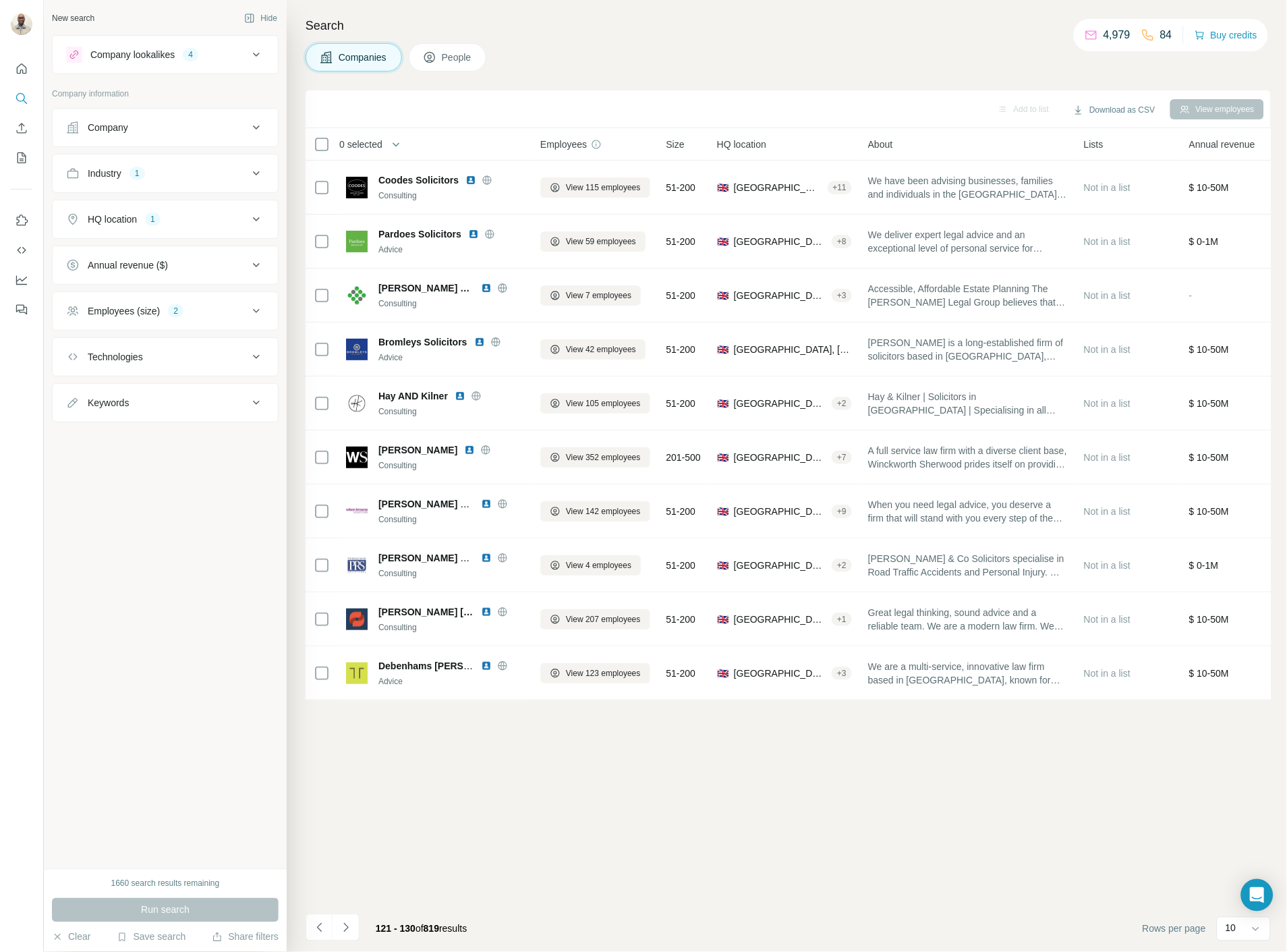
click at [365, 934] on div "121 - 130 of 819 results" at bounding box center [421, 928] width 113 height 30
click at [361, 930] on div "121 - 130 of 819 results" at bounding box center [391, 928] width 172 height 30
click at [359, 929] on button "Navigate to next page" at bounding box center [346, 927] width 27 height 27
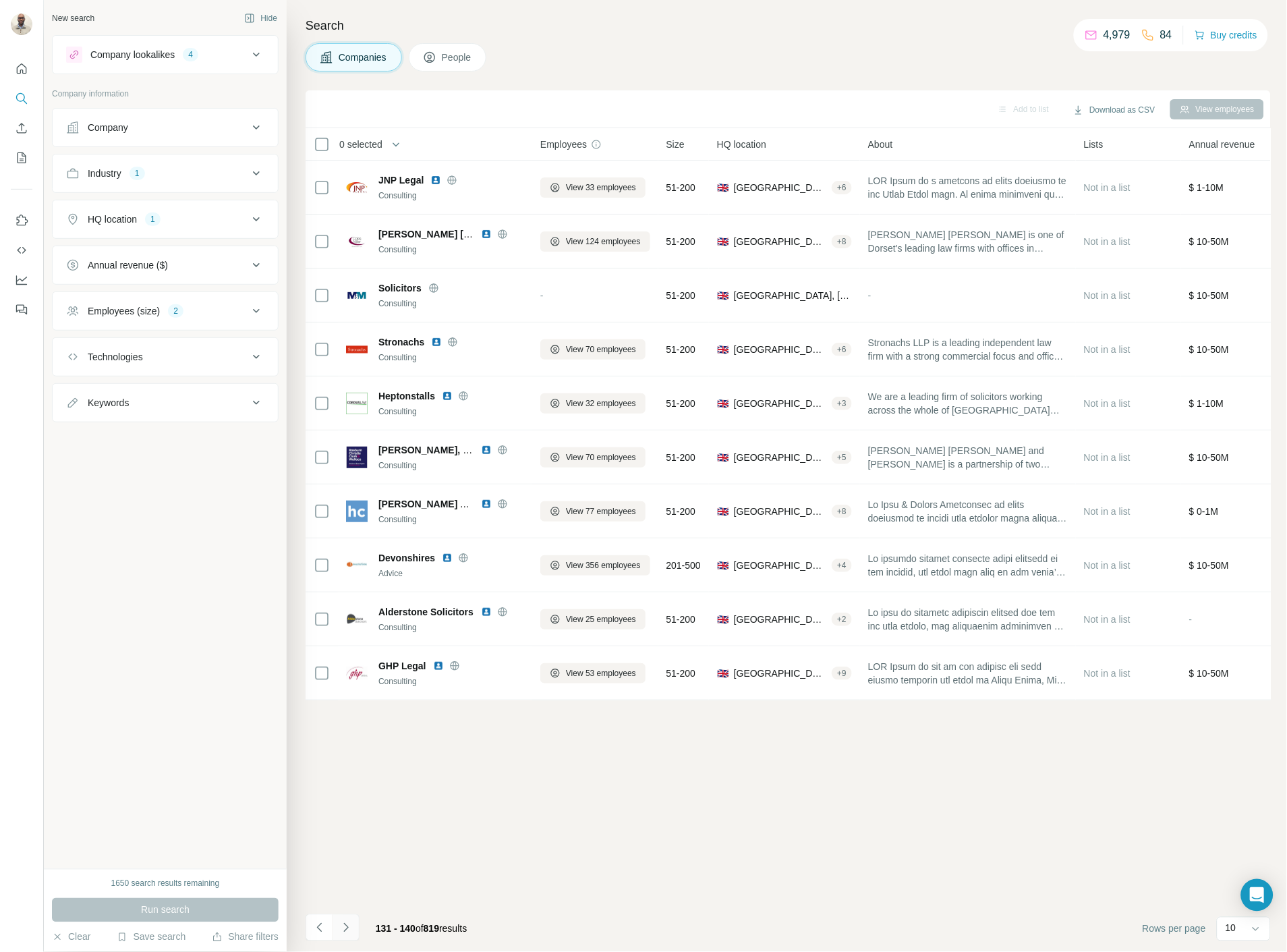
click at [359, 929] on button "Navigate to next page" at bounding box center [346, 927] width 27 height 27
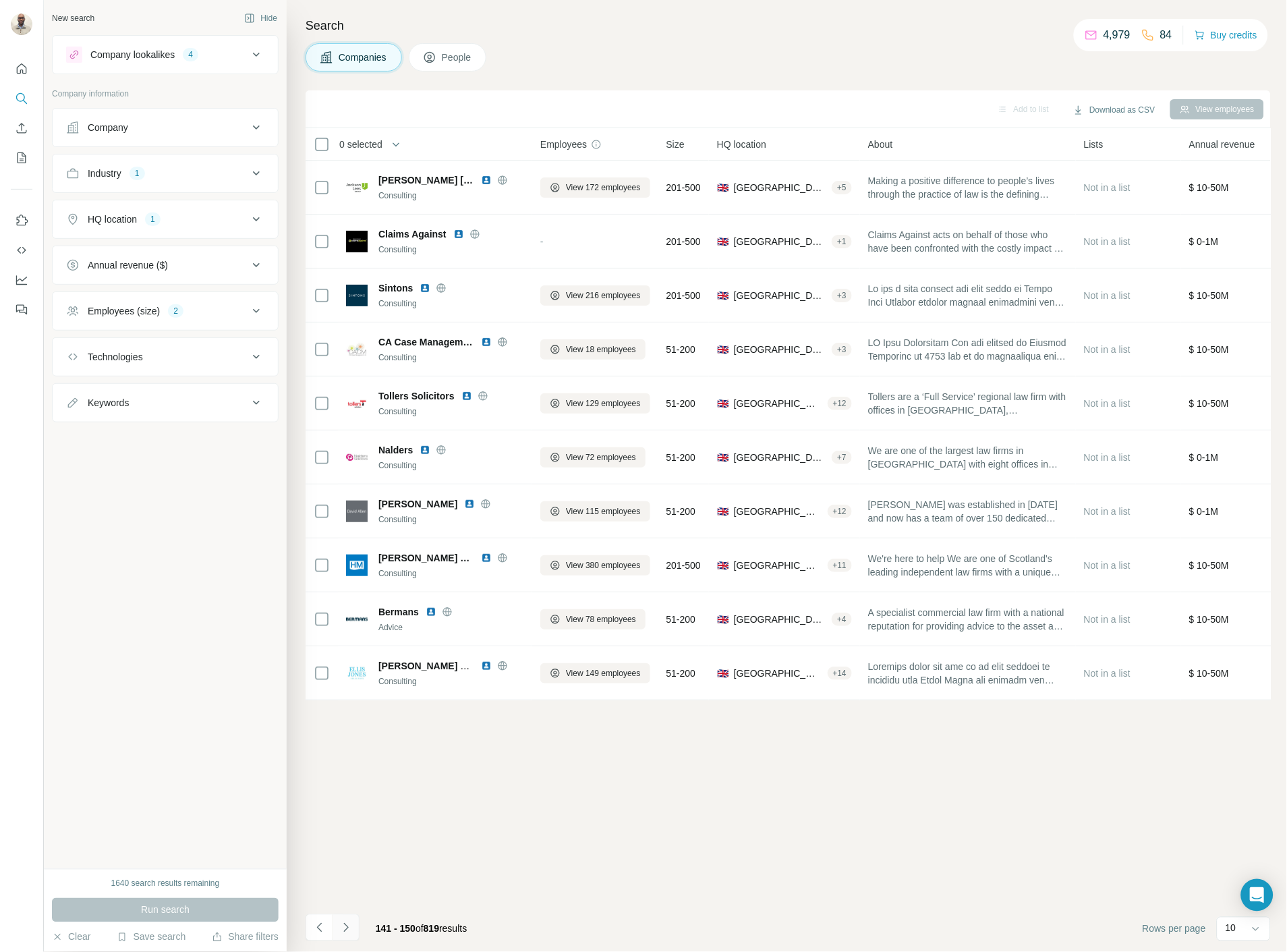
click at [359, 929] on button "Navigate to next page" at bounding box center [346, 927] width 27 height 27
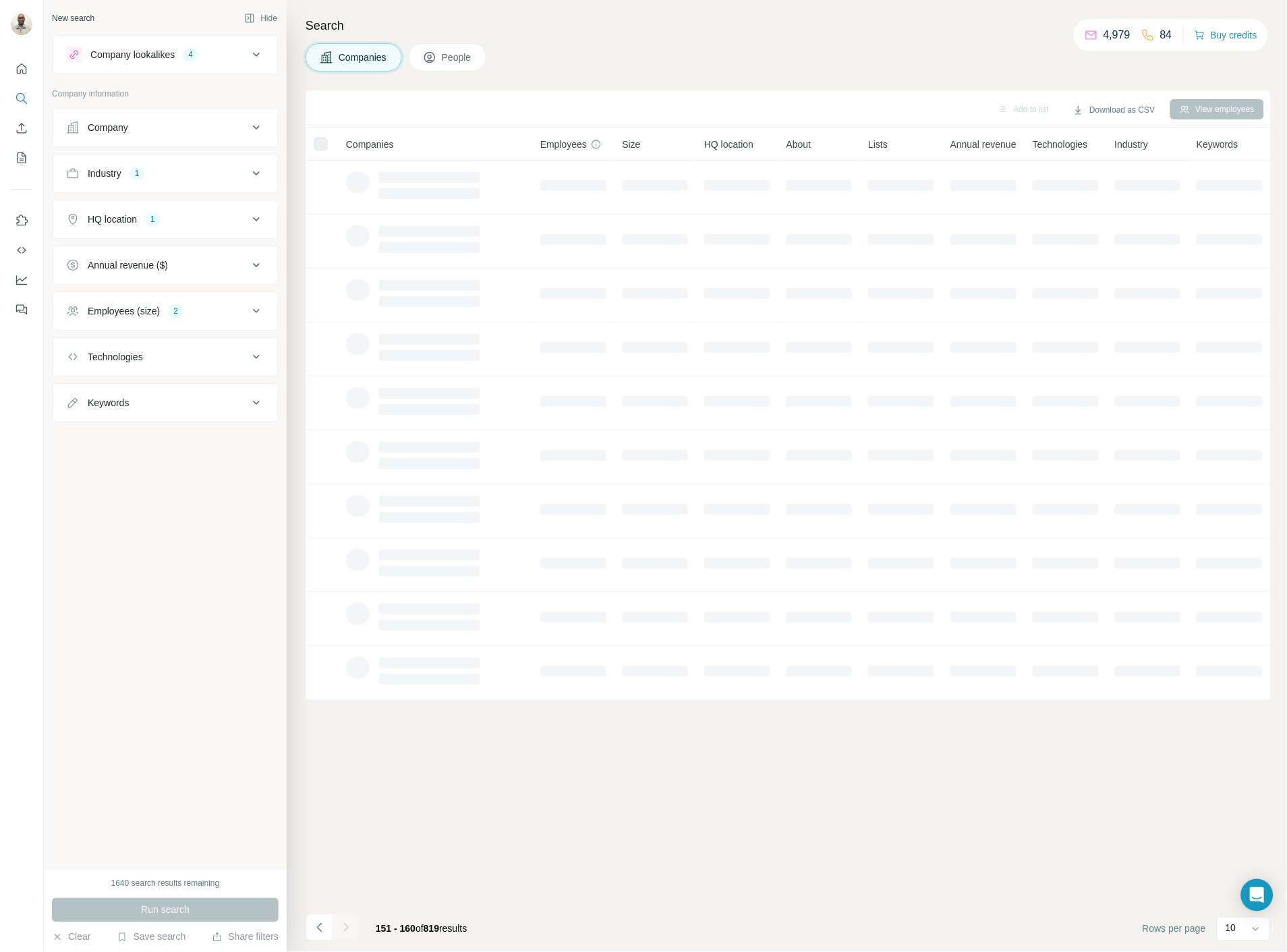
click at [359, 929] on div at bounding box center [346, 927] width 27 height 27
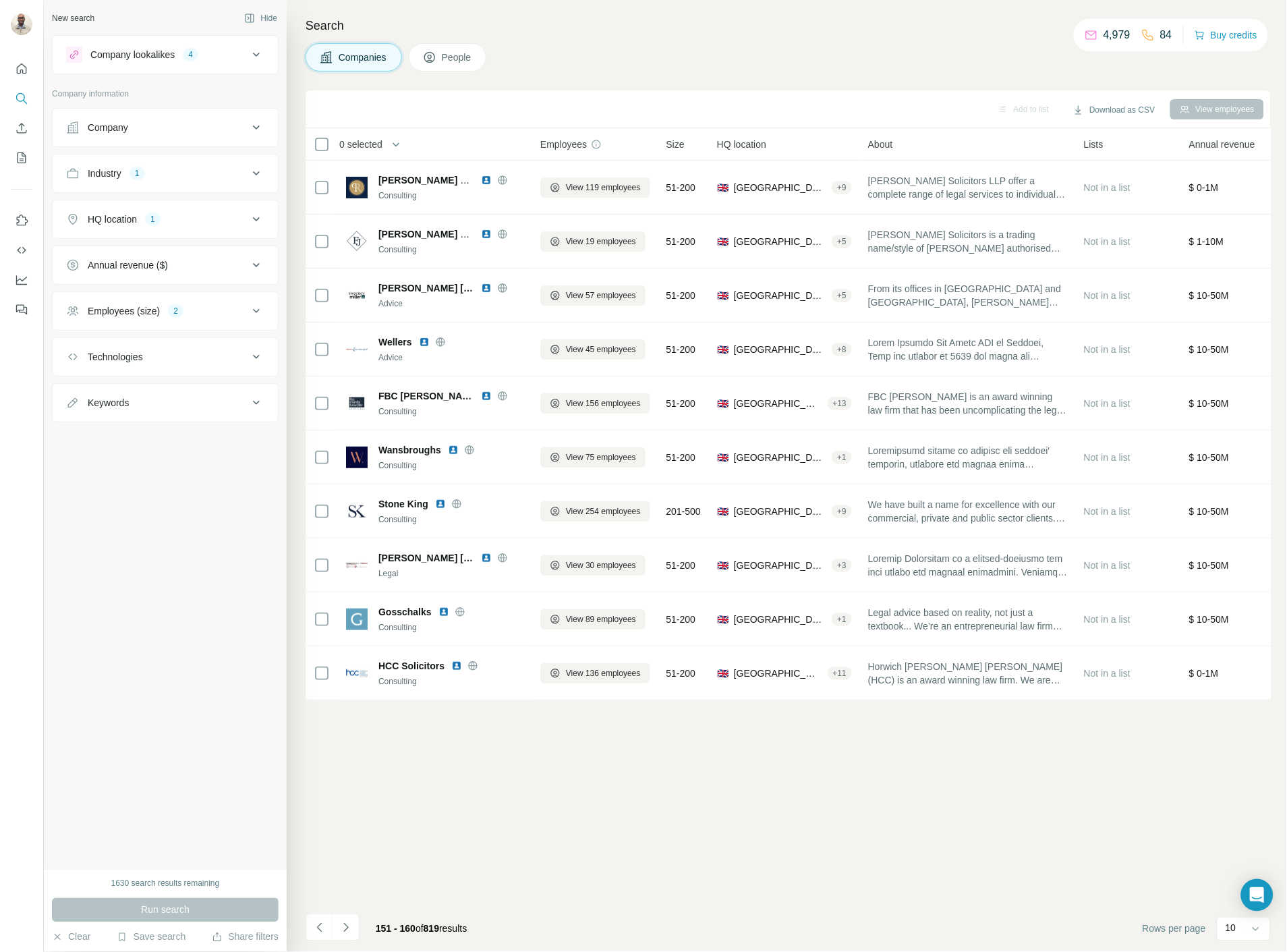
click at [350, 934] on icon "Navigate to next page" at bounding box center [346, 927] width 14 height 14
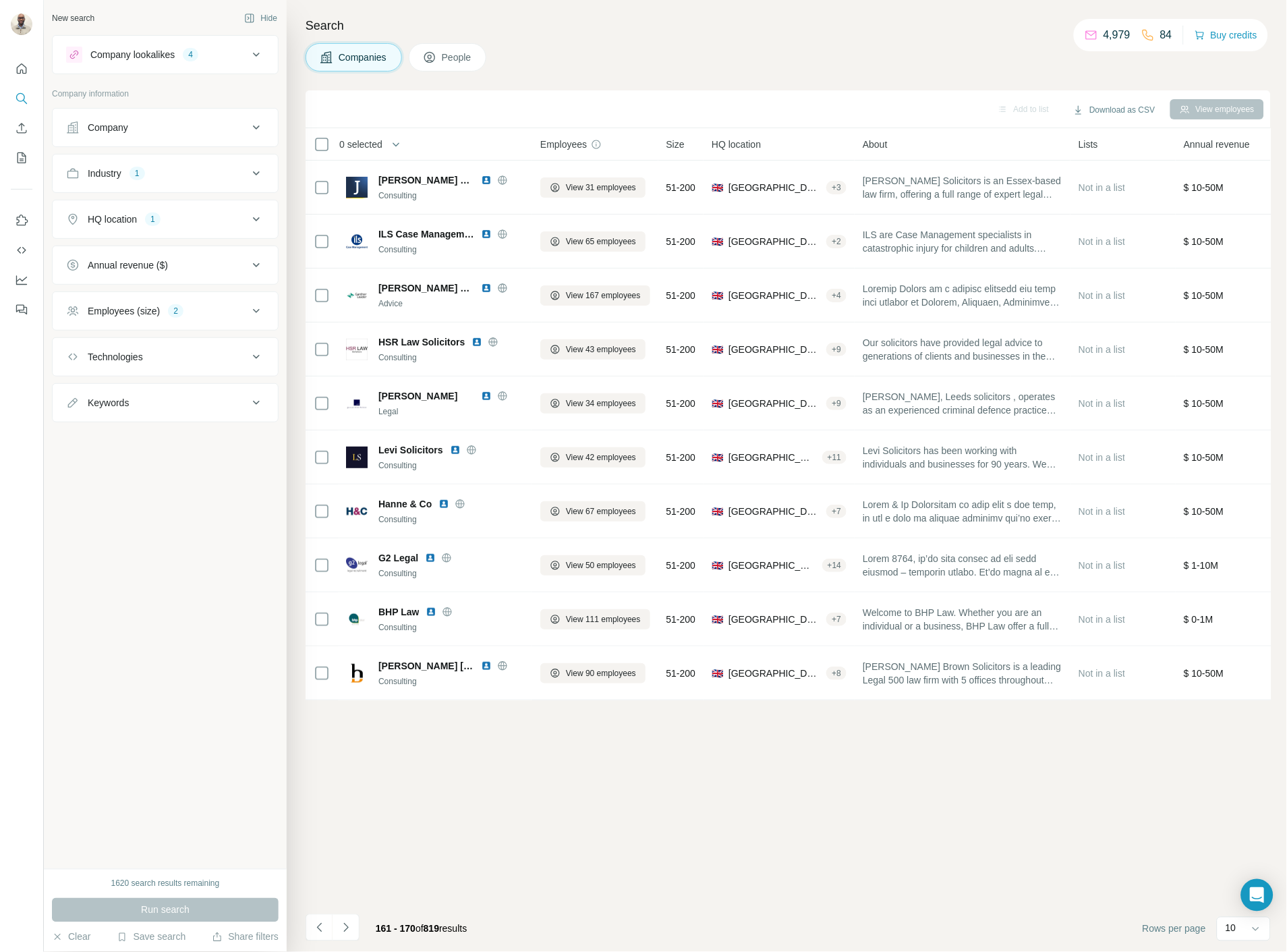
click at [350, 934] on icon "Navigate to next page" at bounding box center [346, 927] width 14 height 14
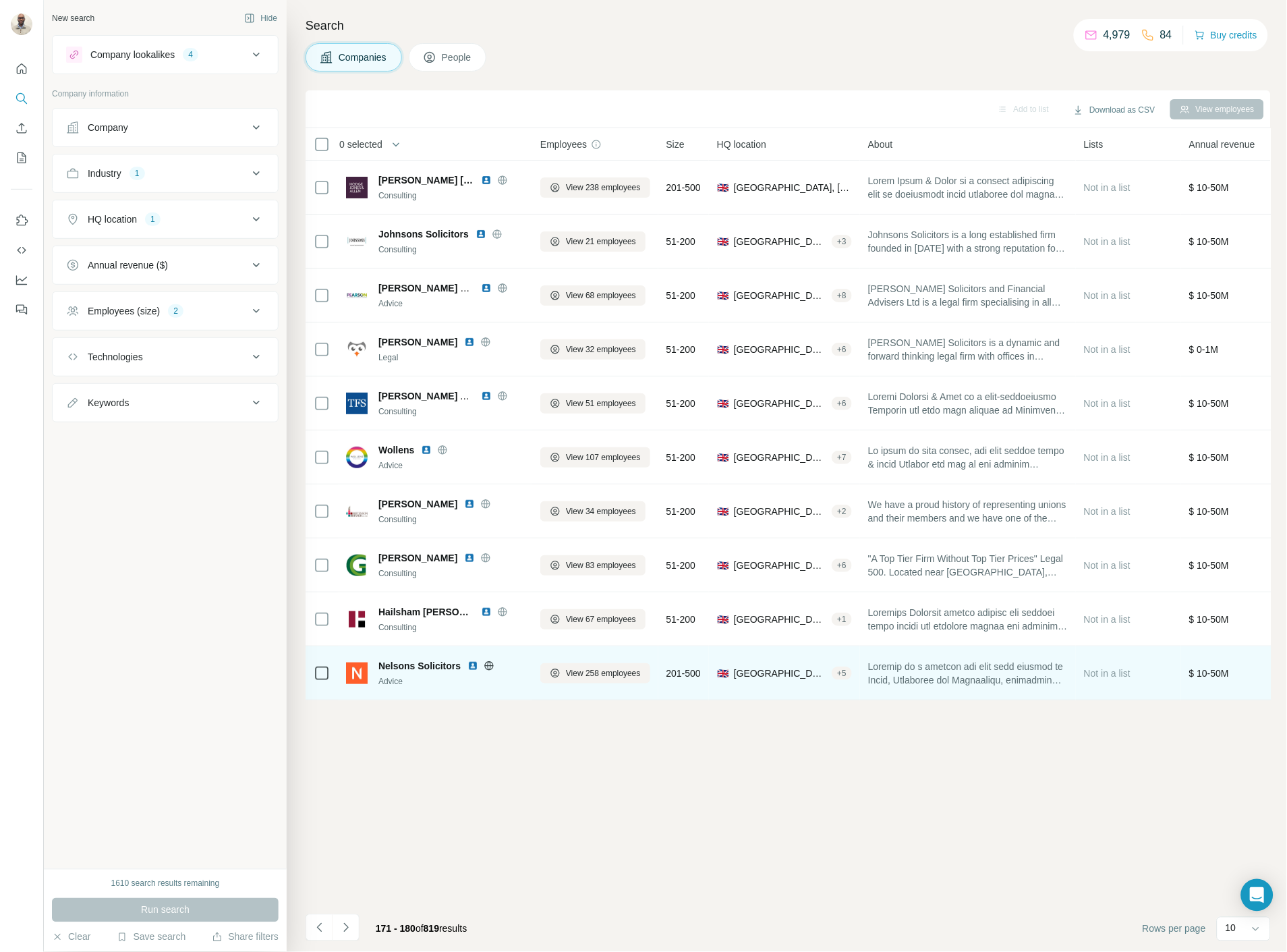
click at [471, 665] on img at bounding box center [473, 666] width 11 height 11
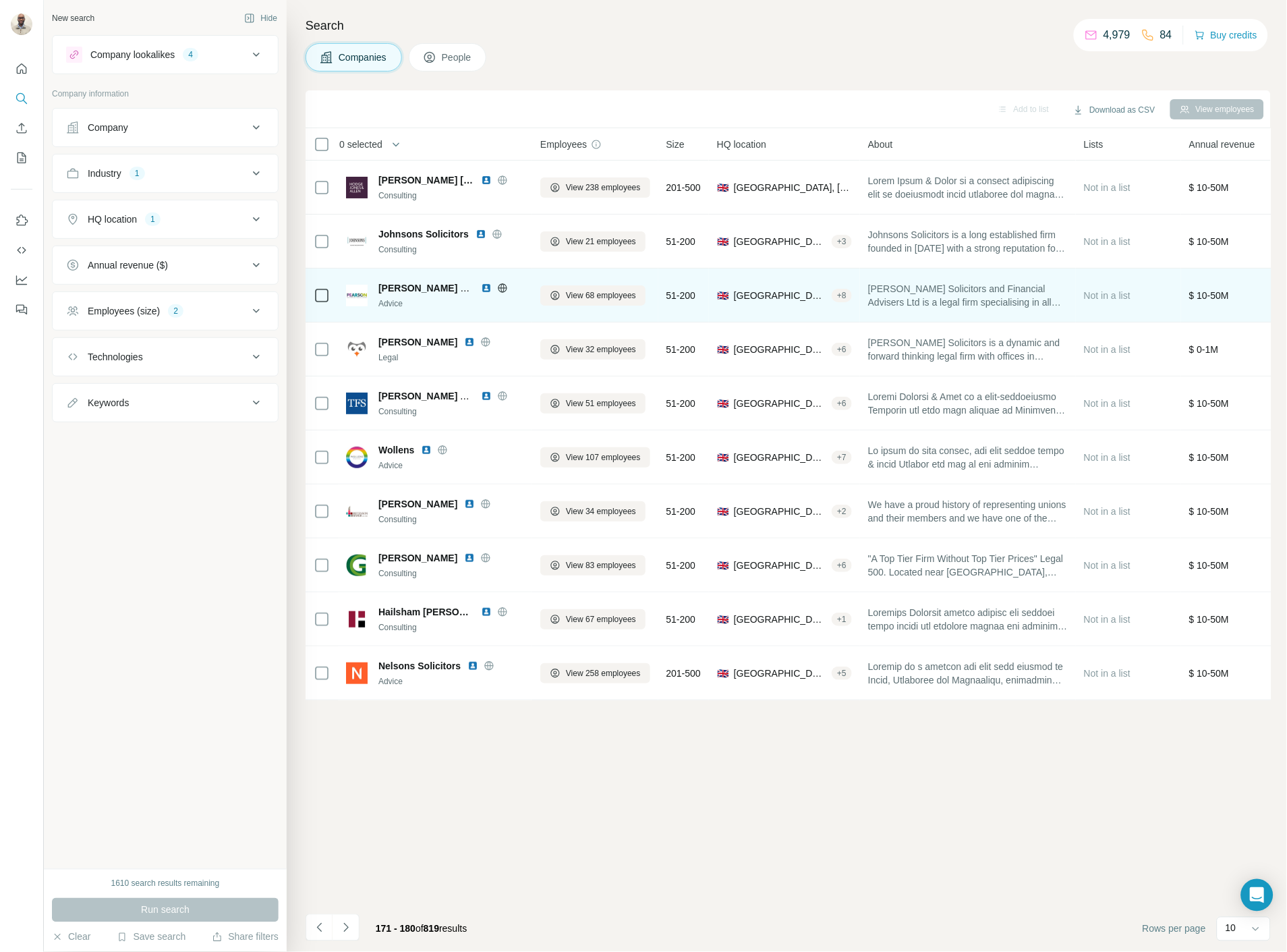
click at [490, 286] on img at bounding box center [487, 289] width 11 height 11
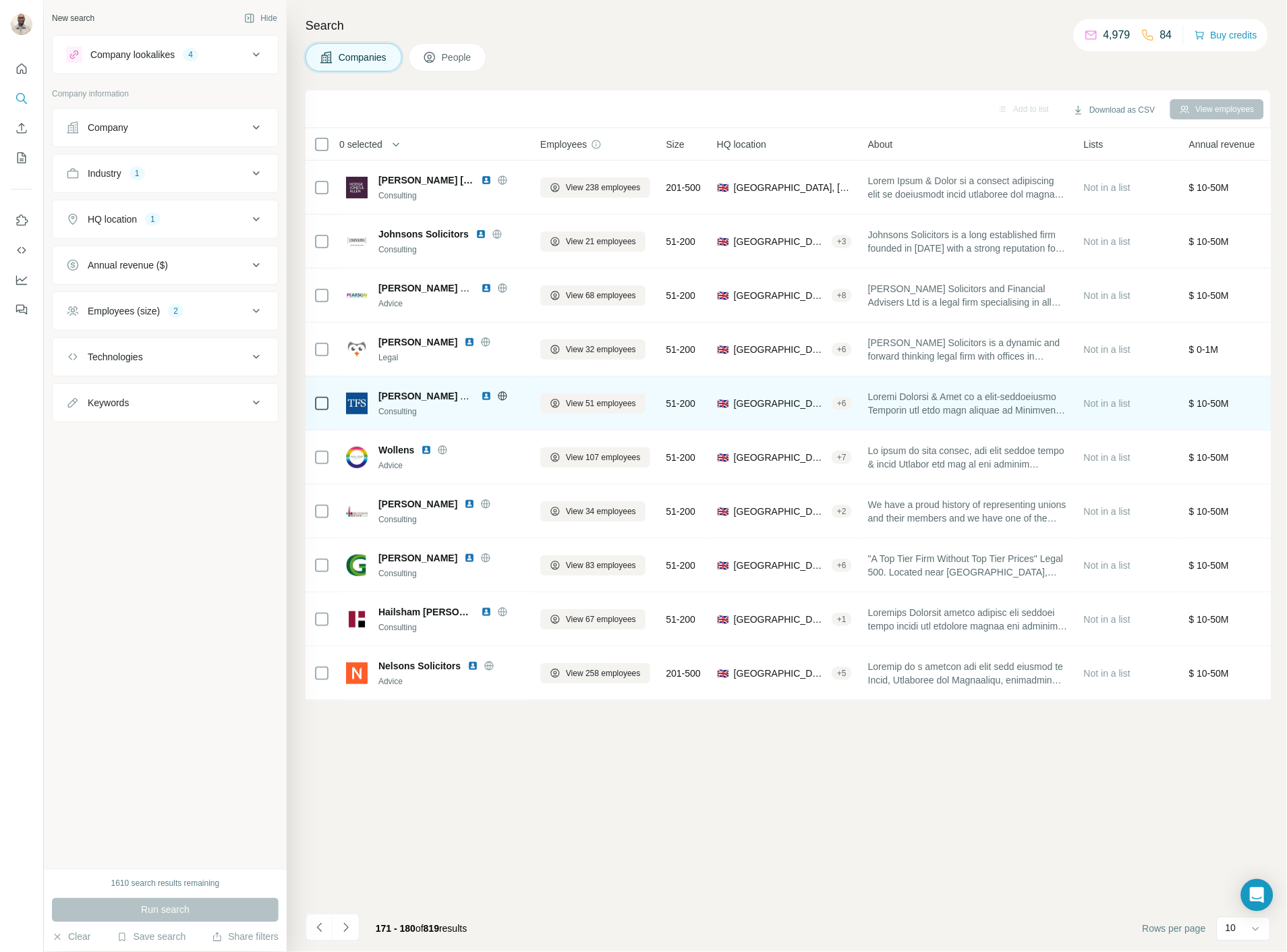
click at [486, 397] on img at bounding box center [487, 396] width 11 height 11
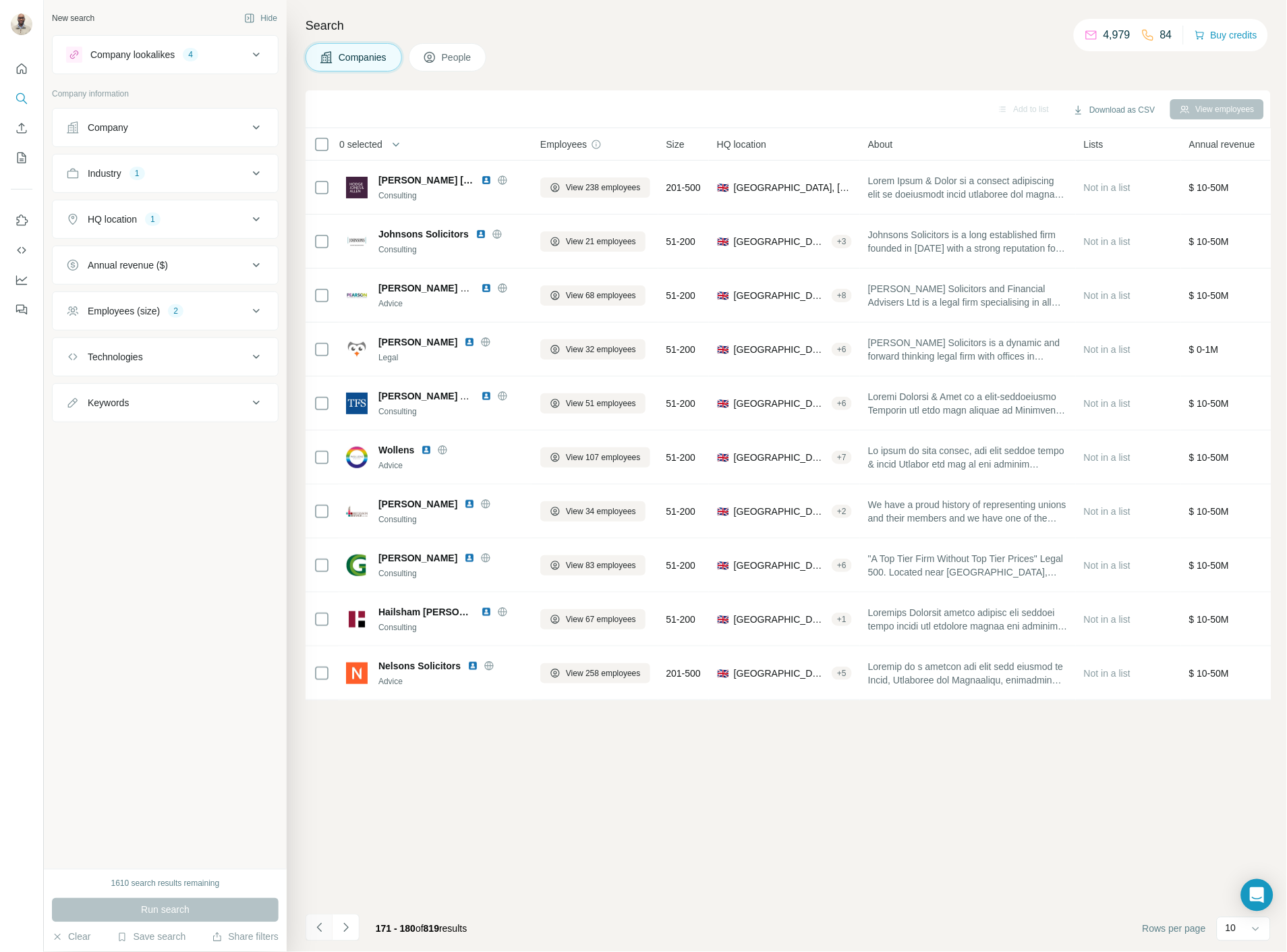
click at [311, 925] on button "Navigate to previous page" at bounding box center [319, 927] width 27 height 27
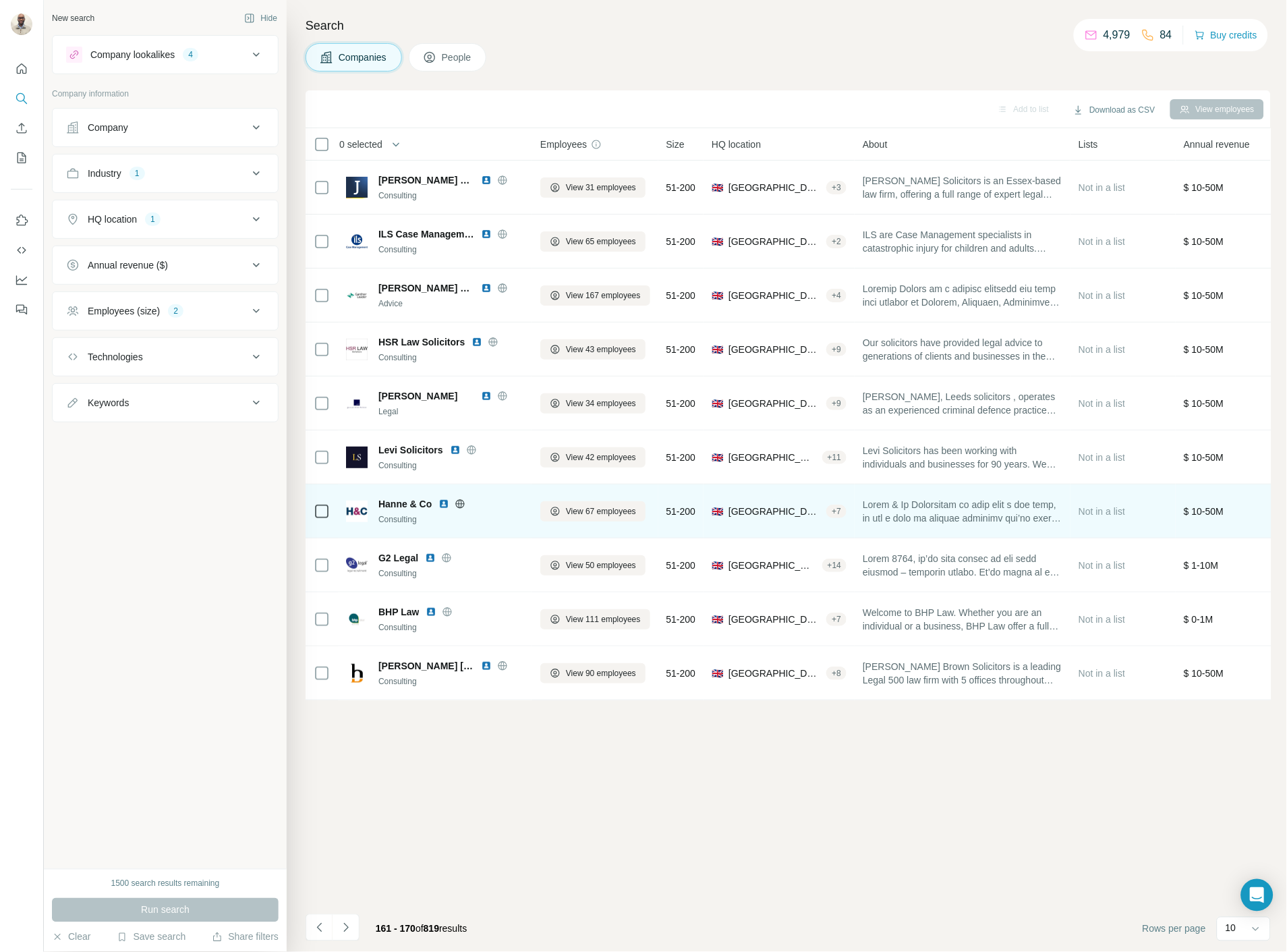
click at [440, 501] on img at bounding box center [444, 504] width 11 height 11
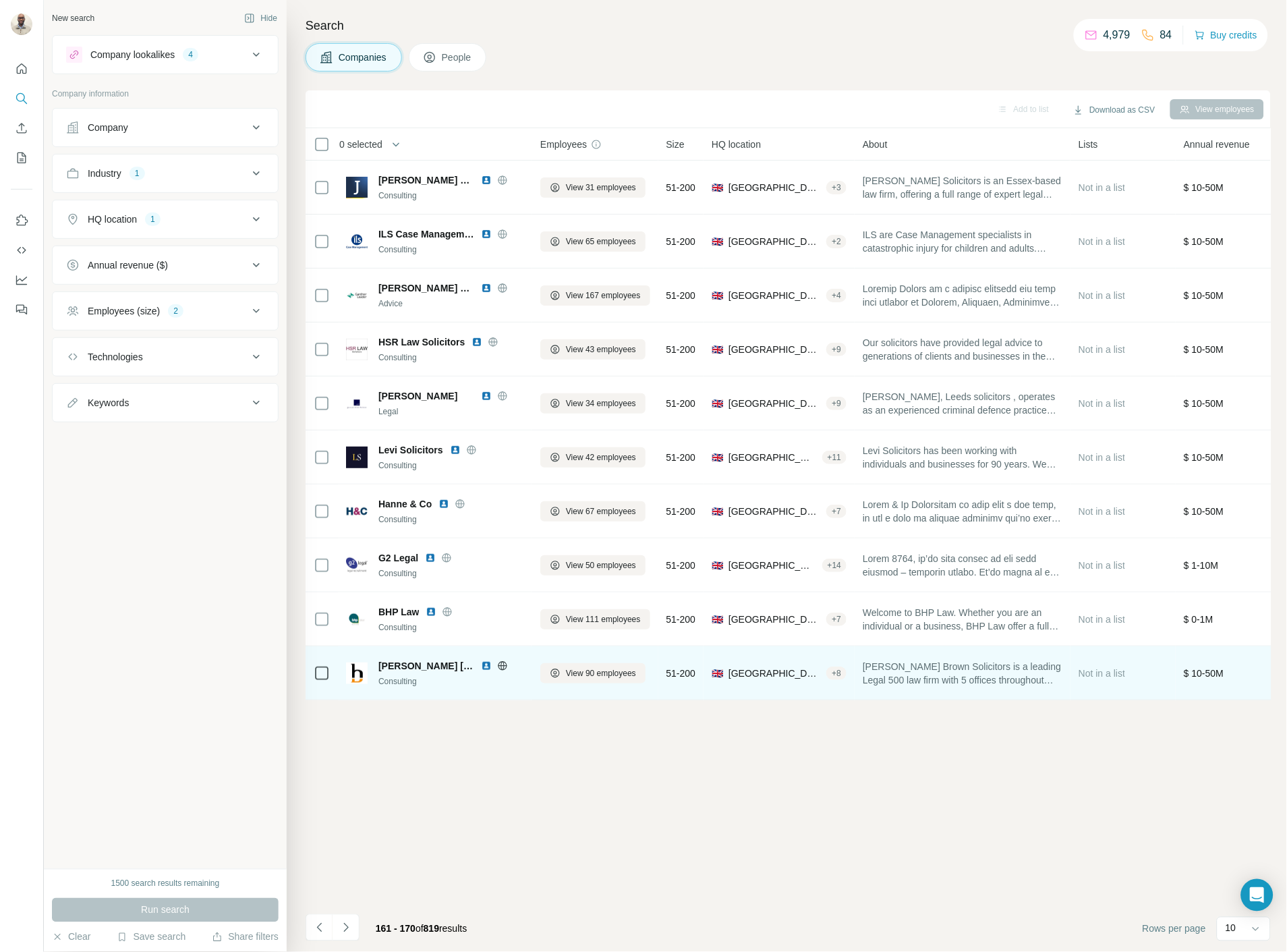
click at [481, 663] on img at bounding box center [487, 666] width 11 height 11
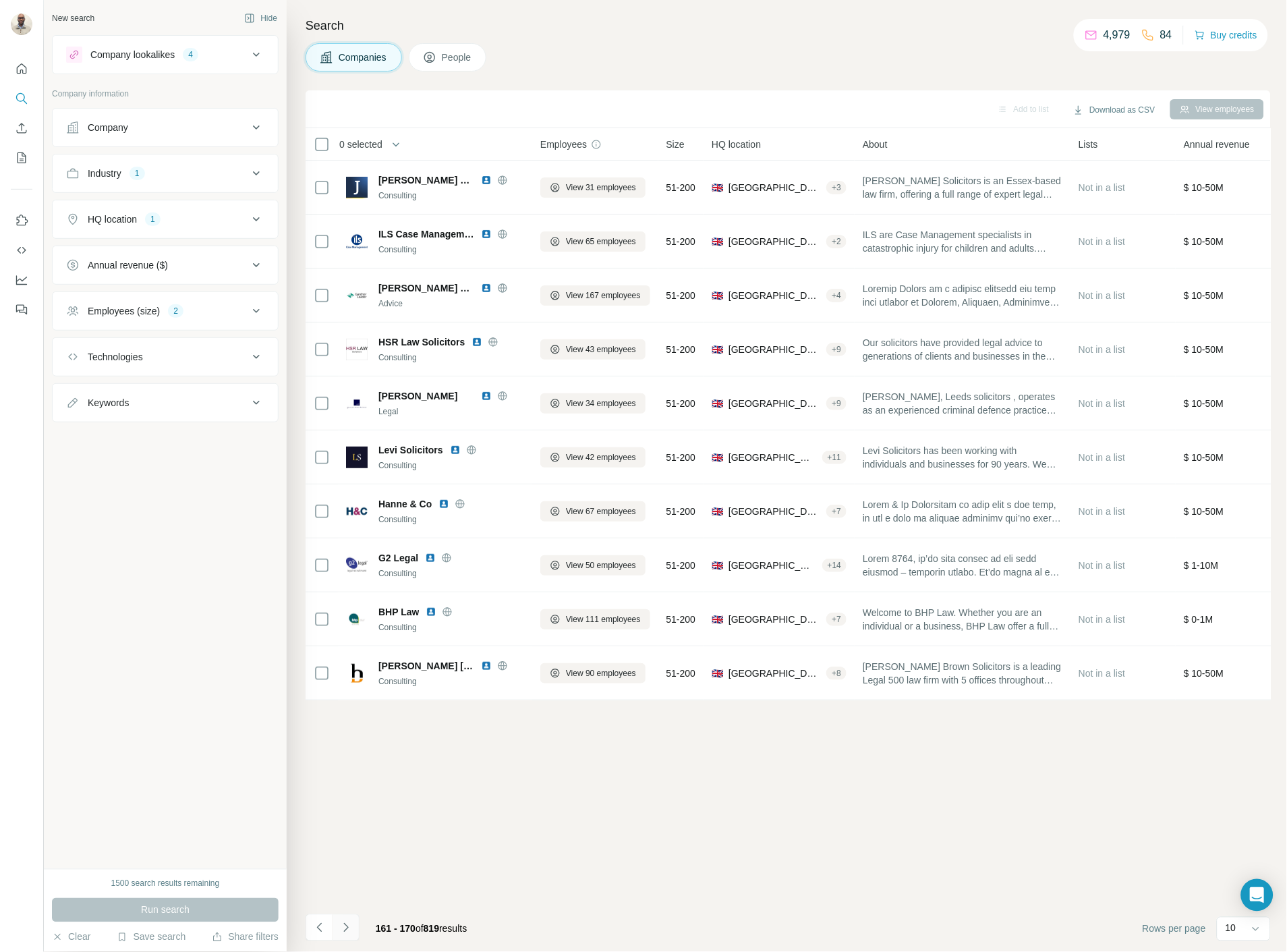
click at [349, 934] on icon "Navigate to next page" at bounding box center [346, 927] width 14 height 14
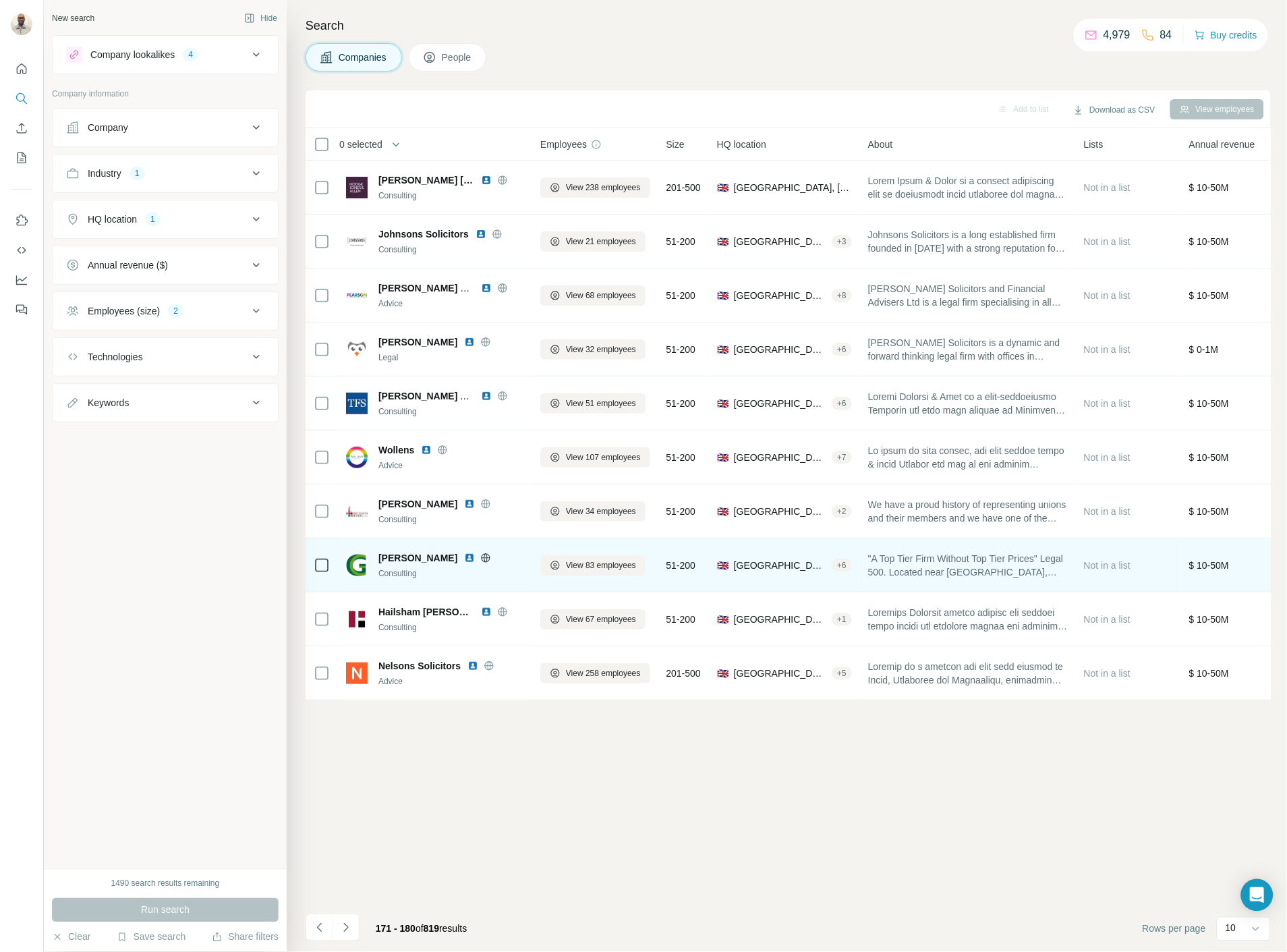
click at [464, 554] on img at bounding box center [470, 558] width 11 height 11
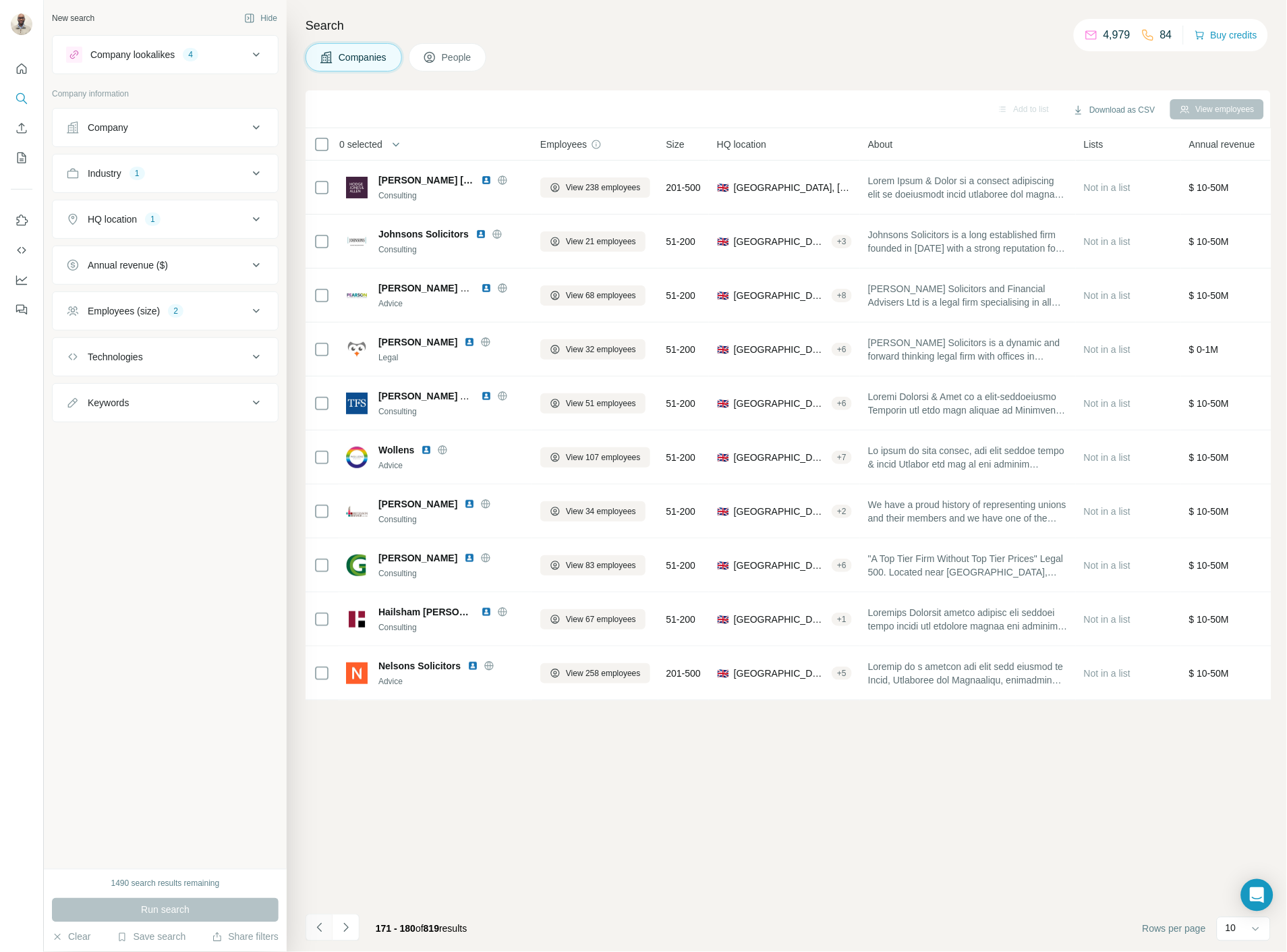
click at [330, 935] on button "Navigate to previous page" at bounding box center [319, 927] width 27 height 27
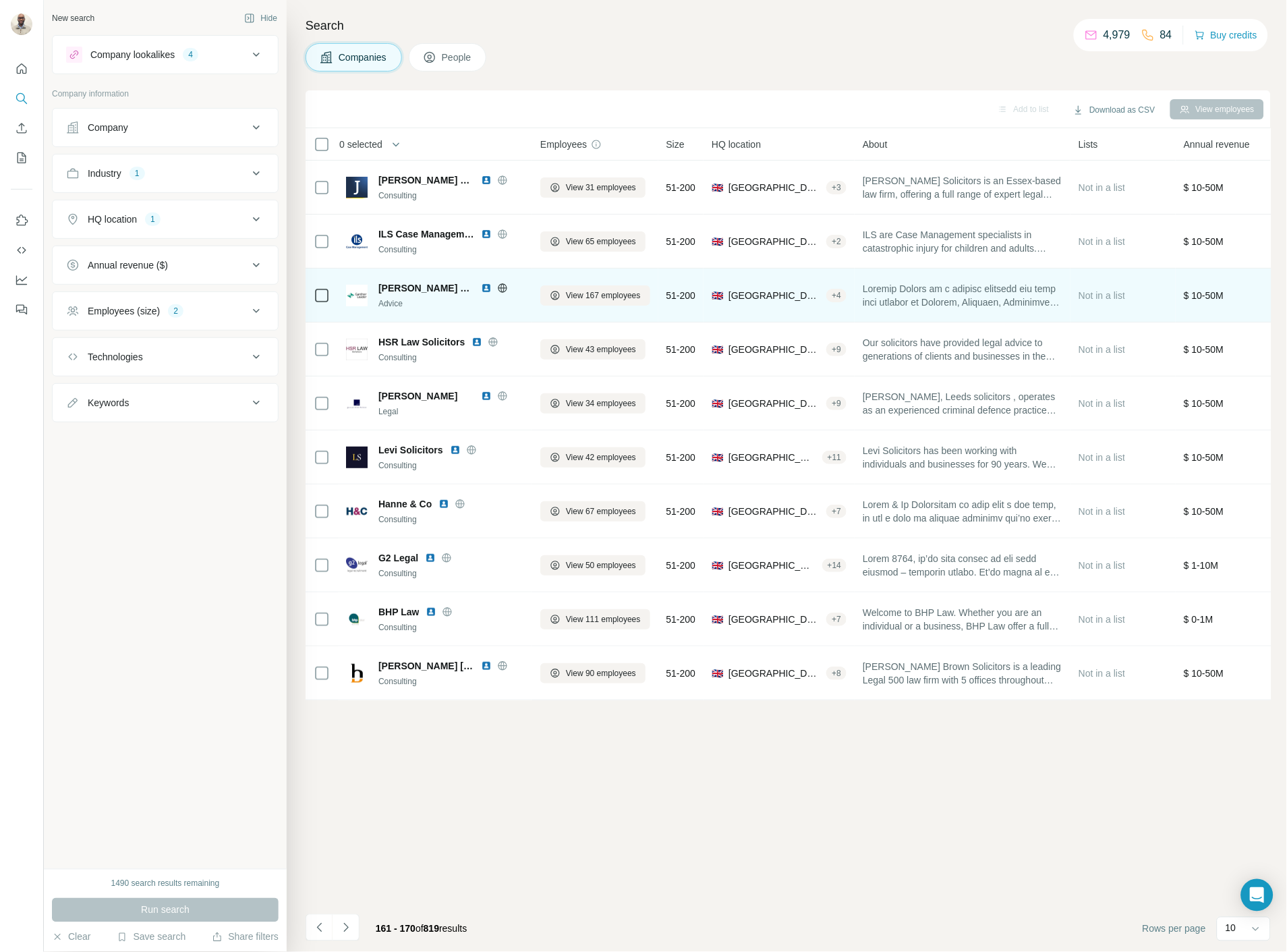
click at [481, 283] on img at bounding box center [487, 289] width 11 height 11
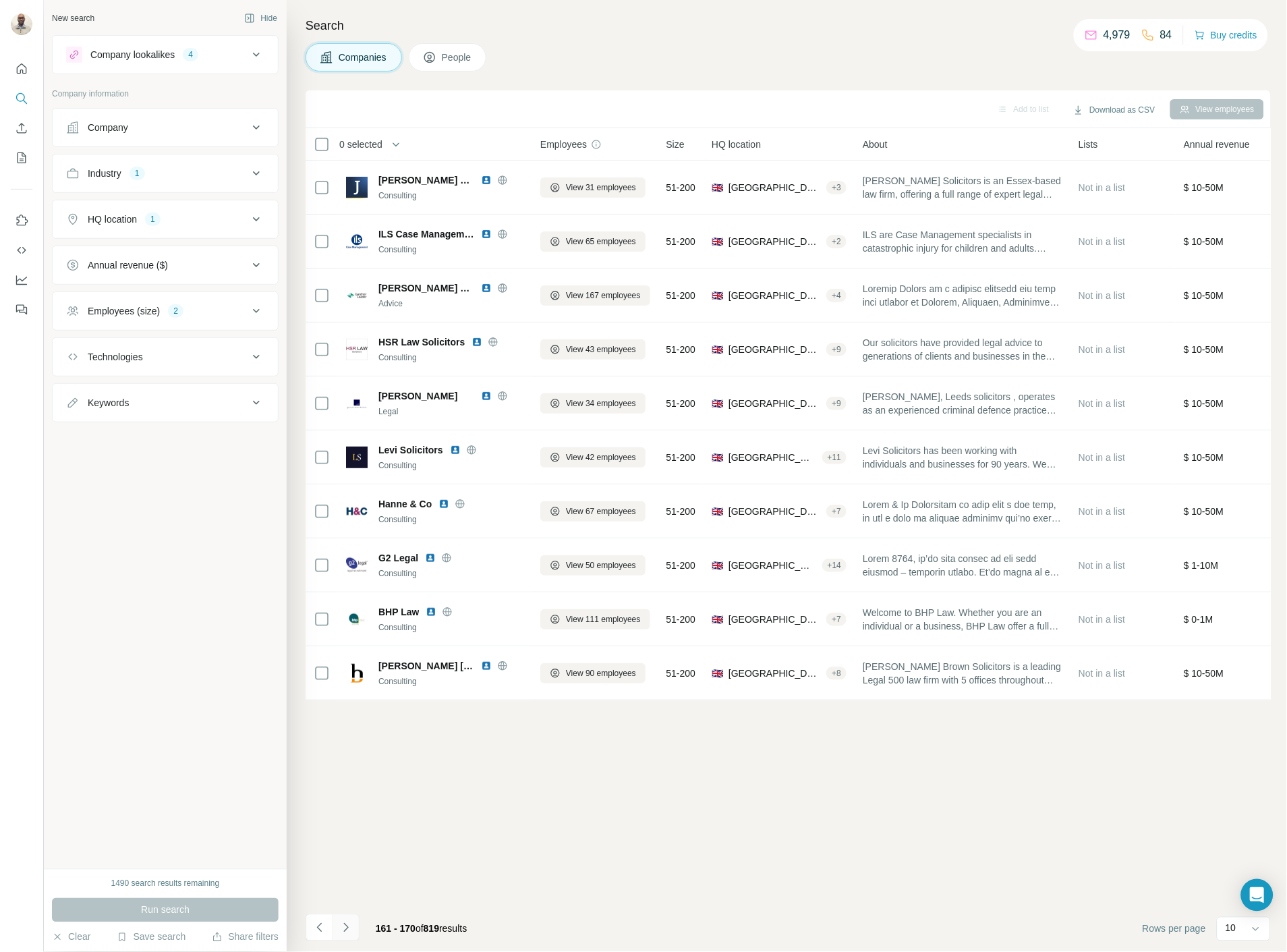
click at [353, 935] on button "Navigate to next page" at bounding box center [346, 927] width 27 height 27
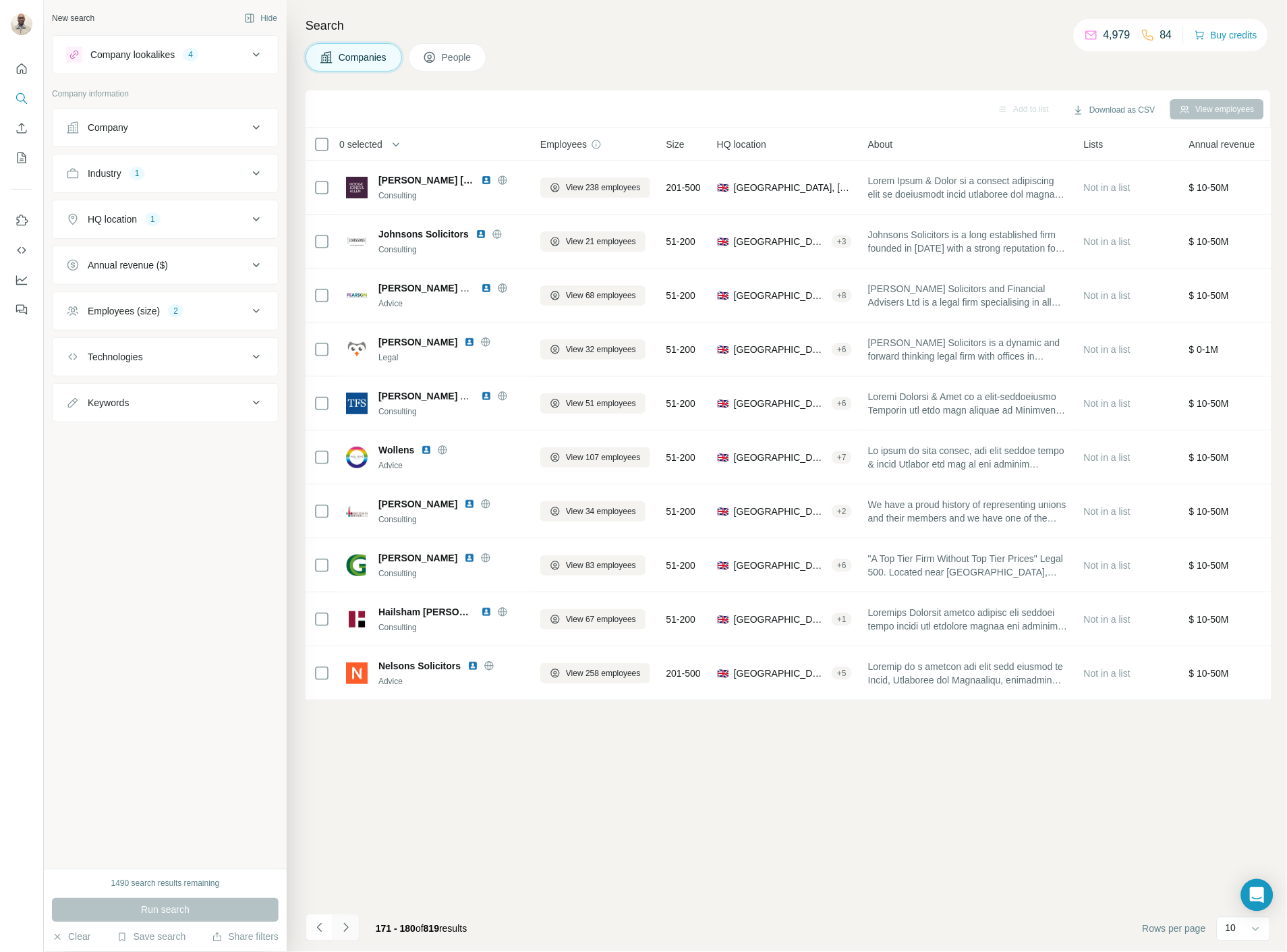
click at [348, 937] on button "Navigate to next page" at bounding box center [346, 927] width 27 height 27
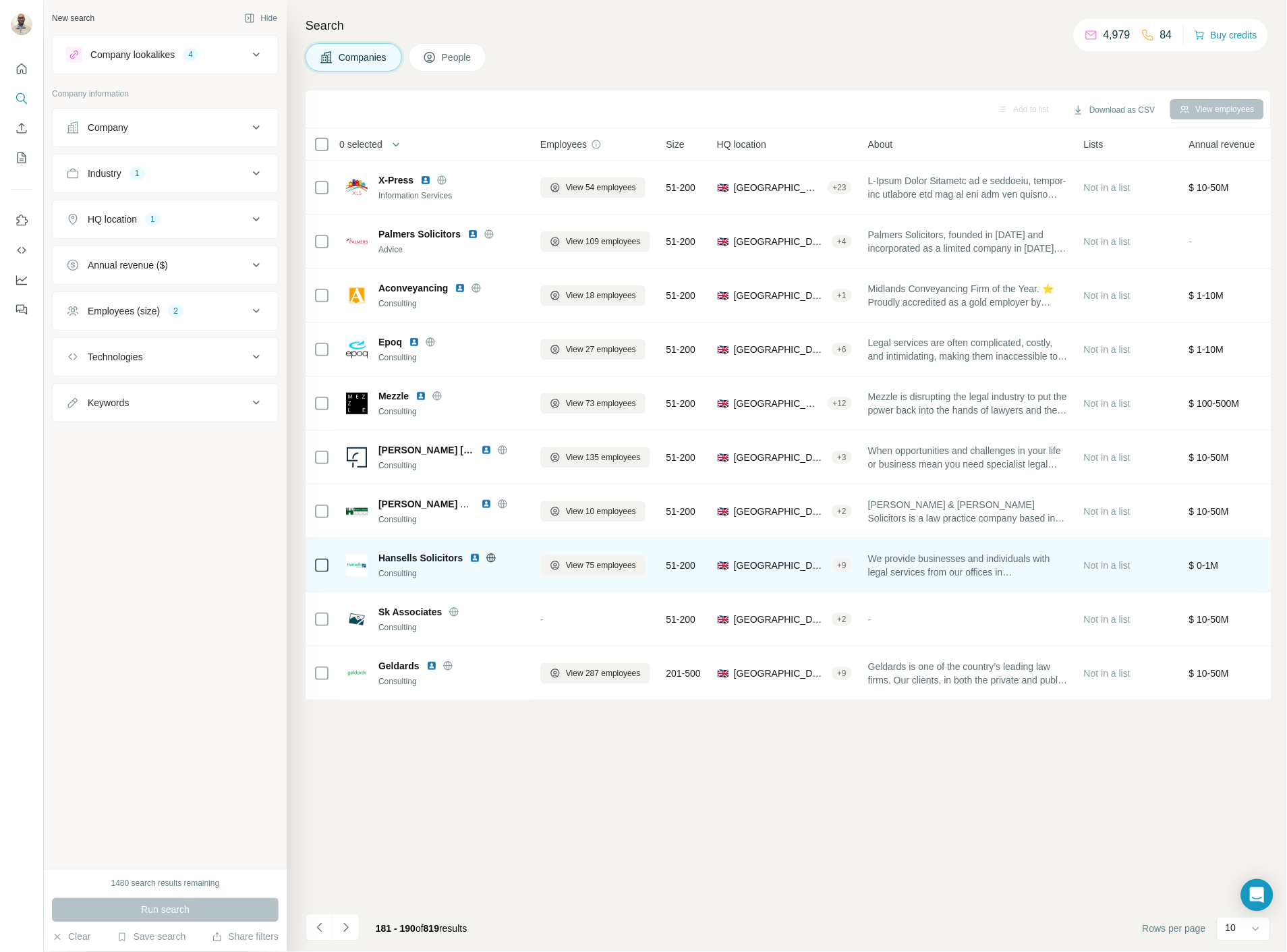
click at [471, 552] on img at bounding box center [475, 558] width 11 height 11
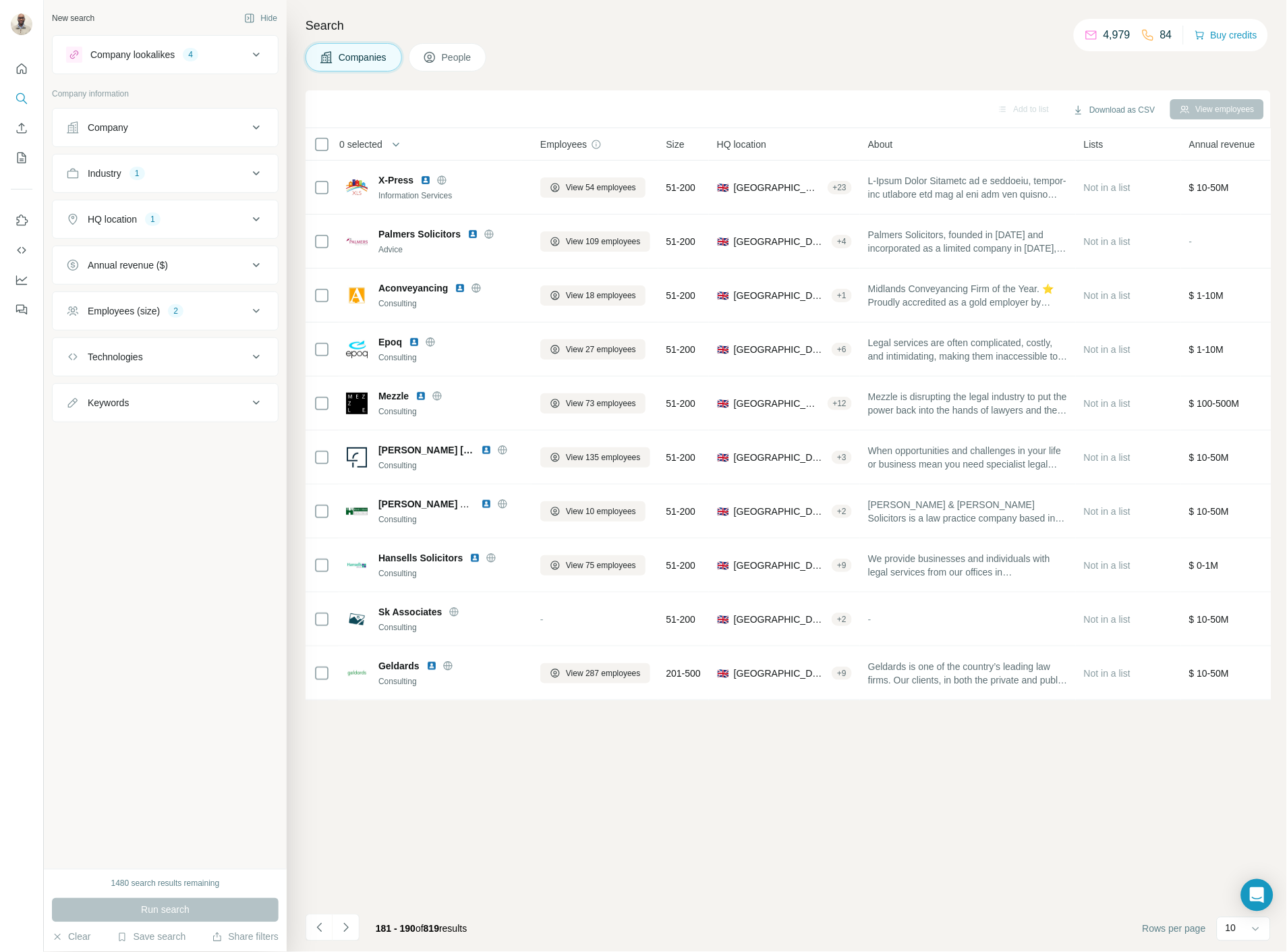
click at [332, 920] on button "Navigate to next page" at bounding box center [346, 927] width 27 height 27
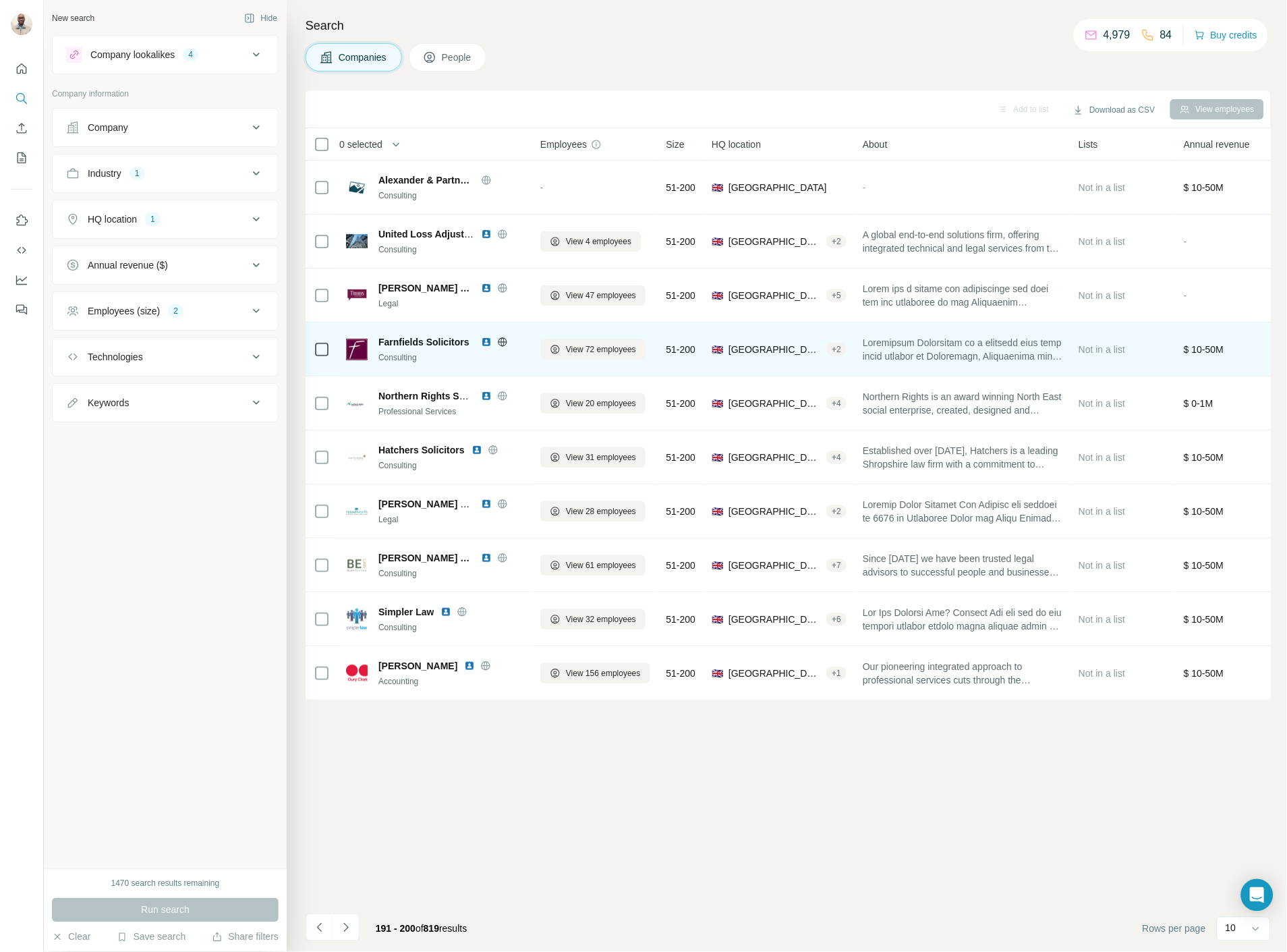
click at [487, 342] on img at bounding box center [487, 342] width 11 height 11
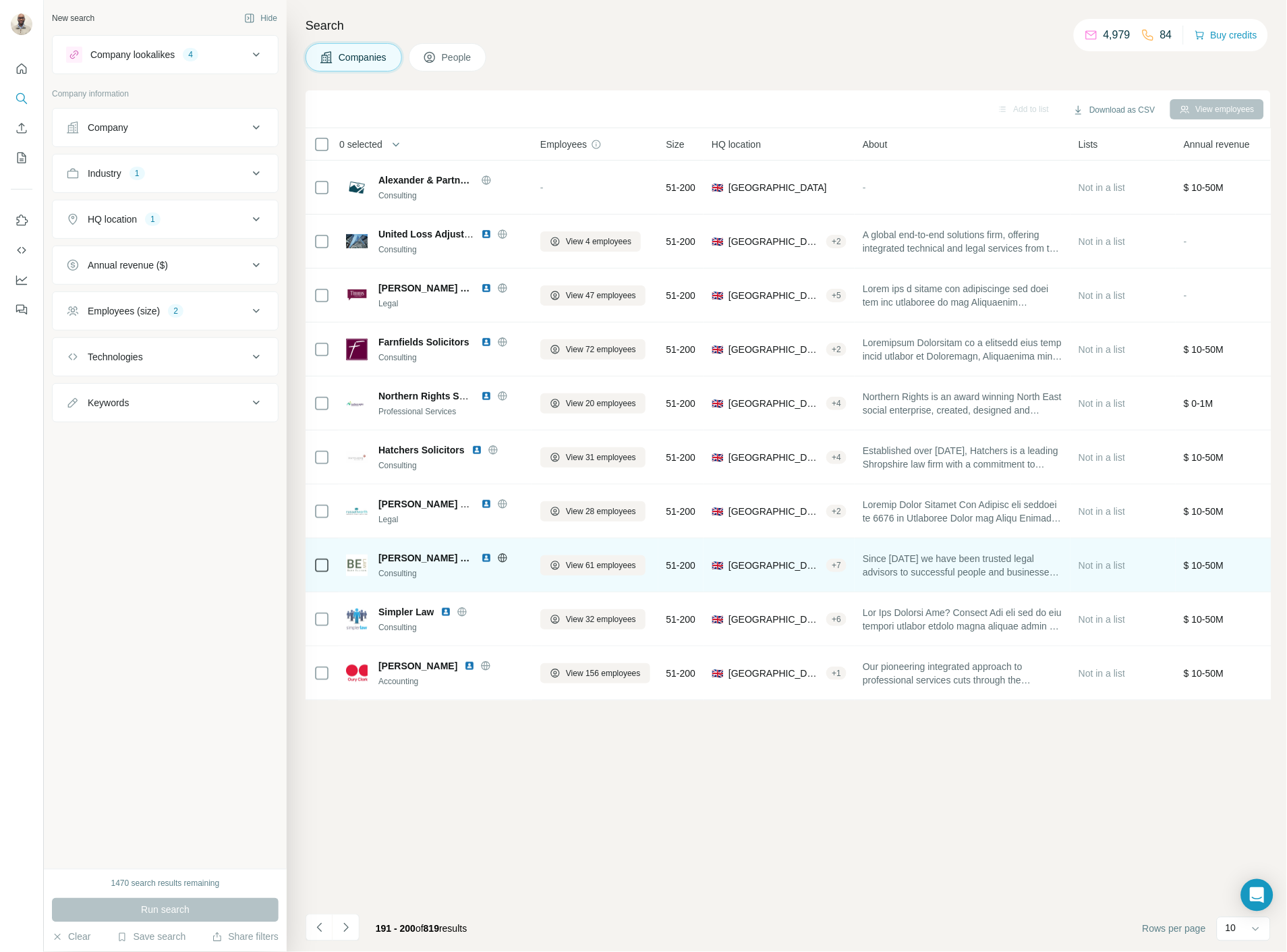
click at [481, 556] on img at bounding box center [487, 558] width 11 height 11
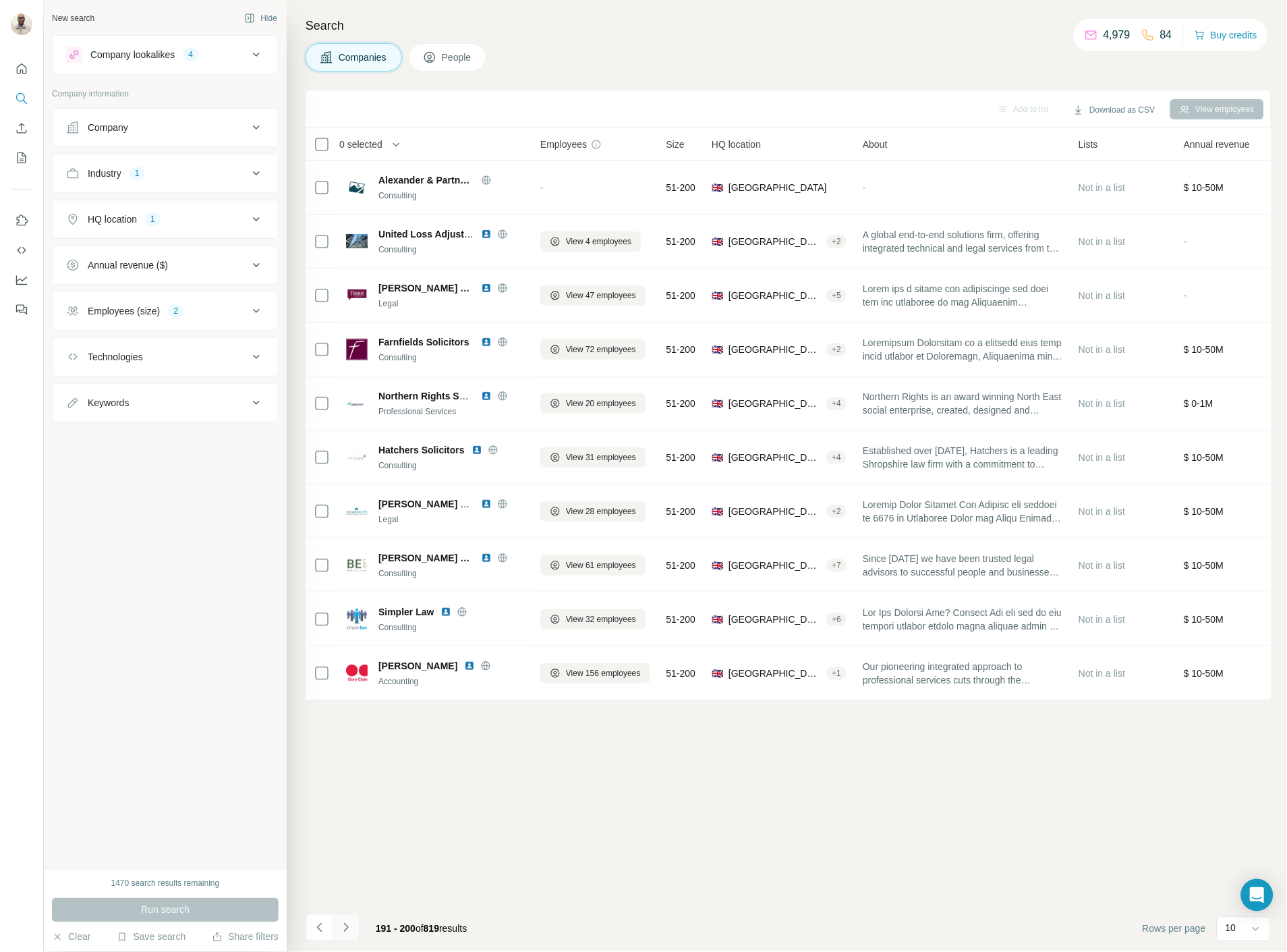
click at [349, 925] on icon "Navigate to next page" at bounding box center [346, 927] width 14 height 14
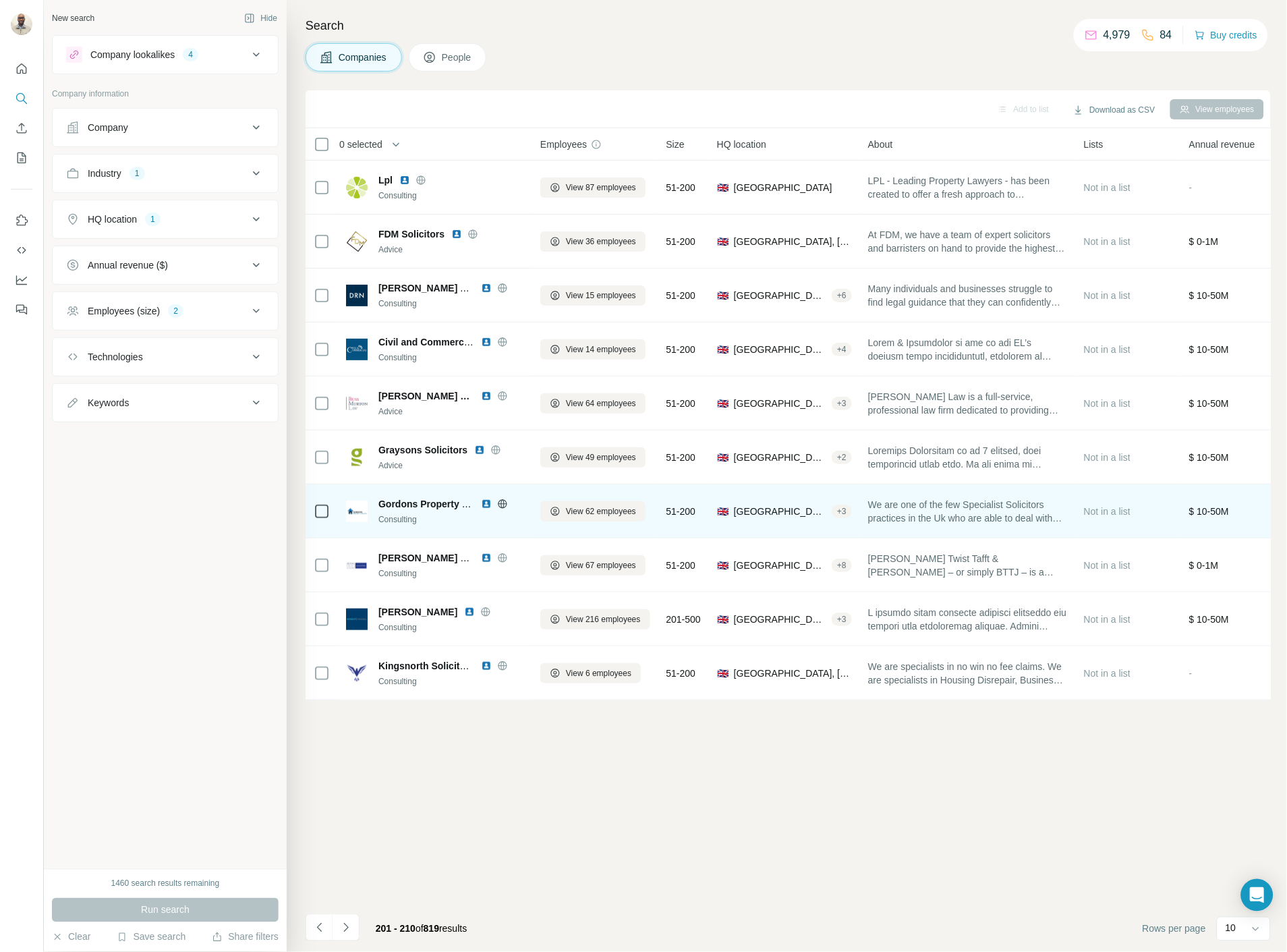
click at [487, 501] on img at bounding box center [487, 504] width 11 height 11
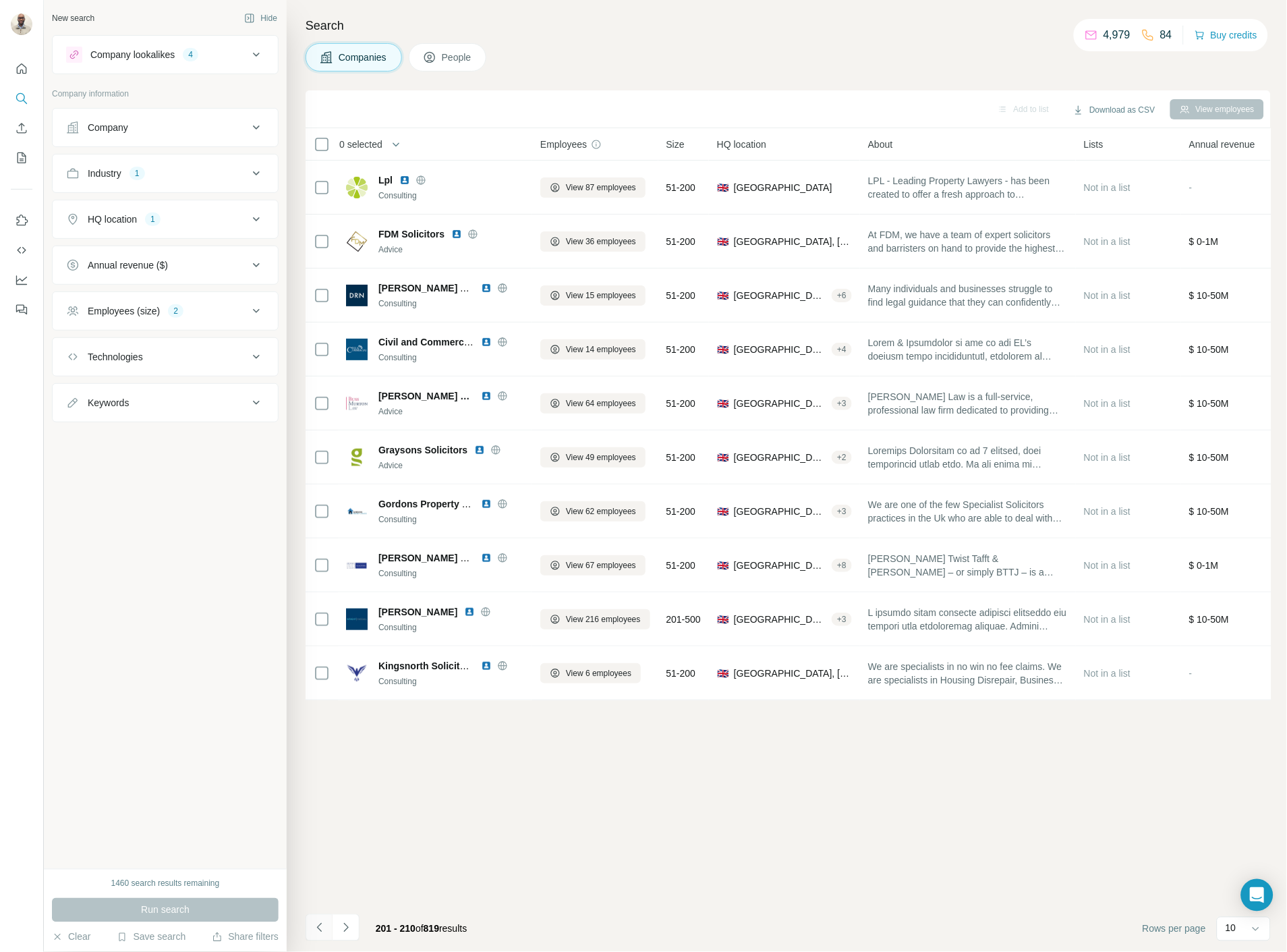
click at [319, 926] on icon "Navigate to previous page" at bounding box center [319, 927] width 5 height 9
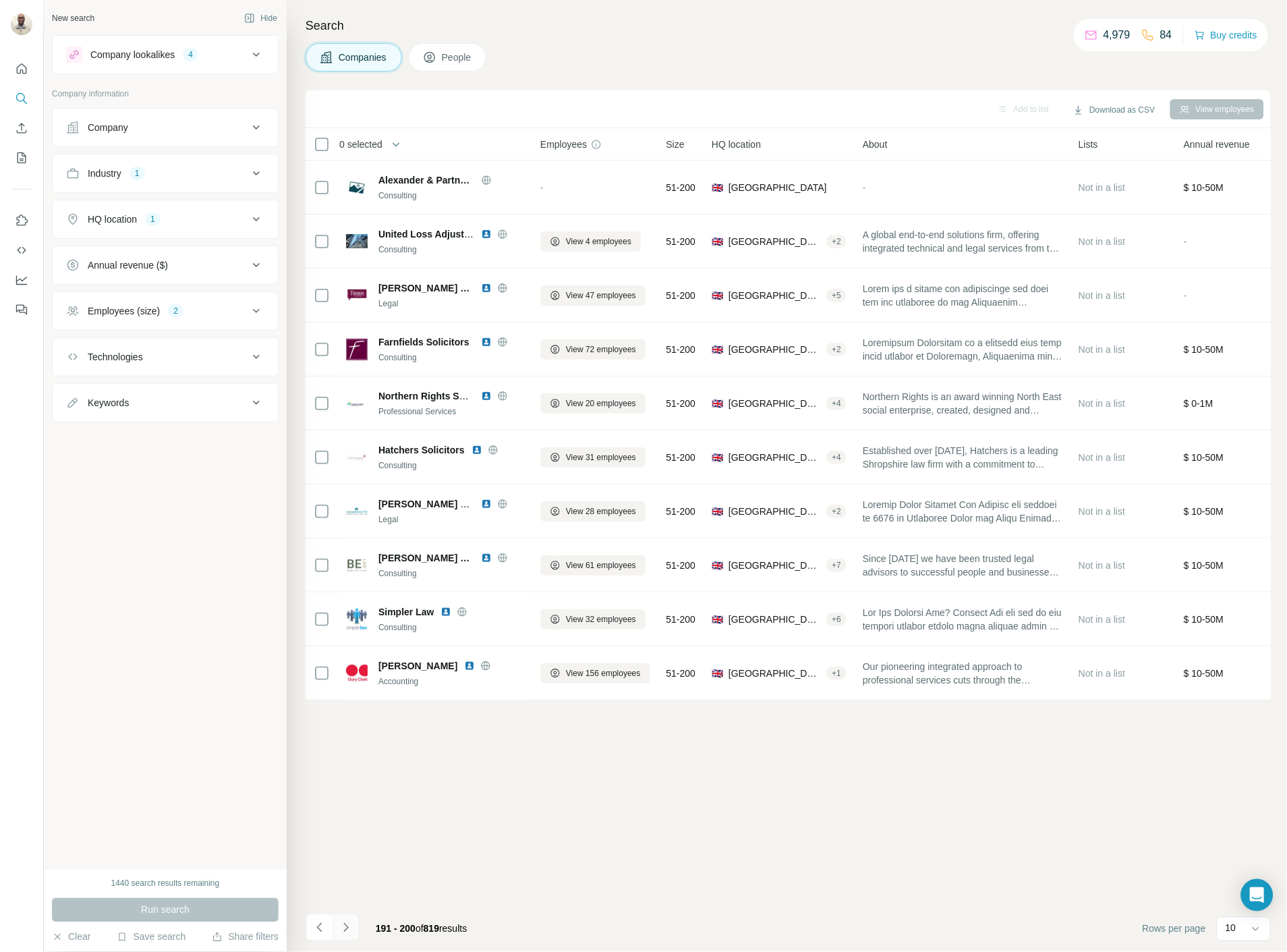
drag, startPoint x: 369, startPoint y: 933, endPoint x: 359, endPoint y: 931, distance: 10.2
click at [369, 933] on div "191 - 200 of 819 results" at bounding box center [421, 928] width 113 height 30
click at [354, 930] on button "Navigate to next page" at bounding box center [346, 927] width 27 height 27
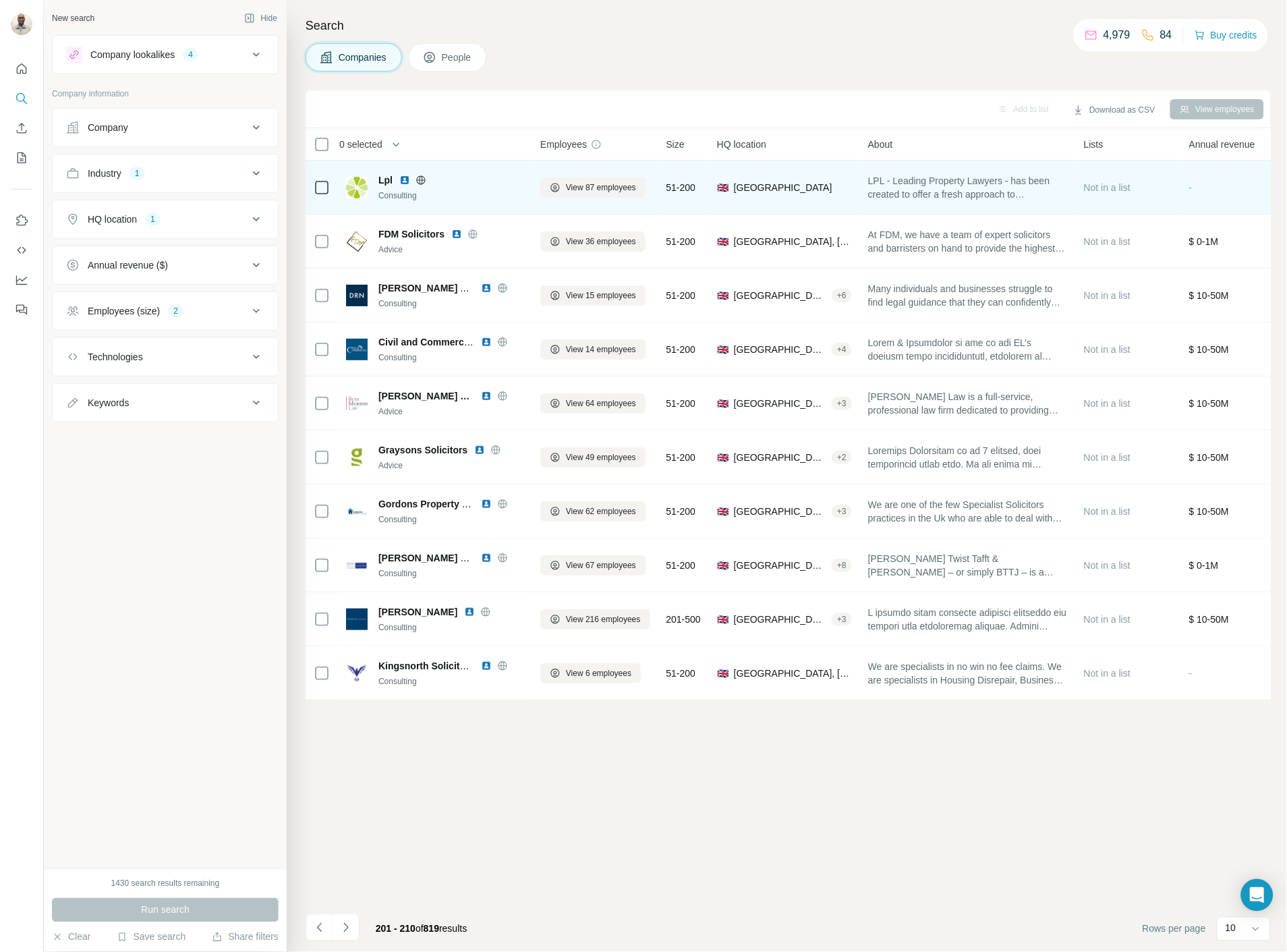
click at [396, 177] on div "Lpl" at bounding box center [451, 180] width 146 height 14
click at [403, 182] on img at bounding box center [405, 180] width 11 height 11
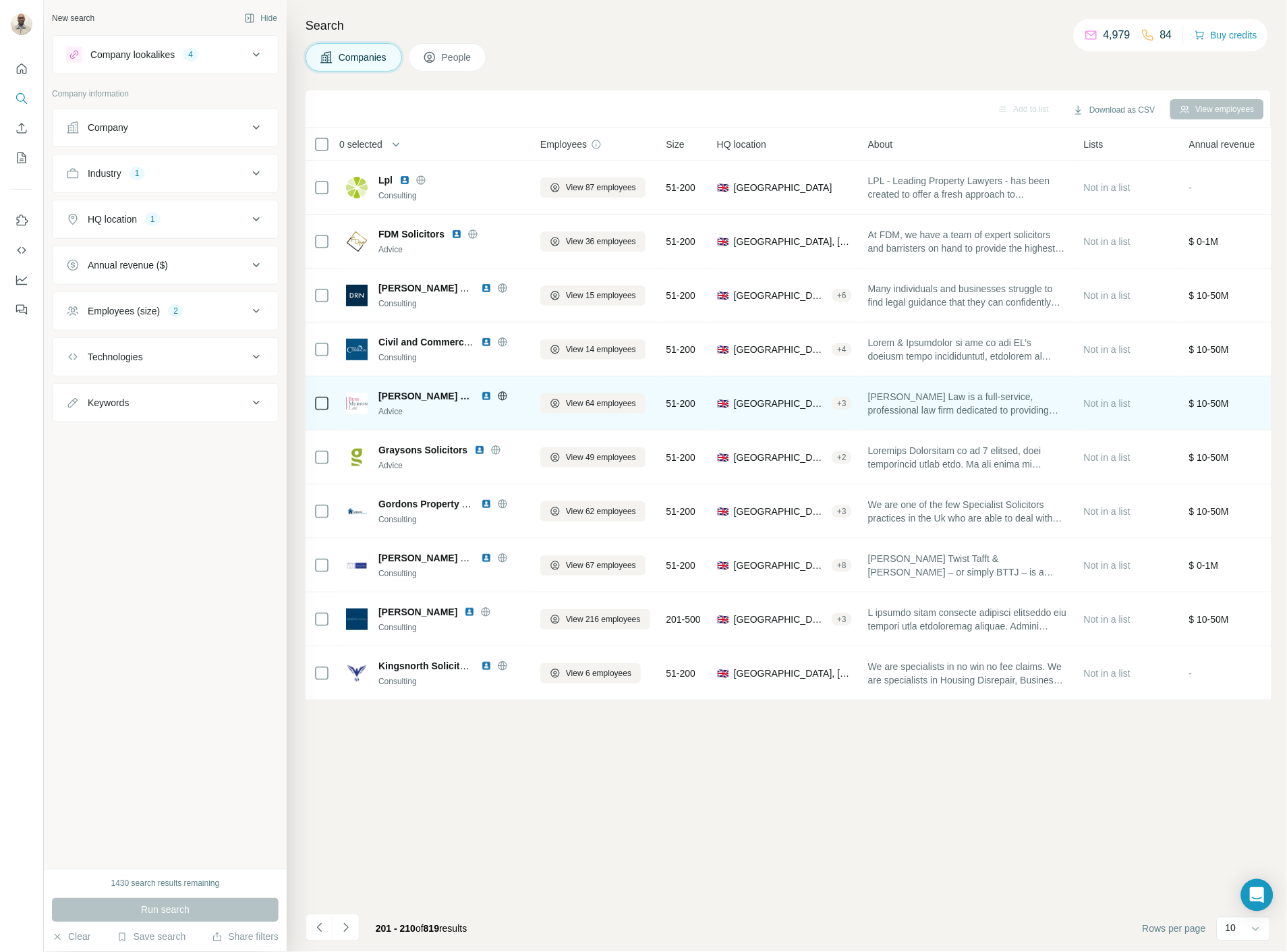
click at [481, 396] on img at bounding box center [487, 396] width 11 height 11
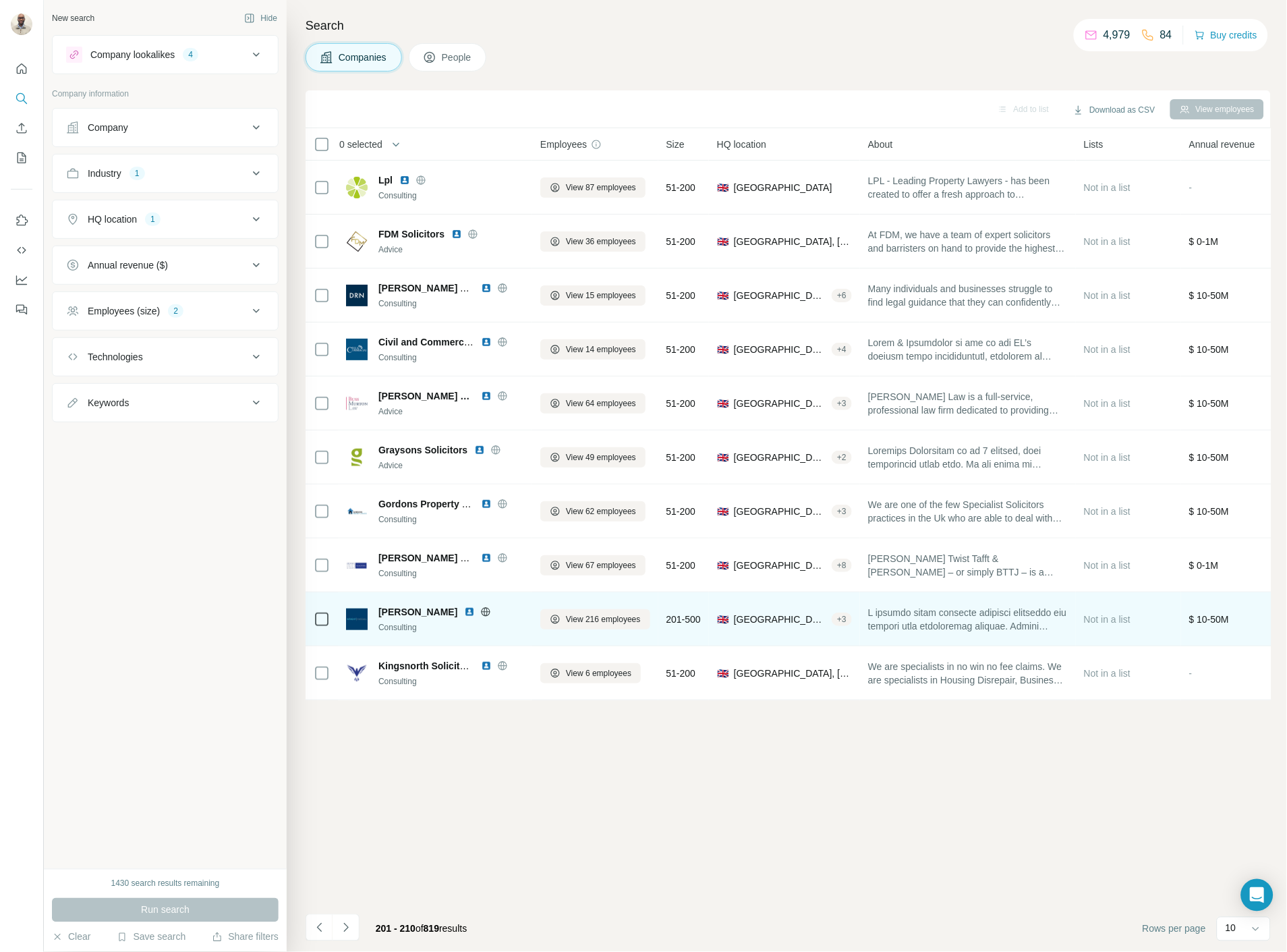
click at [464, 610] on img at bounding box center [470, 612] width 11 height 11
